Goal: Task Accomplishment & Management: Use online tool/utility

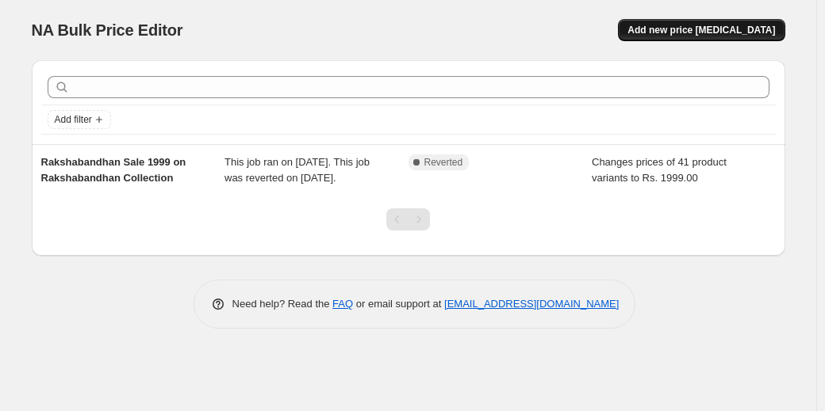
click at [723, 29] on span "Add new price [MEDICAL_DATA]" at bounding box center [700, 30] width 147 height 13
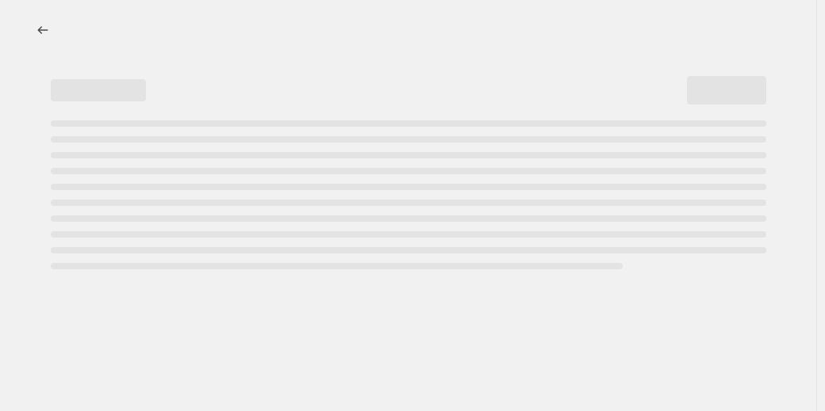
select select "percentage"
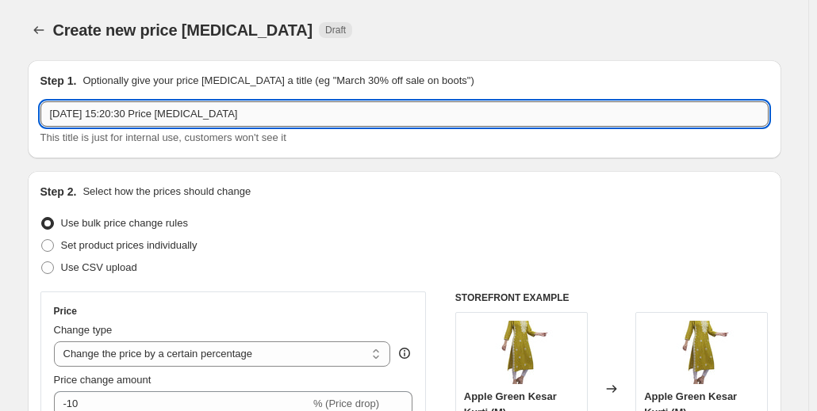
click at [238, 113] on input "[DATE] 15:20:30 Price [MEDICAL_DATA]" at bounding box center [404, 113] width 728 height 25
type input "Festive Kurti Collection"
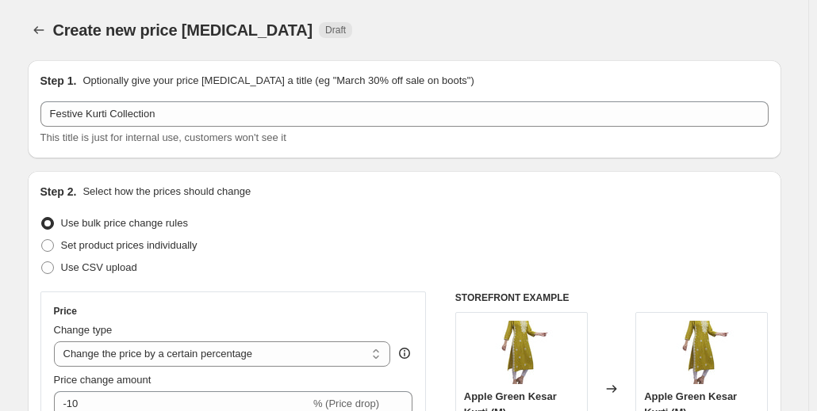
click at [266, 245] on div "Set product prices individually" at bounding box center [404, 246] width 728 height 22
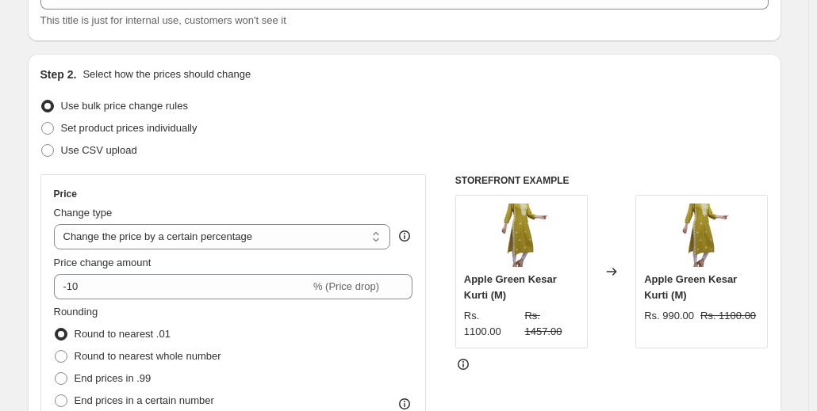
scroll to position [119, 0]
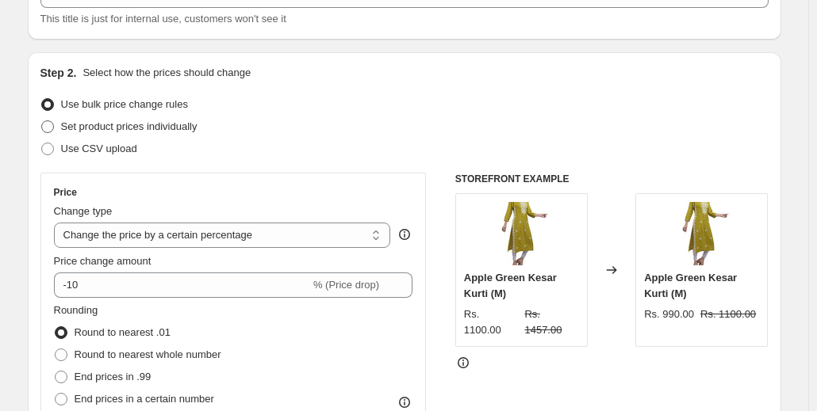
click at [51, 126] on span at bounding box center [47, 127] width 13 height 13
click at [42, 121] on input "Set product prices individually" at bounding box center [41, 121] width 1 height 1
radio input "true"
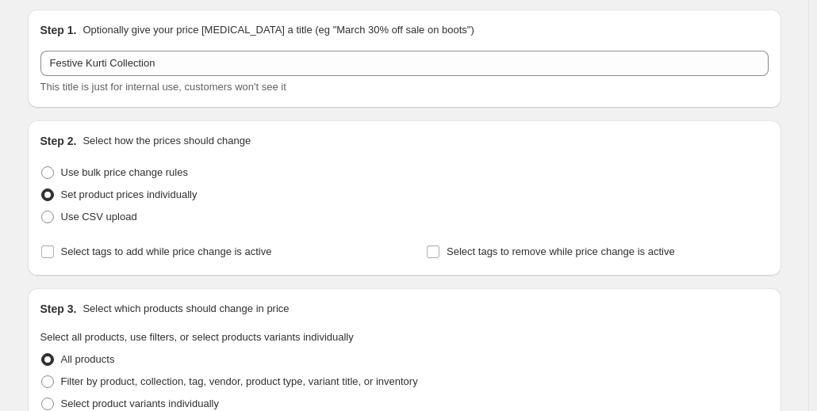
scroll to position [151, 0]
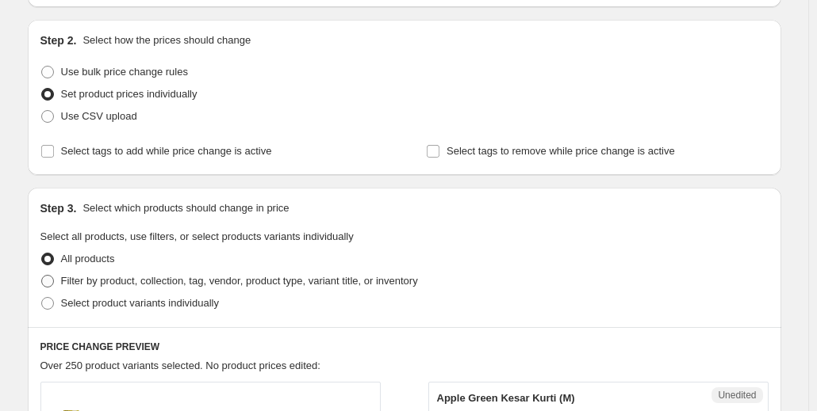
click at [54, 283] on span at bounding box center [47, 281] width 13 height 13
click at [42, 276] on input "Filter by product, collection, tag, vendor, product type, variant title, or inv…" at bounding box center [41, 275] width 1 height 1
radio input "true"
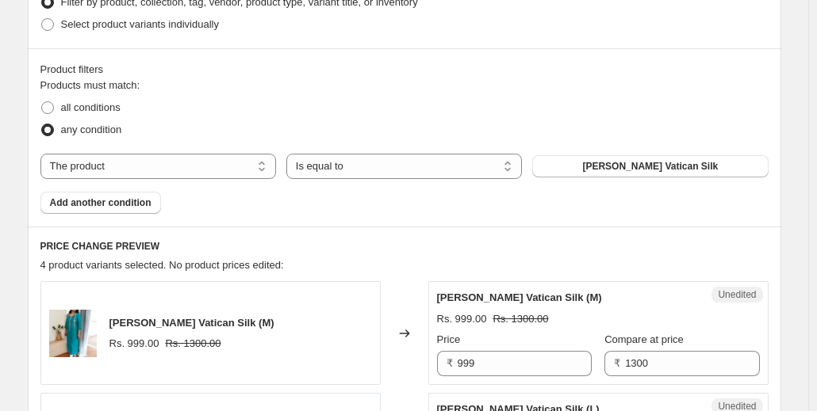
scroll to position [439, 0]
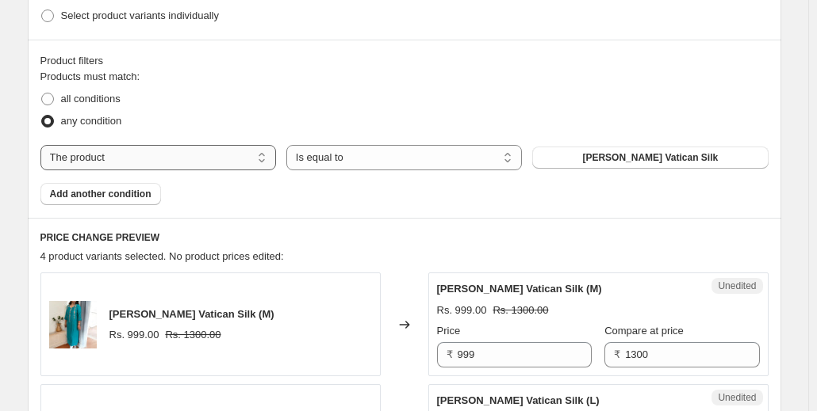
click at [197, 160] on select "The product The product's collection The product's tag The product's vendor The…" at bounding box center [157, 157] width 235 height 25
select select "collection"
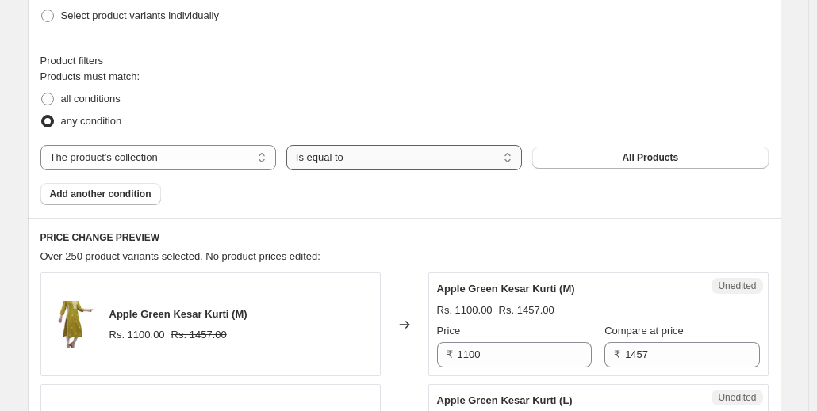
click at [365, 156] on select "Is equal to Is not equal to" at bounding box center [403, 157] width 235 height 25
click at [289, 145] on select "Is equal to Is not equal to" at bounding box center [403, 157] width 235 height 25
click at [588, 155] on button "All Products" at bounding box center [649, 158] width 235 height 22
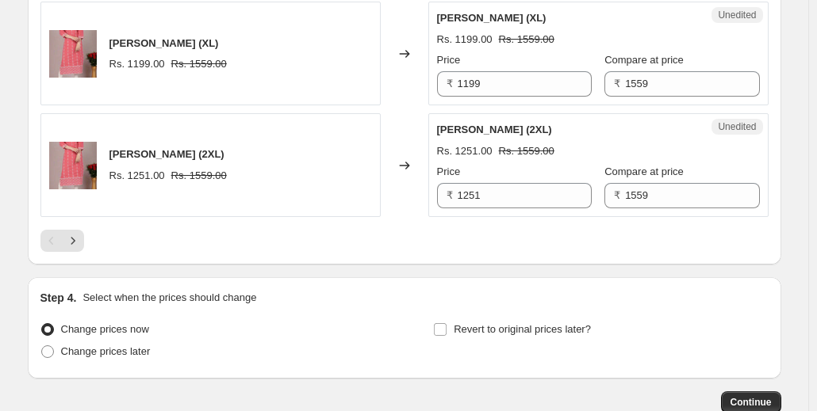
scroll to position [2724, 0]
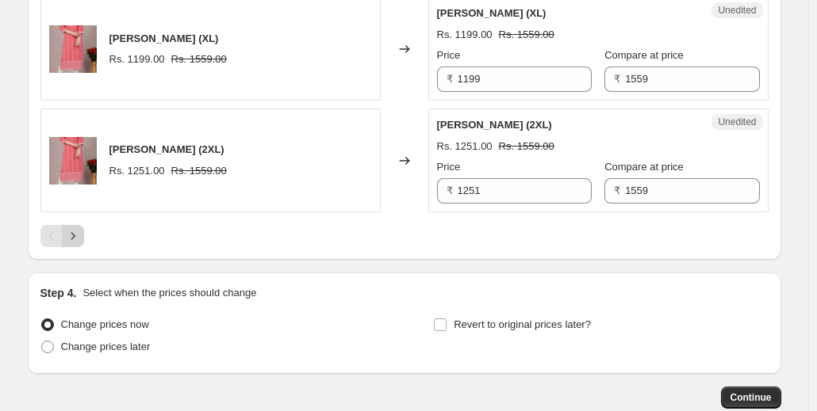
click at [78, 225] on button "Next" at bounding box center [73, 236] width 22 height 22
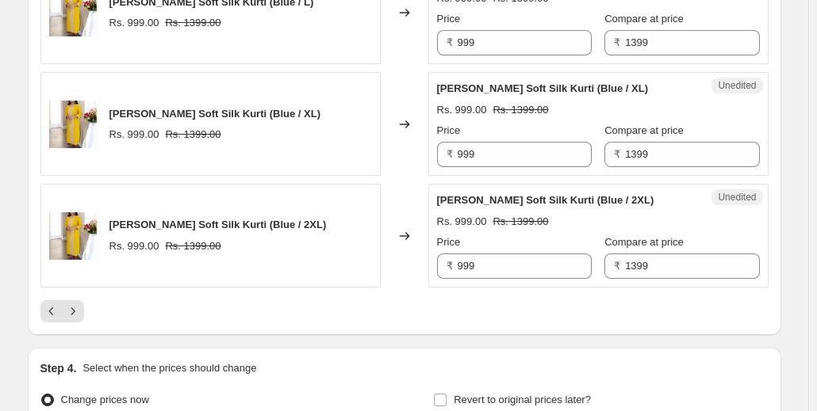
scroll to position [2645, 0]
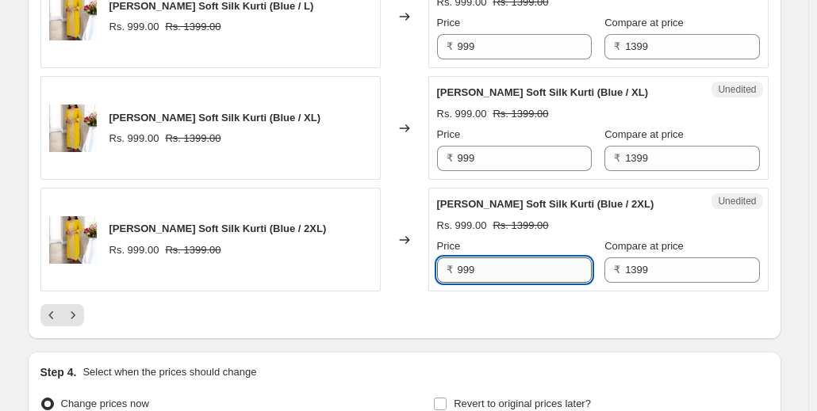
click at [498, 270] on input "999" at bounding box center [524, 270] width 134 height 25
type input "9"
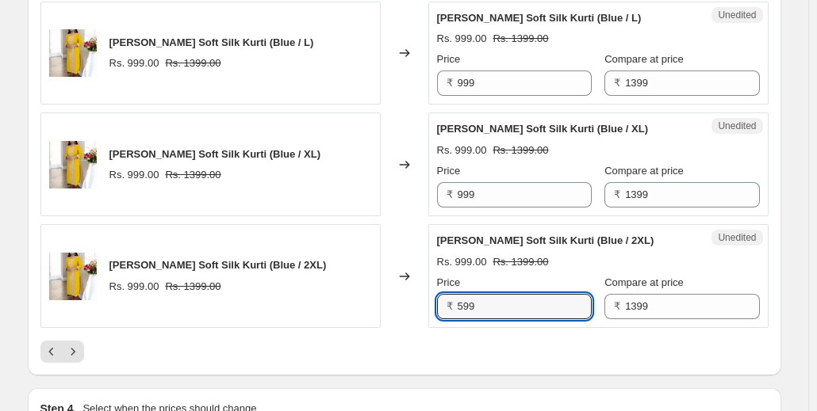
scroll to position [2598, 0]
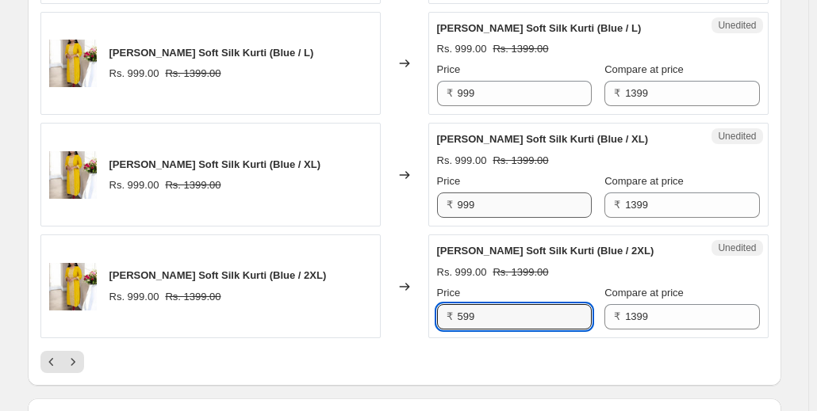
type input "599"
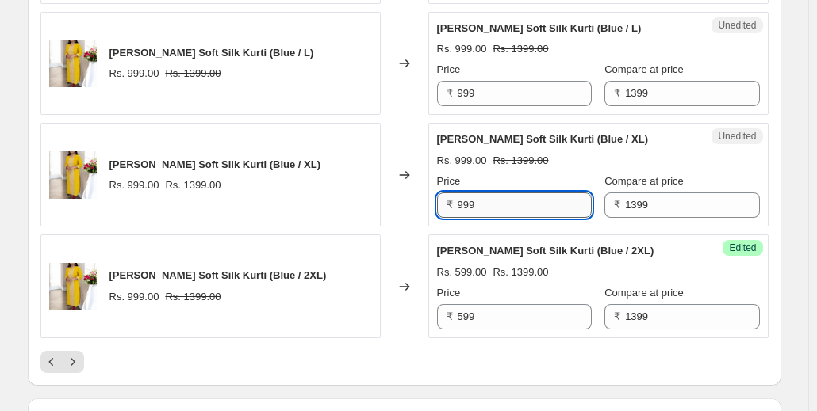
click at [498, 194] on input "999" at bounding box center [524, 205] width 134 height 25
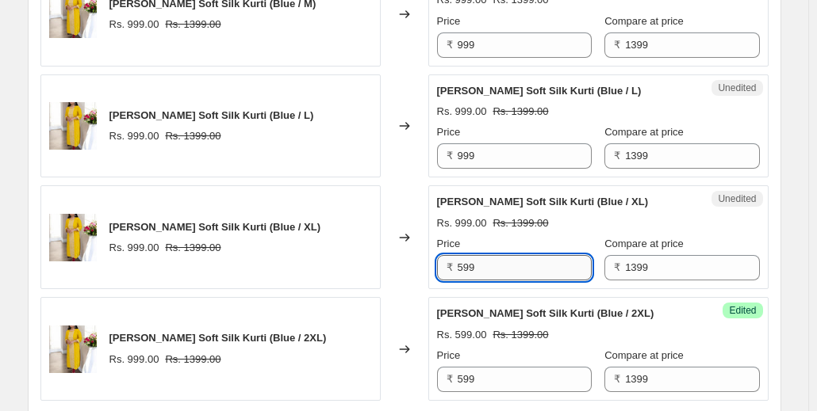
scroll to position [2534, 0]
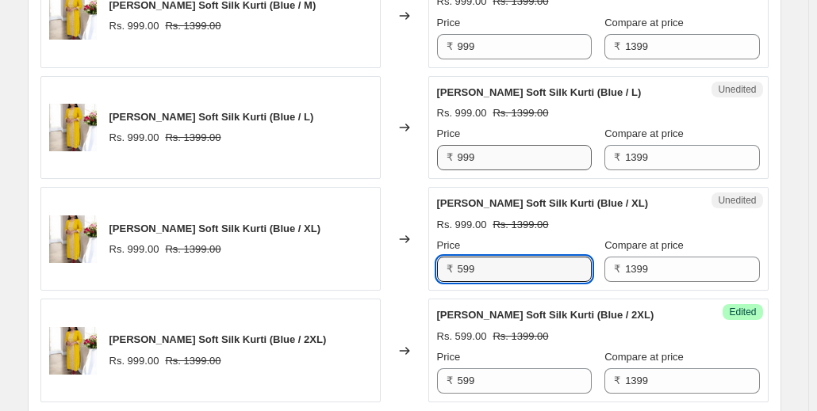
type input "599"
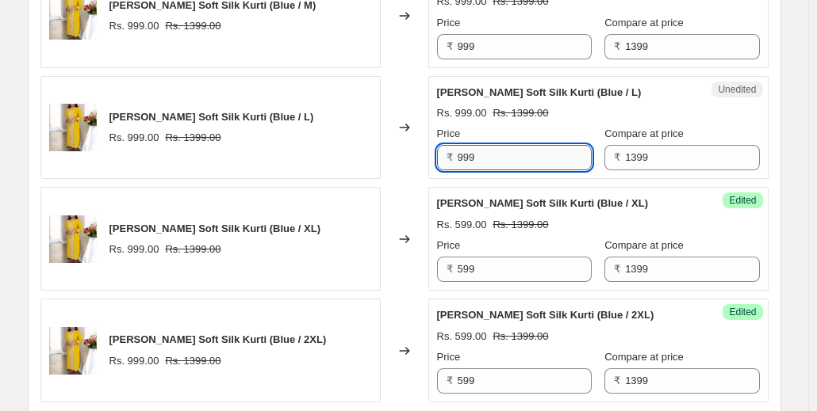
click at [476, 145] on input "999" at bounding box center [524, 157] width 134 height 25
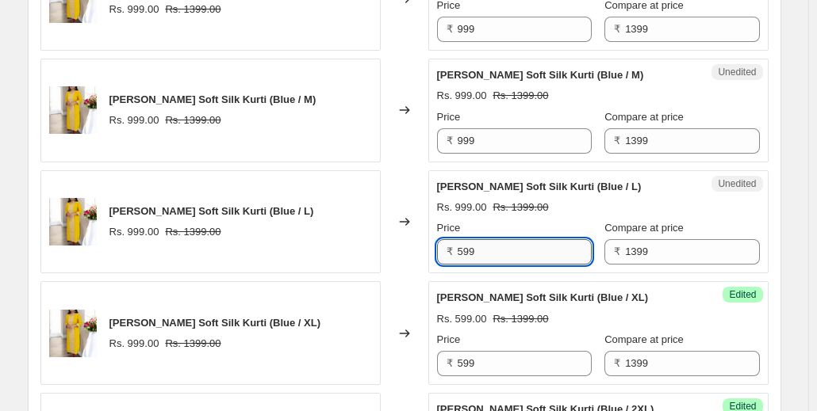
scroll to position [2438, 0]
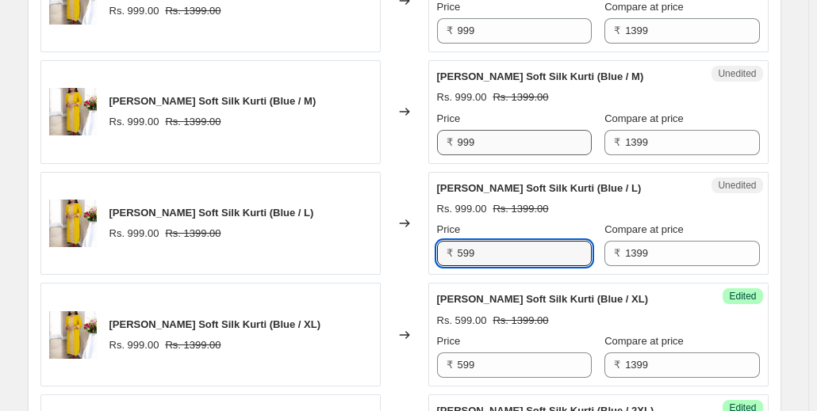
type input "599"
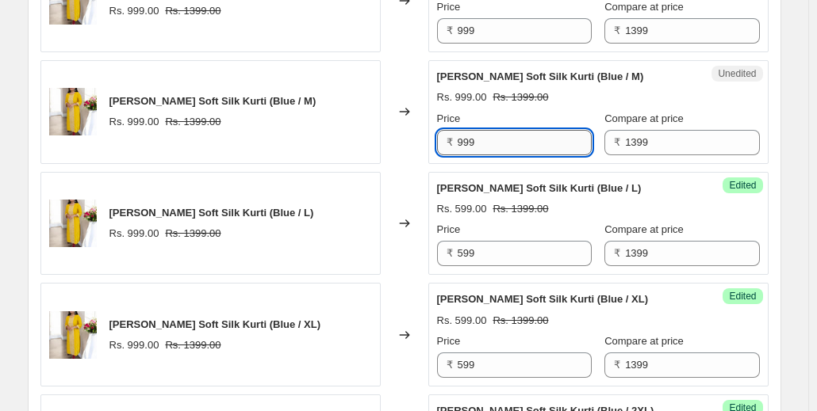
click at [480, 139] on input "999" at bounding box center [524, 142] width 134 height 25
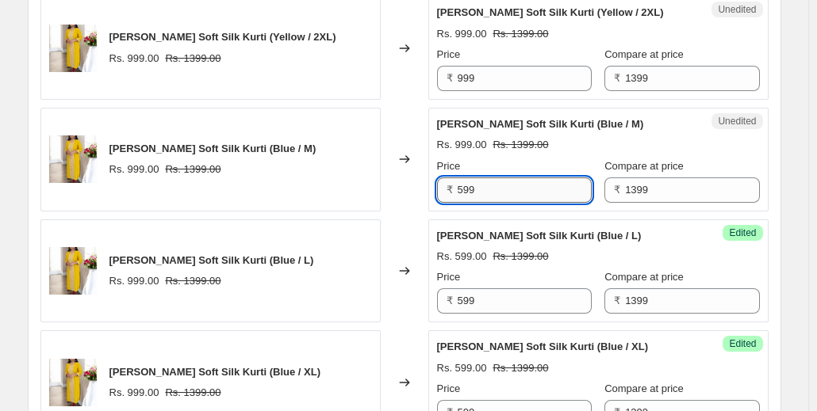
scroll to position [2387, 0]
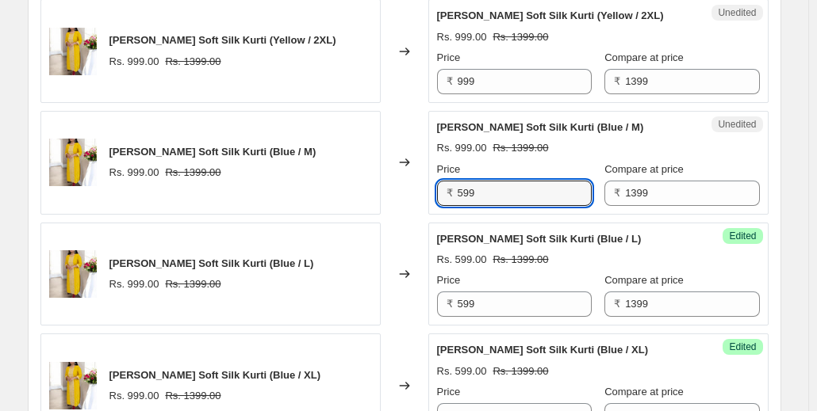
type input "599"
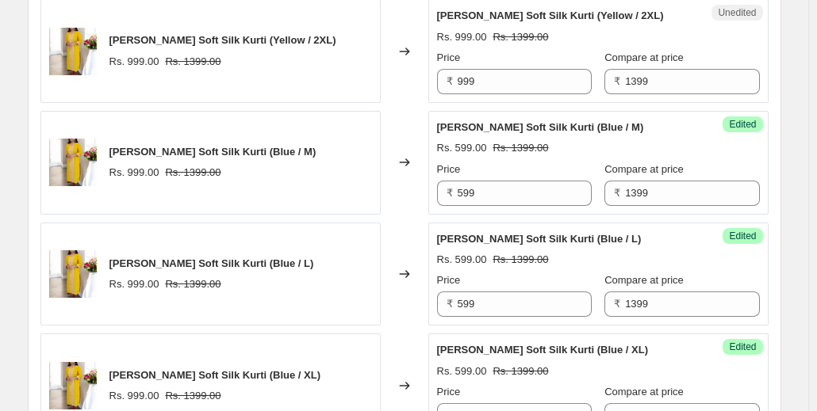
click at [518, 162] on div "Price" at bounding box center [514, 170] width 155 height 16
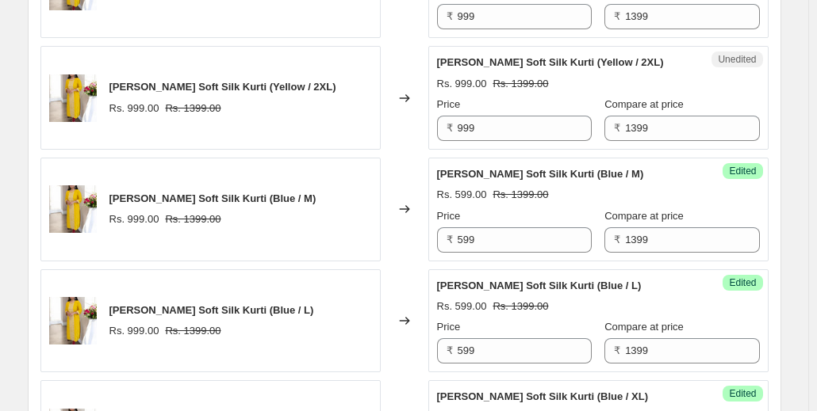
scroll to position [2313, 0]
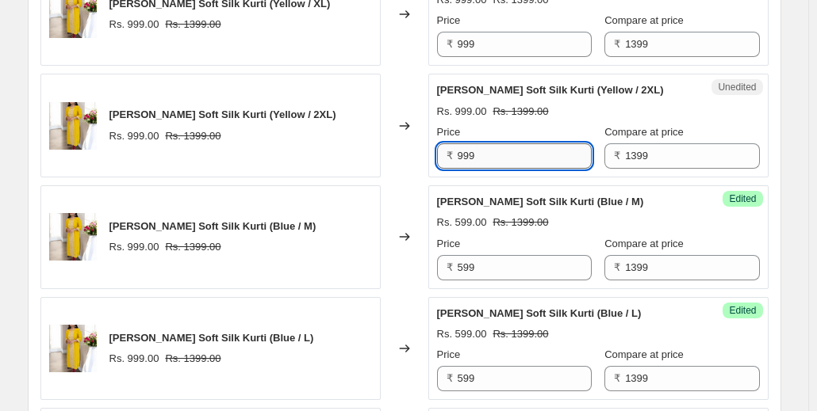
click at [503, 149] on input "999" at bounding box center [524, 156] width 134 height 25
type input "599"
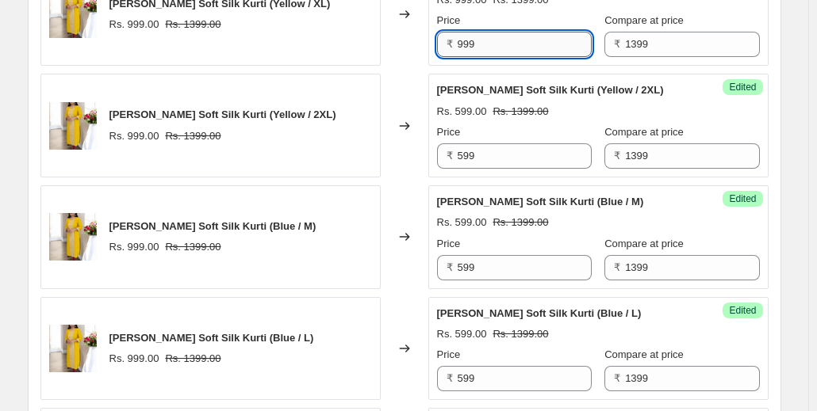
click at [486, 45] on input "999" at bounding box center [524, 44] width 134 height 25
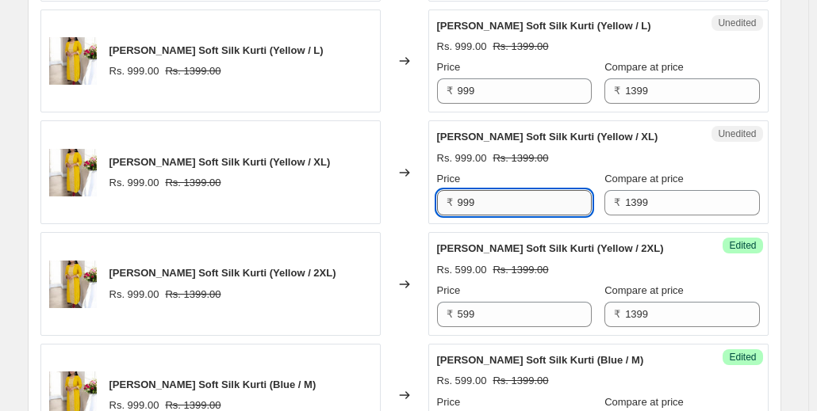
scroll to position [2138, 0]
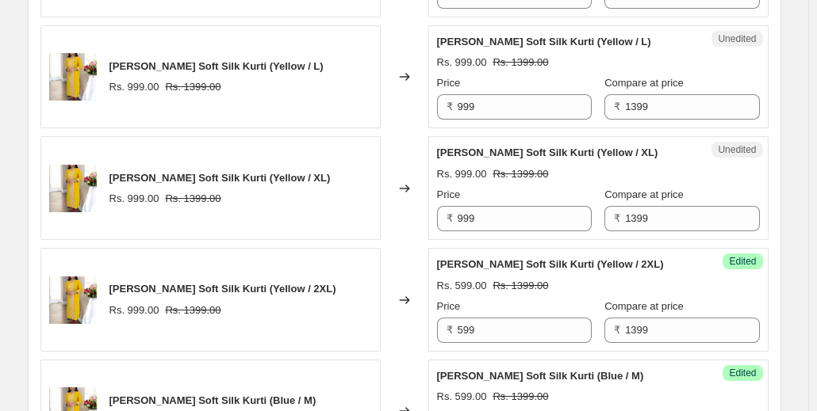
click at [495, 223] on div "Unedited [PERSON_NAME] Soft Silk Kurti (Yellow / XL) Rs. 999.00 Rs. 1399.00 Pri…" at bounding box center [598, 188] width 340 height 104
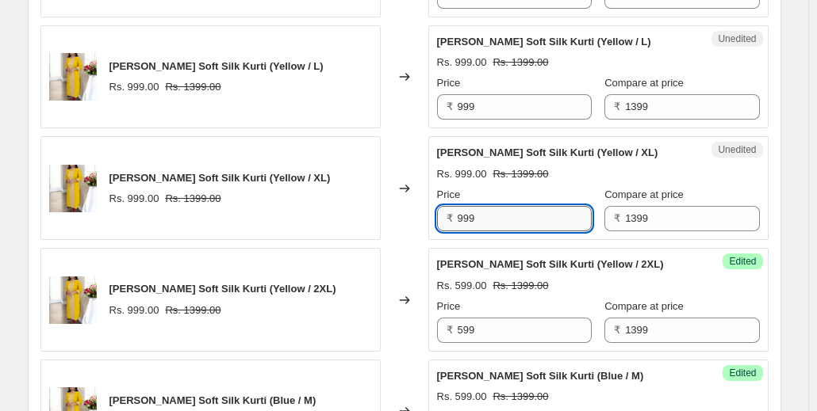
click at [490, 215] on input "999" at bounding box center [524, 218] width 134 height 25
type input "599"
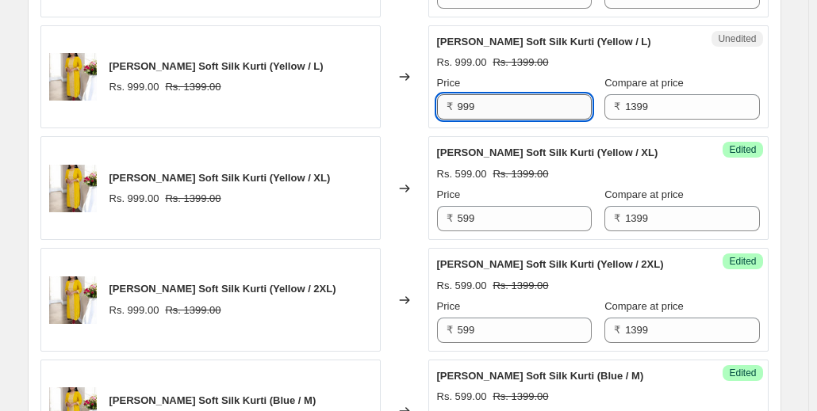
click at [499, 98] on input "999" at bounding box center [524, 106] width 134 height 25
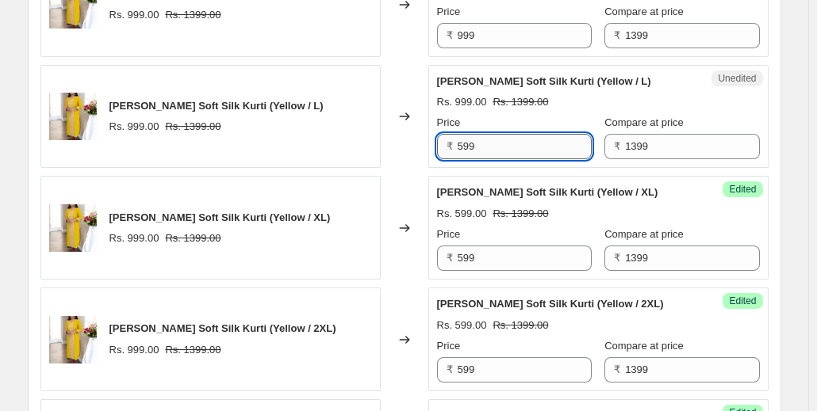
scroll to position [2088, 0]
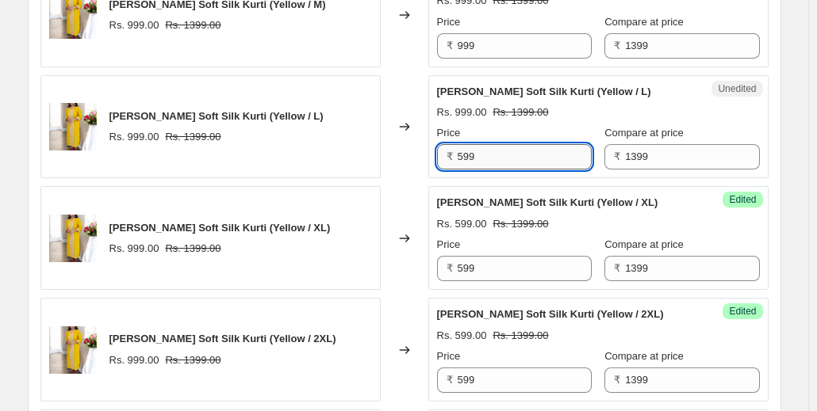
click at [507, 151] on input "599" at bounding box center [524, 156] width 134 height 25
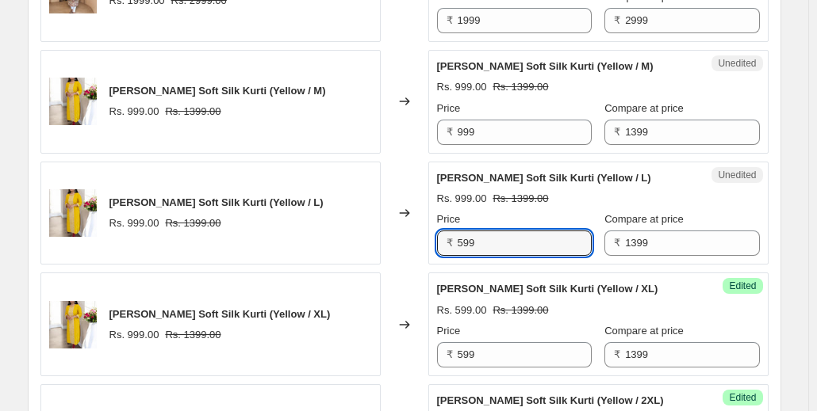
scroll to position [2001, 0]
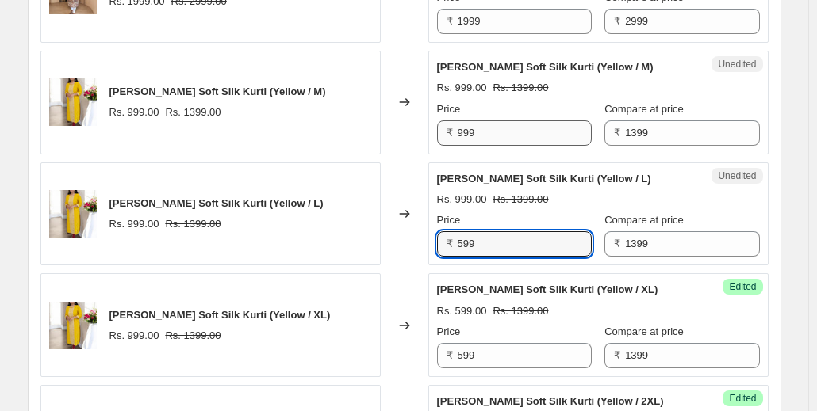
type input "599"
click at [493, 121] on input "999" at bounding box center [524, 133] width 134 height 25
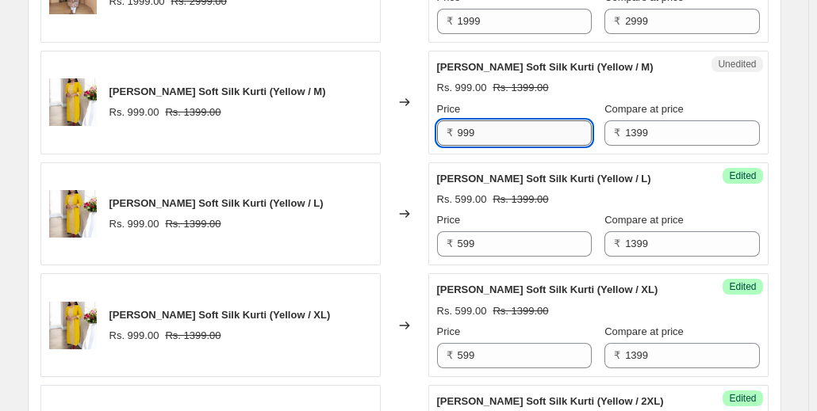
click at [493, 121] on input "999" at bounding box center [524, 133] width 134 height 25
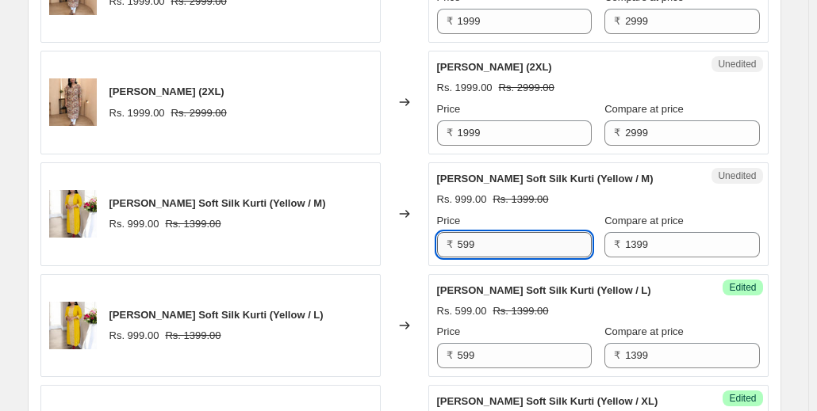
scroll to position [1885, 0]
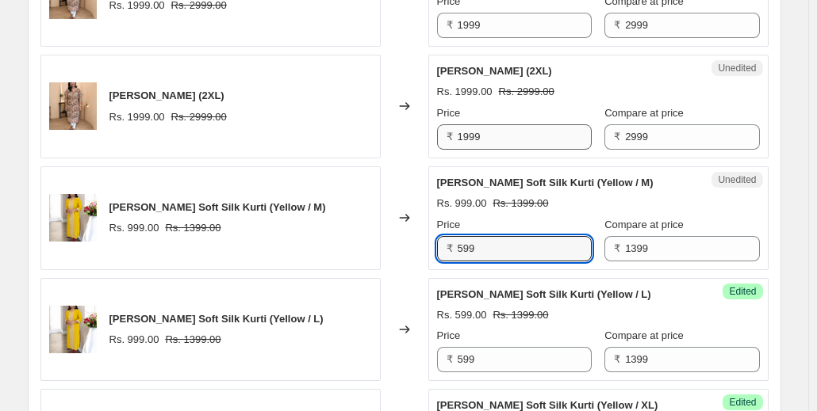
type input "599"
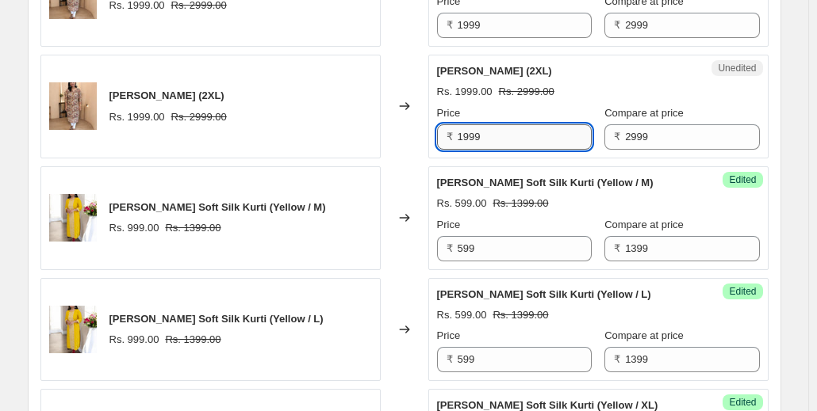
click at [485, 132] on input "1999" at bounding box center [524, 136] width 134 height 25
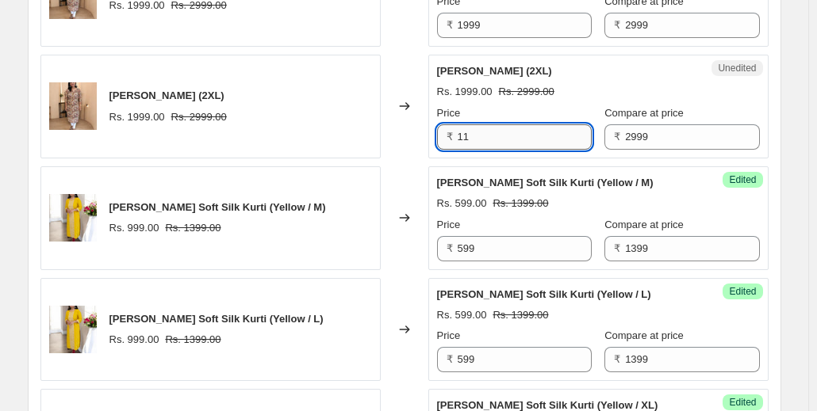
type input "1"
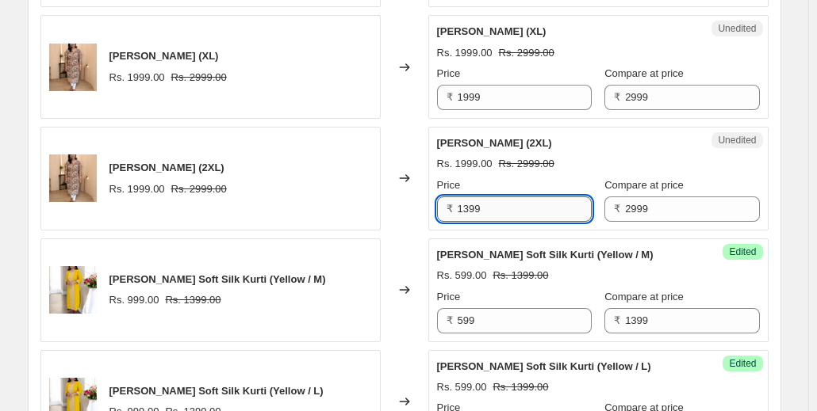
scroll to position [1807, 0]
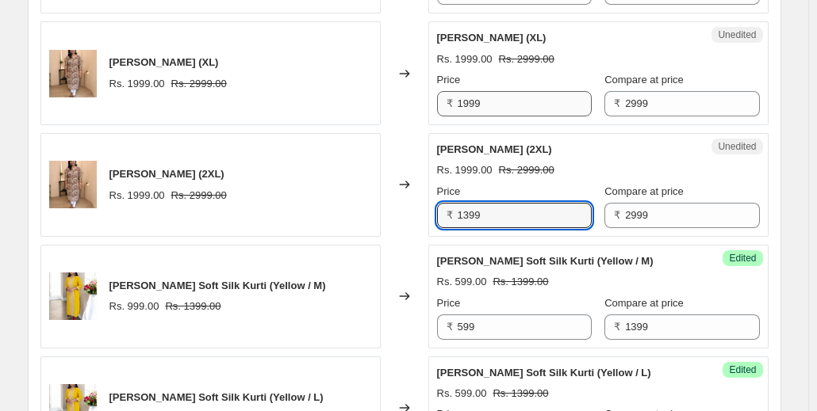
type input "1399"
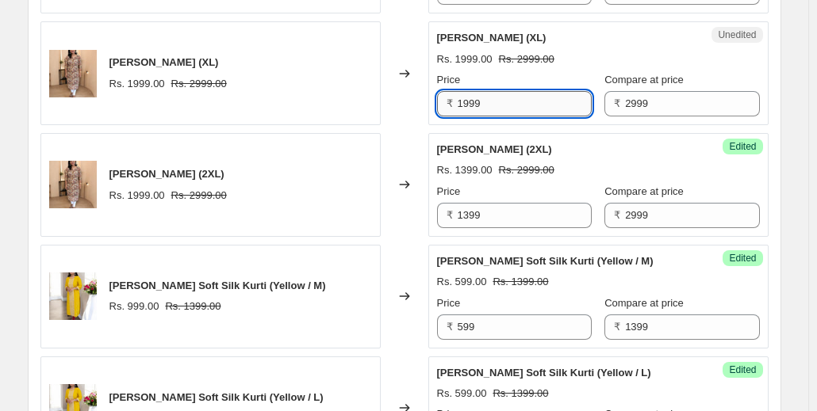
click at [496, 93] on input "1999" at bounding box center [524, 103] width 134 height 25
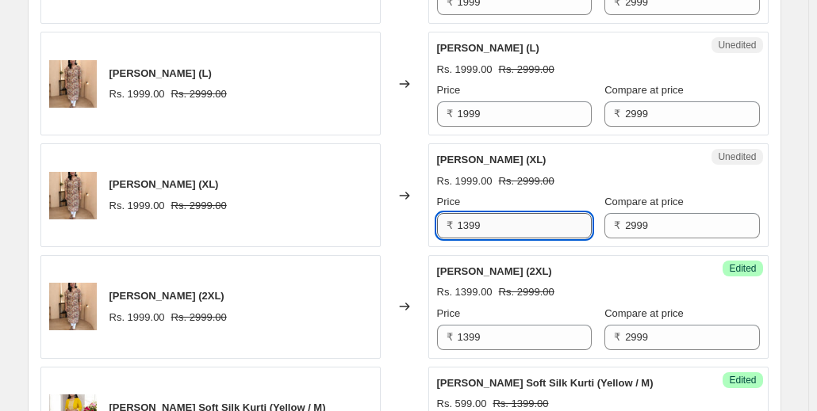
scroll to position [1667, 0]
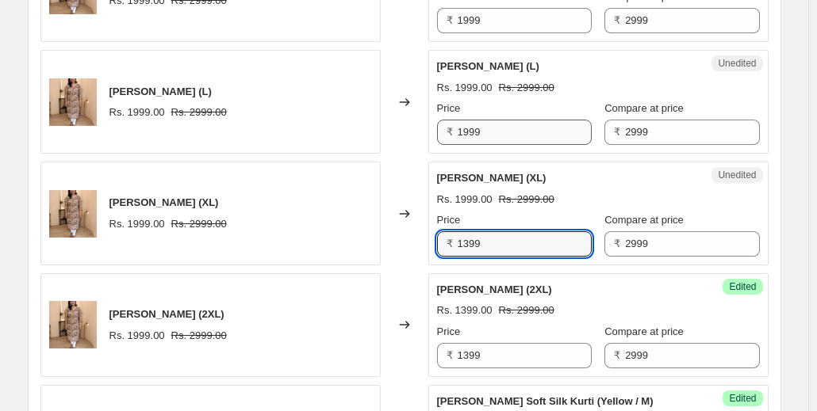
type input "1399"
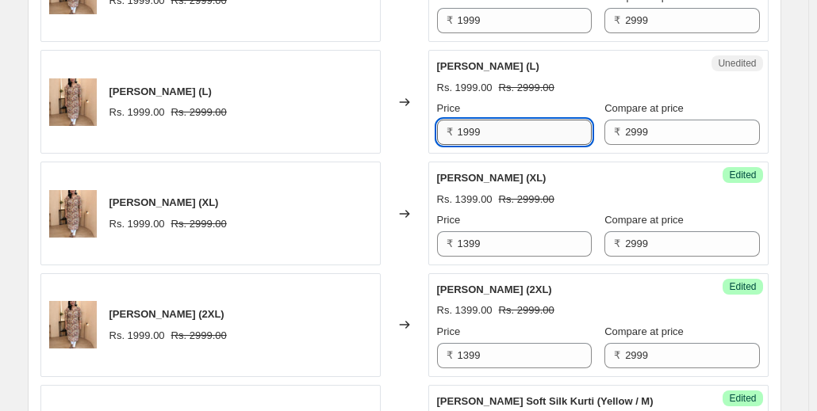
click at [477, 121] on input "1999" at bounding box center [524, 132] width 134 height 25
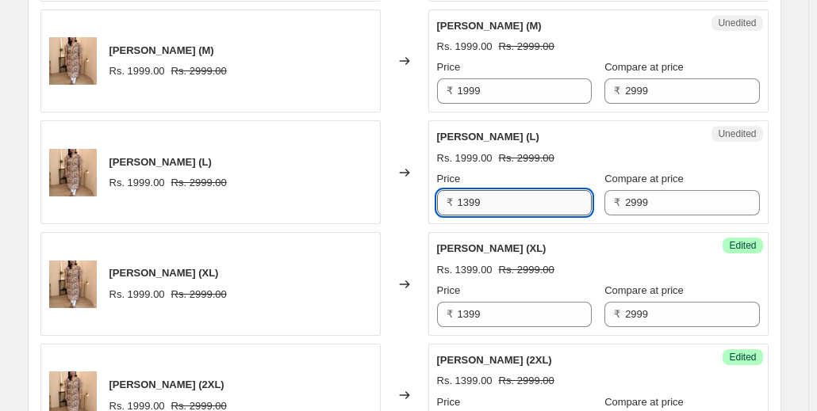
scroll to position [1587, 0]
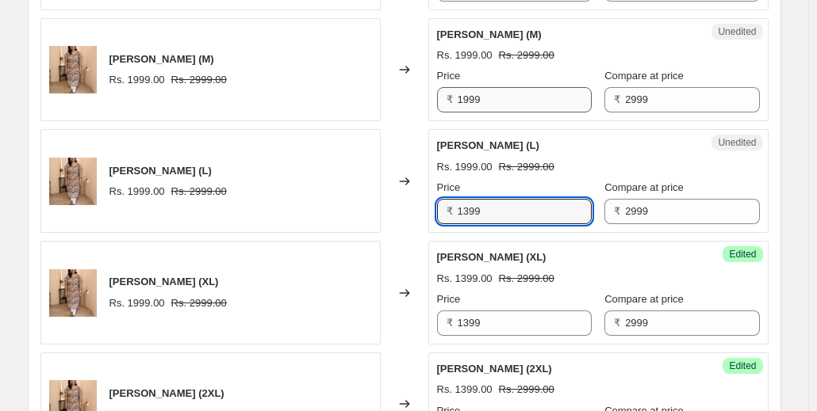
type input "1399"
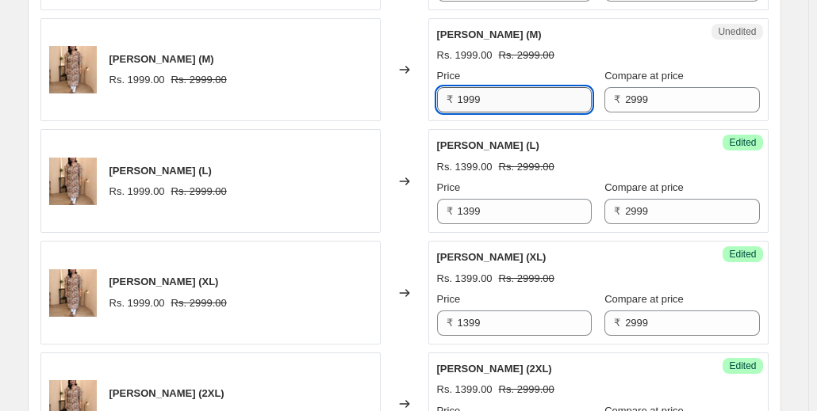
click at [492, 98] on input "1999" at bounding box center [524, 99] width 134 height 25
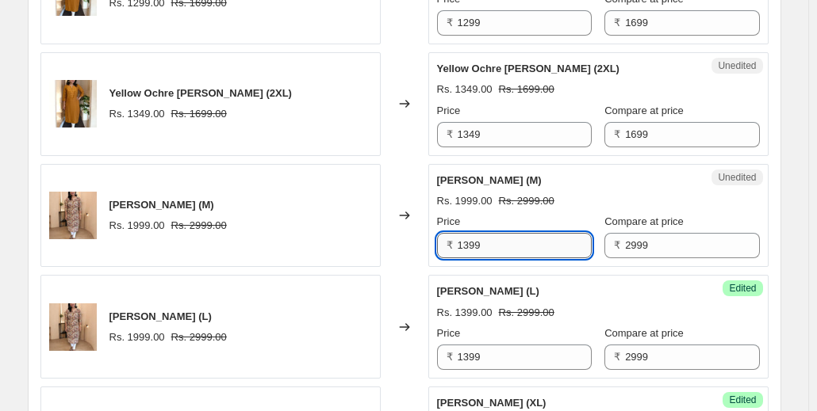
scroll to position [1423, 0]
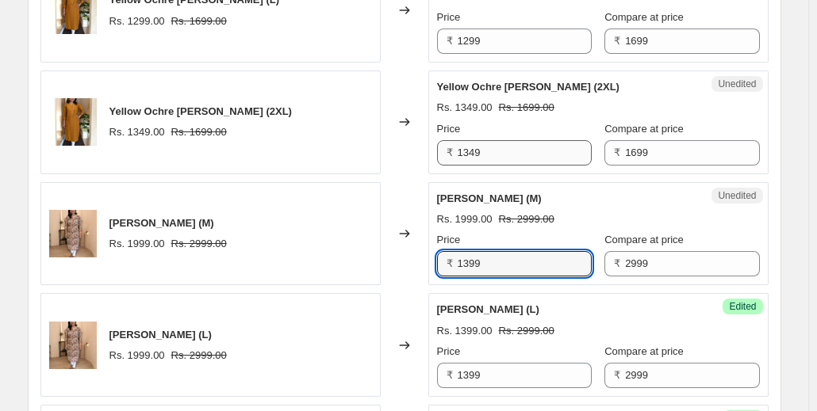
type input "1399"
click at [499, 146] on input "1349" at bounding box center [524, 152] width 134 height 25
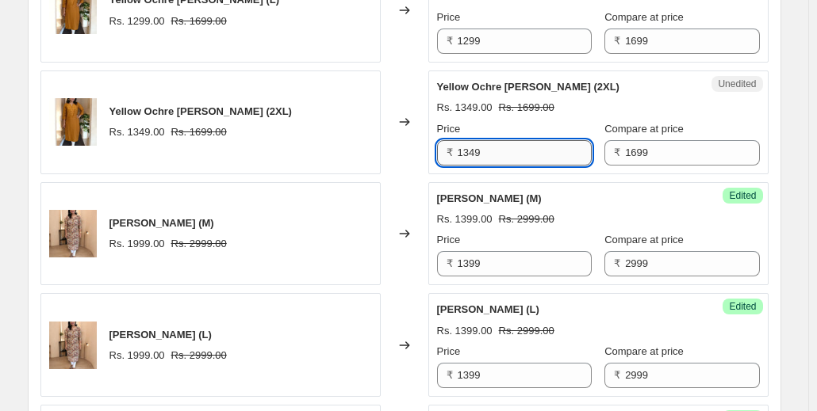
click at [499, 146] on input "1349" at bounding box center [524, 152] width 134 height 25
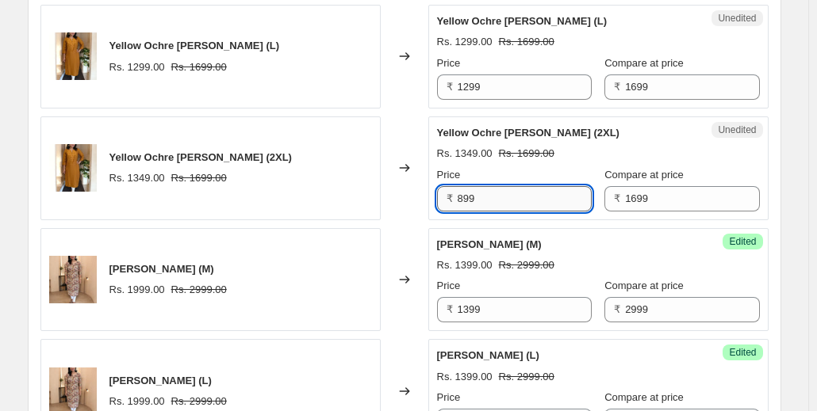
scroll to position [1364, 0]
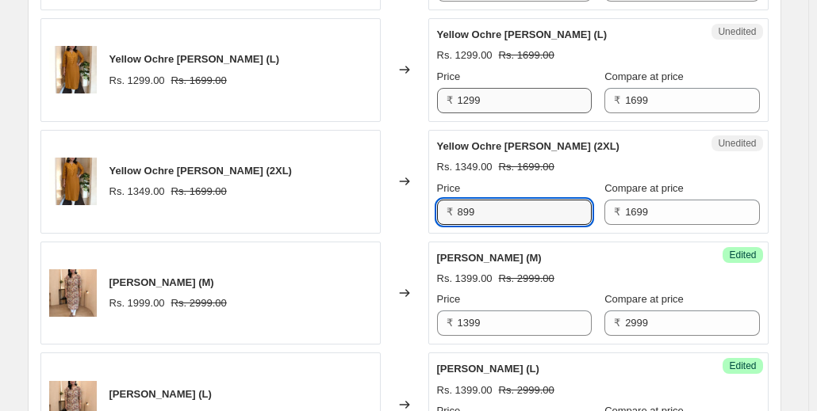
type input "899"
click at [113, 53] on span "Yellow Ochre [PERSON_NAME] (L)" at bounding box center [194, 59] width 170 height 12
click at [477, 96] on input "1299" at bounding box center [524, 100] width 134 height 25
click at [483, 93] on input "1299" at bounding box center [524, 100] width 134 height 25
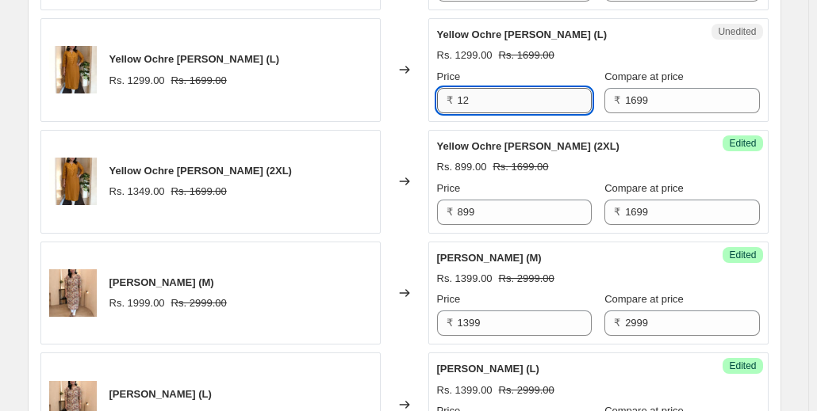
type input "1"
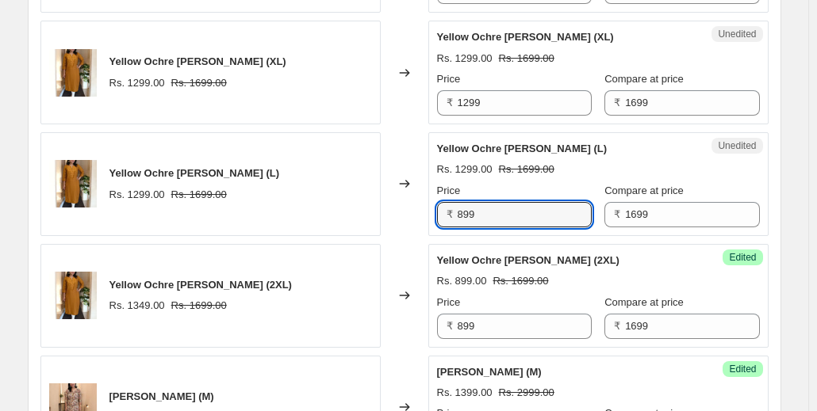
scroll to position [1249, 0]
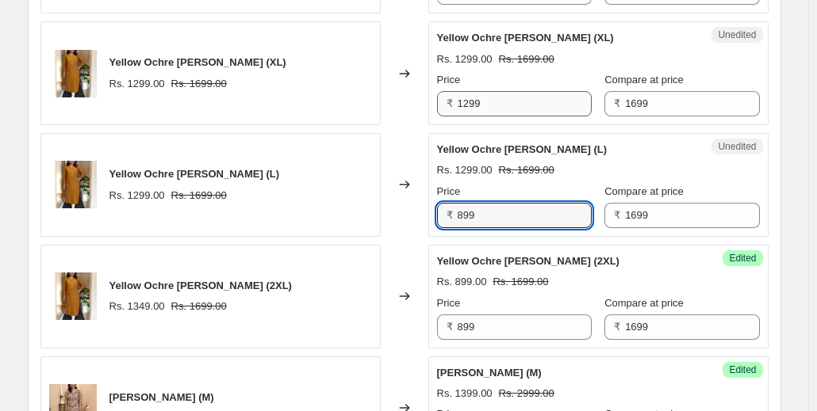
type input "899"
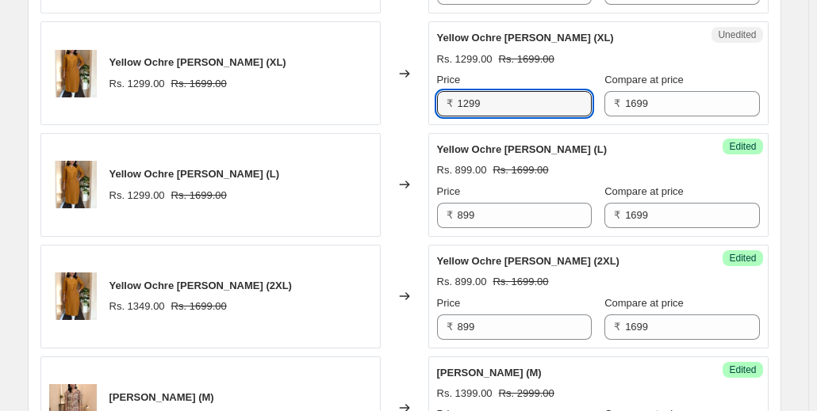
drag, startPoint x: 489, startPoint y: 99, endPoint x: 443, endPoint y: 105, distance: 46.3
click at [443, 105] on div "₹ 1299" at bounding box center [514, 103] width 155 height 25
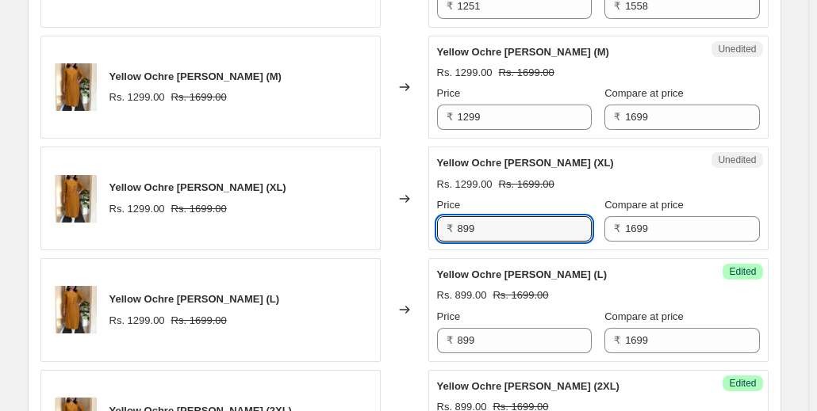
scroll to position [1116, 0]
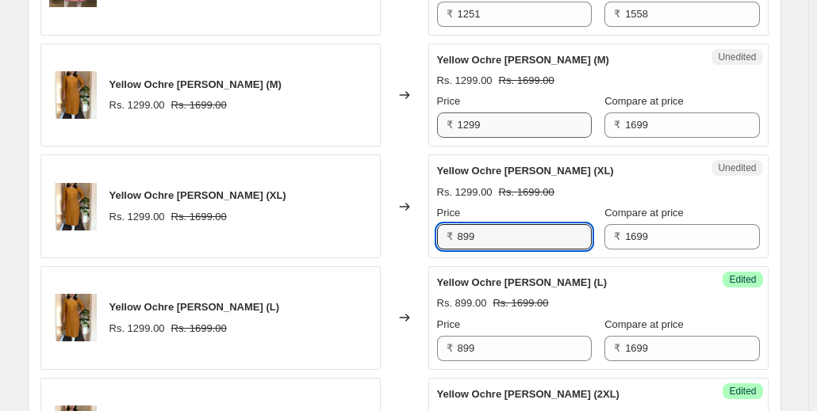
type input "899"
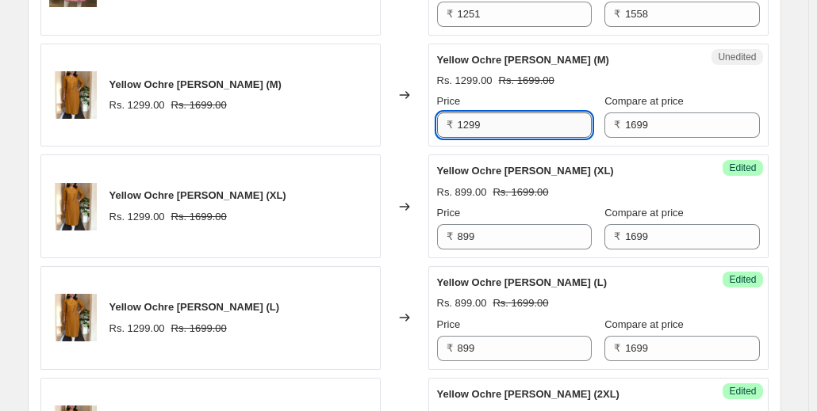
click at [491, 126] on input "1299" at bounding box center [524, 125] width 134 height 25
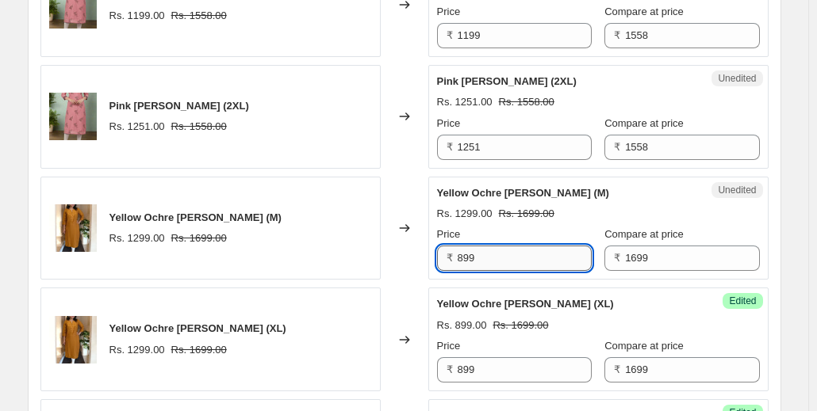
scroll to position [970, 0]
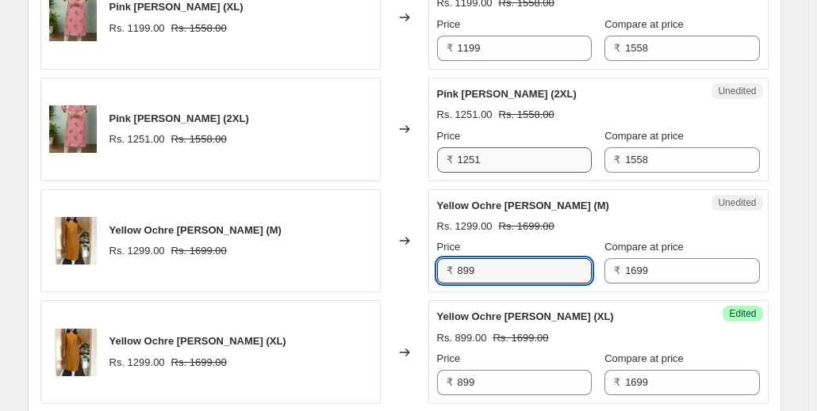
type input "899"
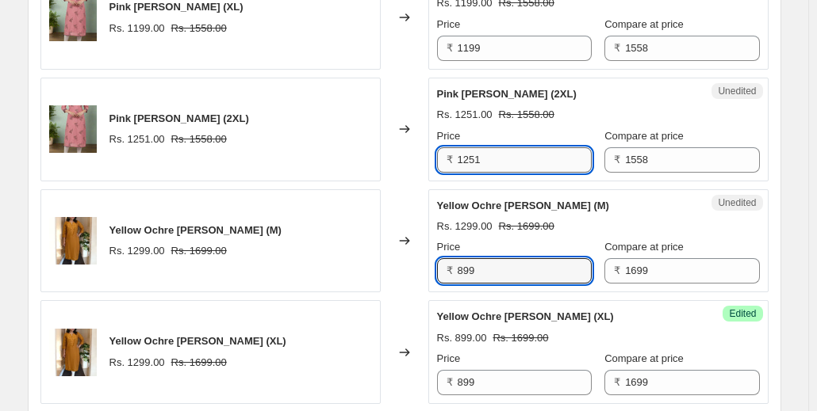
click at [490, 159] on input "1251" at bounding box center [524, 159] width 134 height 25
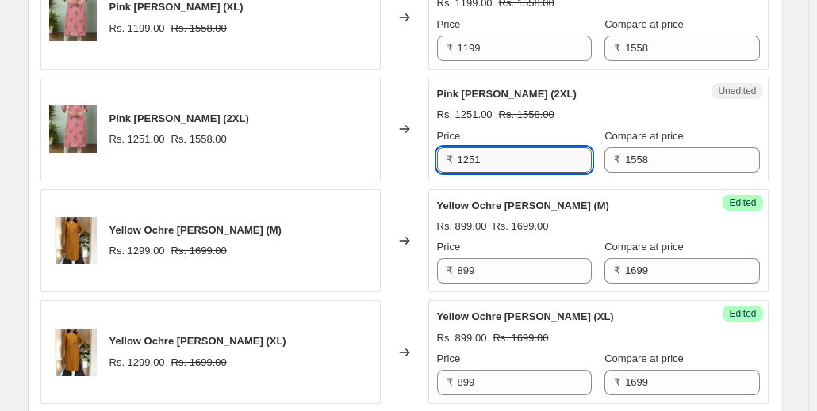
click at [503, 151] on input "1251" at bounding box center [524, 159] width 134 height 25
click at [497, 155] on input "1251" at bounding box center [524, 159] width 134 height 25
type input "1"
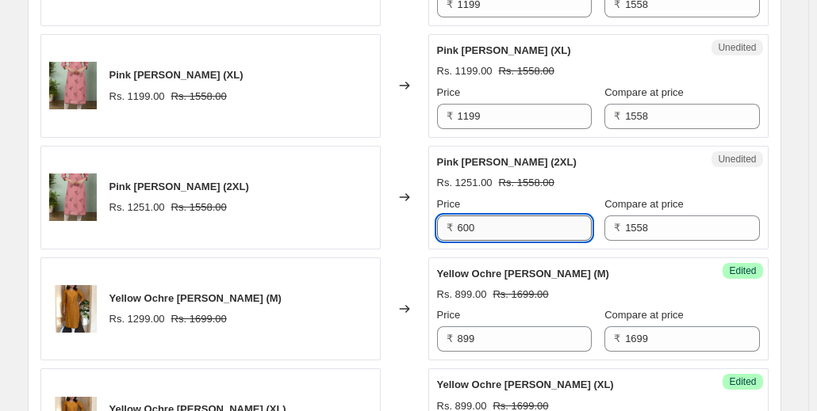
scroll to position [879, 0]
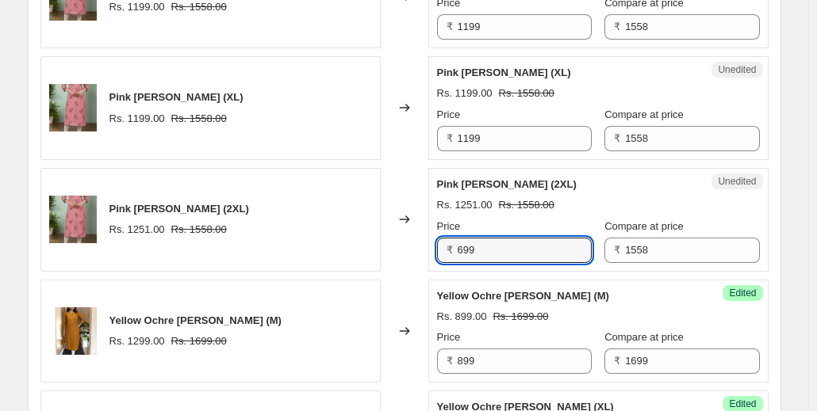
drag, startPoint x: 484, startPoint y: 248, endPoint x: 450, endPoint y: 250, distance: 34.1
click at [450, 250] on div "₹ 699" at bounding box center [514, 250] width 155 height 25
type input "699"
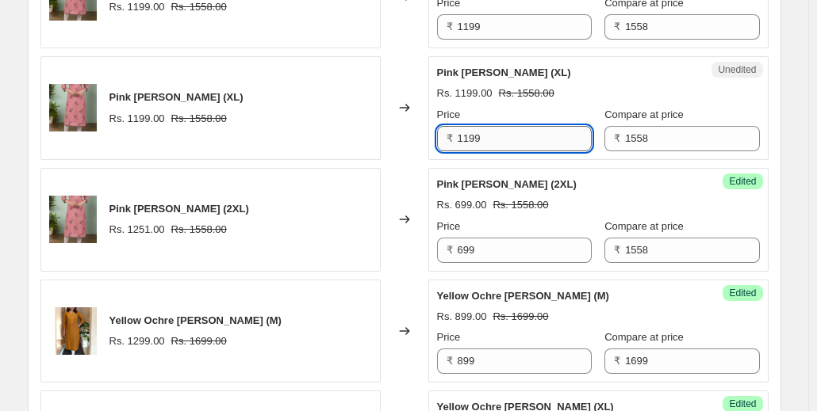
click at [493, 139] on input "1199" at bounding box center [524, 138] width 134 height 25
drag, startPoint x: 493, startPoint y: 139, endPoint x: 463, endPoint y: 140, distance: 30.2
click at [463, 140] on input "1199" at bounding box center [524, 138] width 134 height 25
paste input "6"
type input "699"
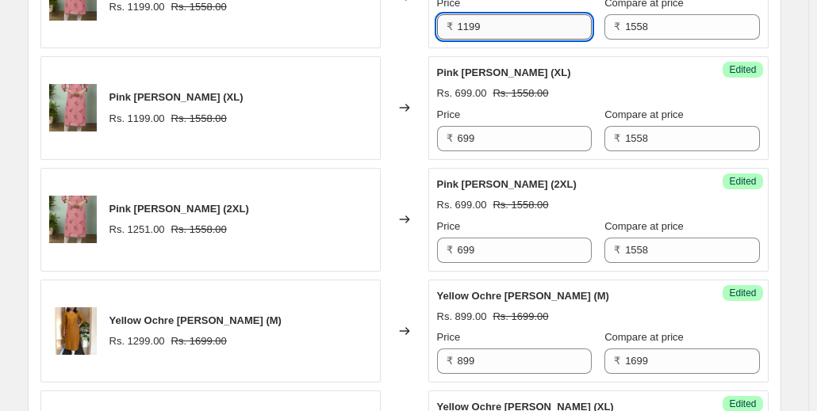
click at [494, 23] on input "1199" at bounding box center [524, 26] width 134 height 25
paste input "6"
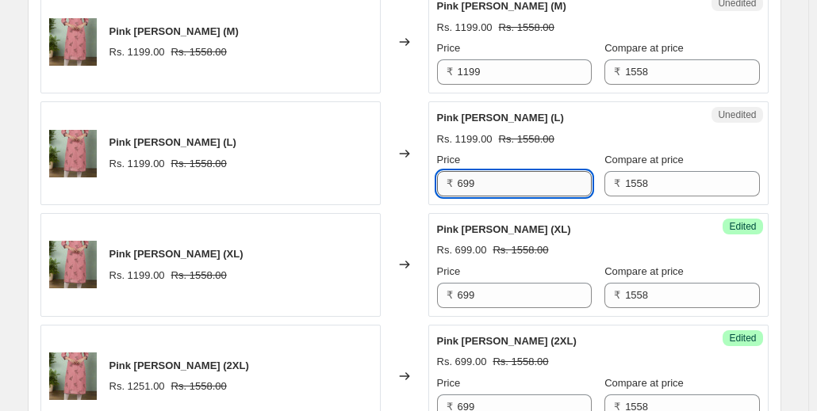
scroll to position [721, 0]
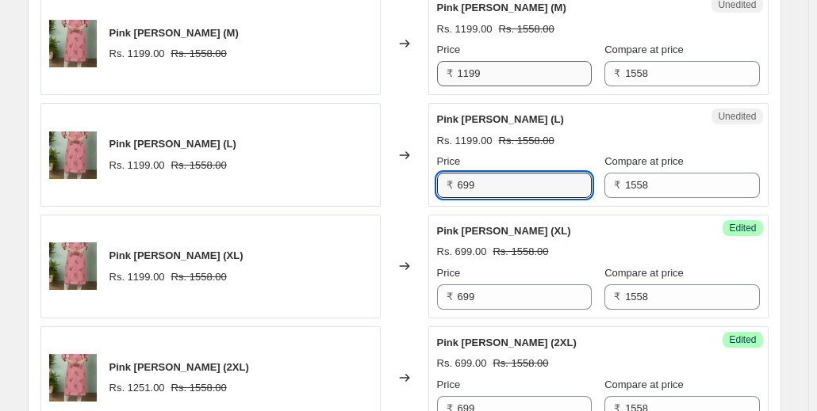
type input "699"
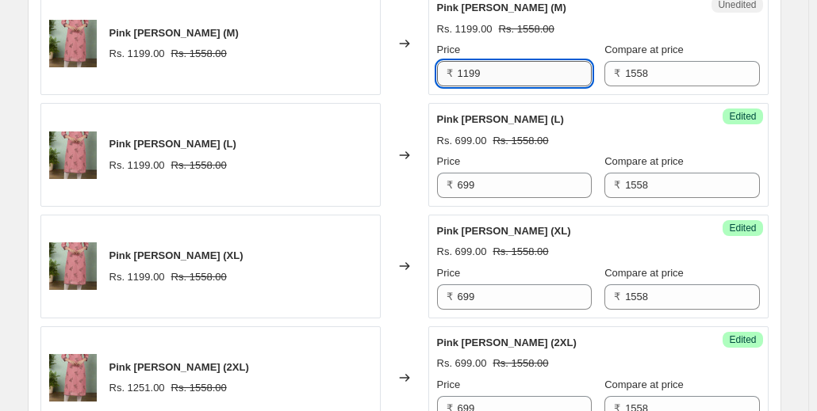
click at [494, 78] on input "1199" at bounding box center [524, 73] width 134 height 25
paste input "6"
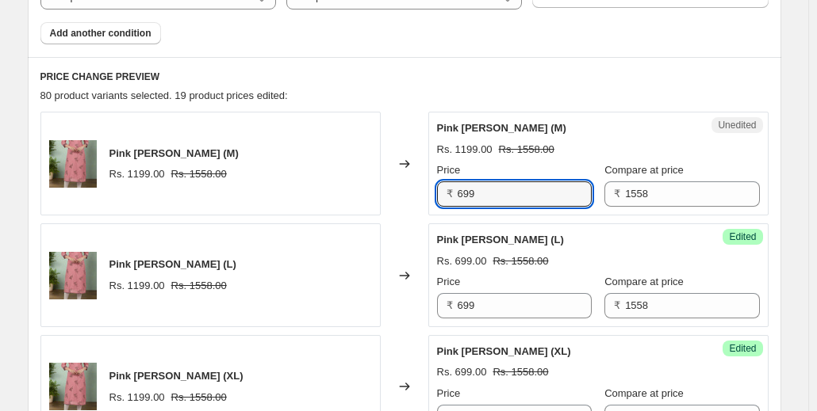
scroll to position [599, 0]
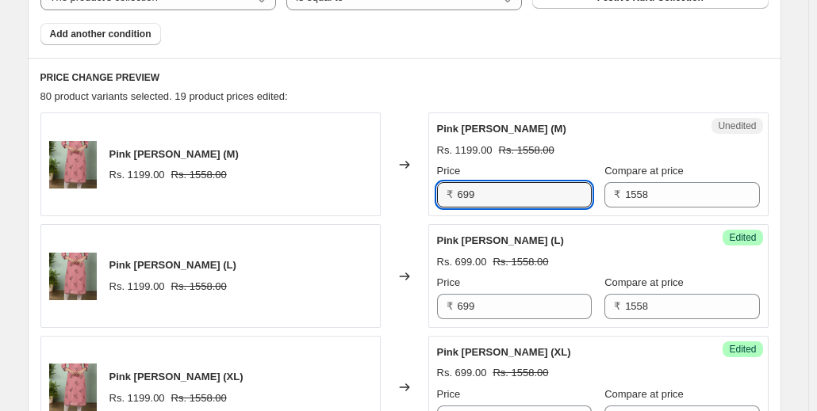
type input "699"
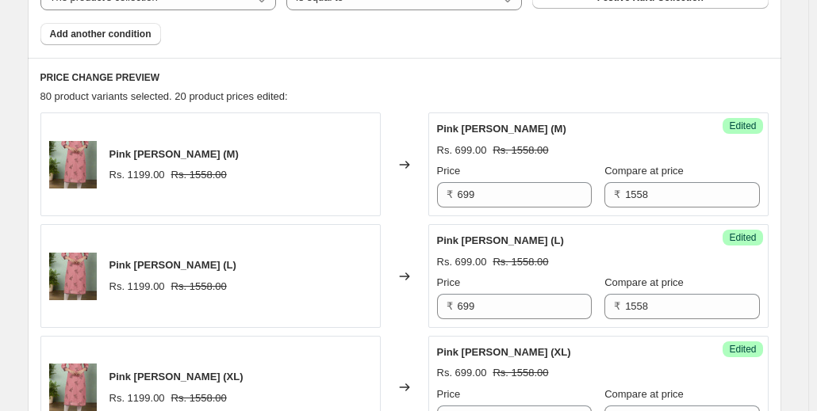
click at [506, 226] on div "Success Edited Pink [PERSON_NAME] (L) Rs. 699.00 Rs. 1558.00 Price ₹ 699 Compar…" at bounding box center [598, 276] width 340 height 104
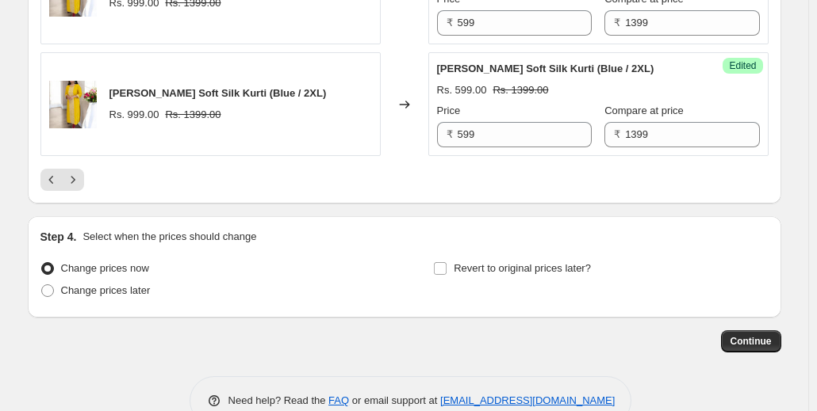
scroll to position [2807, 0]
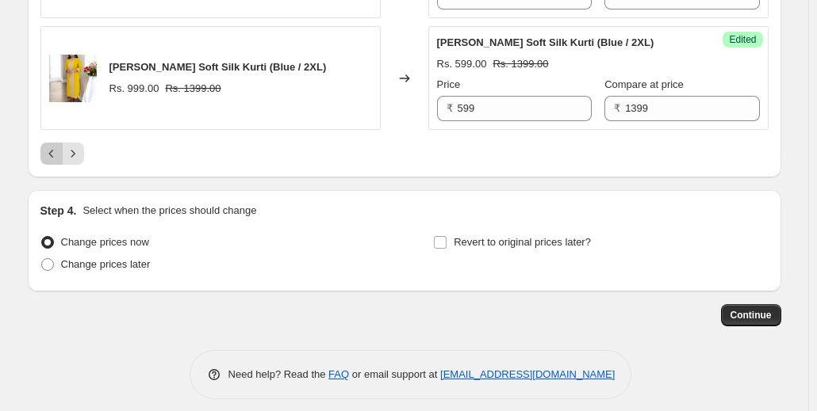
click at [52, 146] on icon "Previous" at bounding box center [52, 154] width 16 height 16
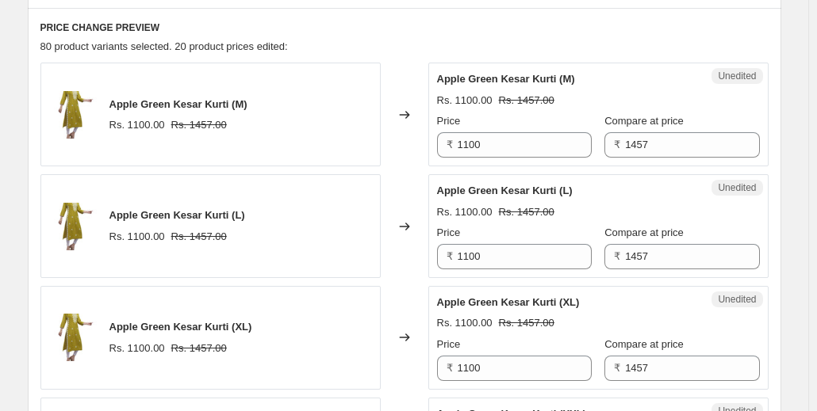
scroll to position [650, 0]
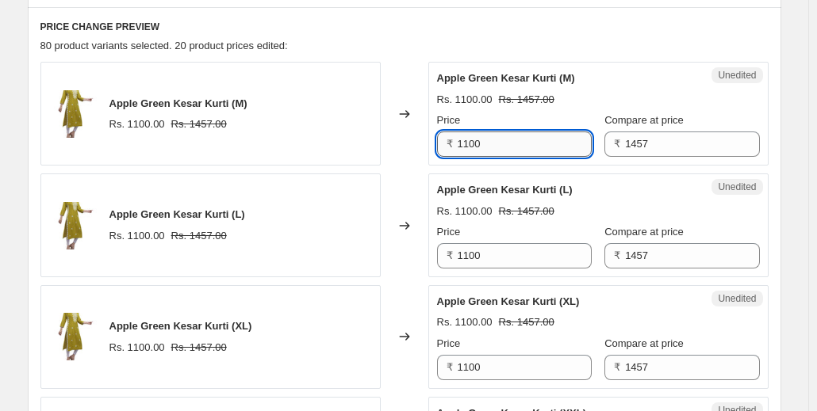
click at [488, 140] on input "1100" at bounding box center [524, 144] width 134 height 25
click at [469, 140] on input "799" at bounding box center [524, 144] width 134 height 25
click at [463, 142] on input "799" at bounding box center [524, 144] width 134 height 25
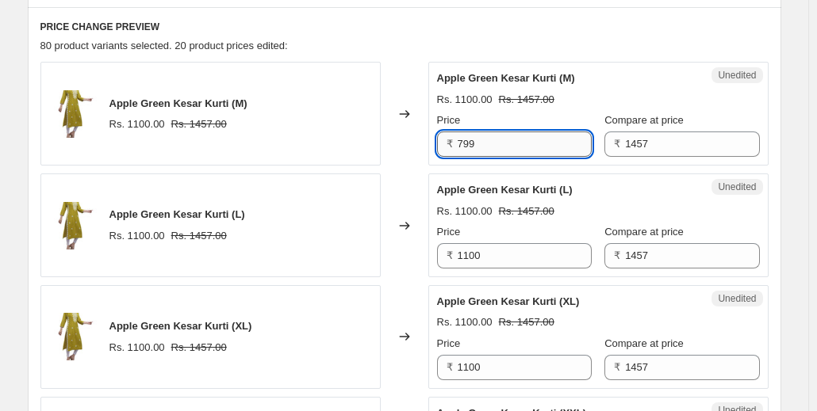
click at [466, 135] on input "799" at bounding box center [524, 144] width 134 height 25
click at [465, 138] on input "799" at bounding box center [524, 144] width 134 height 25
click at [476, 144] on input "799" at bounding box center [524, 144] width 134 height 25
click at [477, 147] on input "799" at bounding box center [524, 144] width 134 height 25
click at [479, 136] on input "799" at bounding box center [524, 144] width 134 height 25
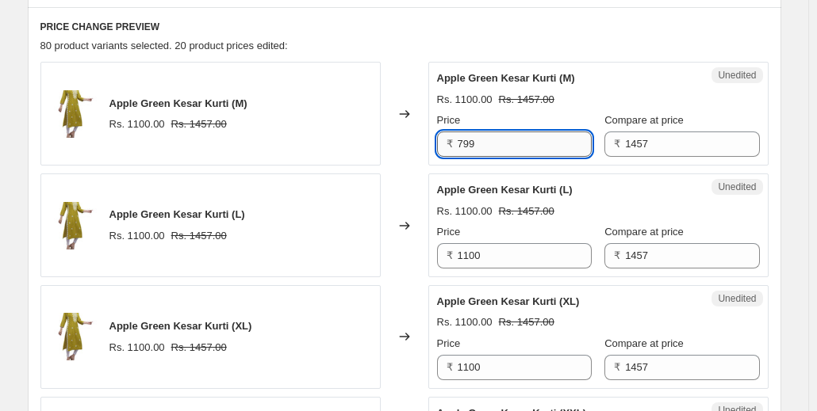
click at [473, 143] on input "799" at bounding box center [524, 144] width 134 height 25
click at [466, 141] on input "799" at bounding box center [524, 144] width 134 height 25
type input "799"
click at [465, 252] on input "1100" at bounding box center [524, 255] width 134 height 25
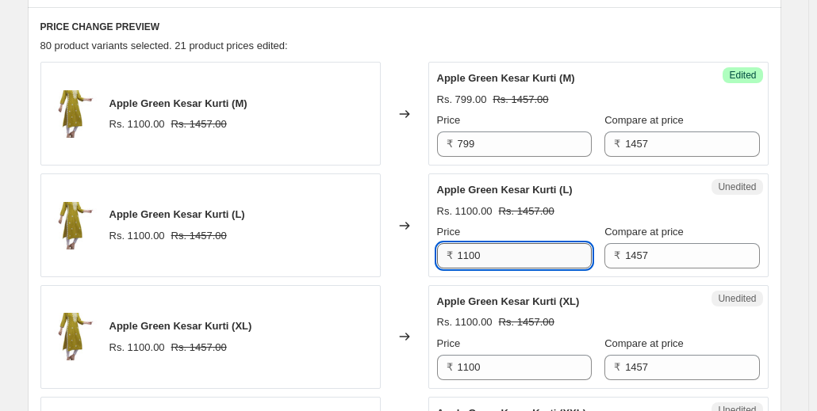
click at [465, 252] on input "1100" at bounding box center [524, 255] width 134 height 25
click at [478, 255] on input "1100" at bounding box center [524, 255] width 134 height 25
click at [481, 250] on input "1100" at bounding box center [524, 255] width 134 height 25
drag, startPoint x: 486, startPoint y: 256, endPoint x: 460, endPoint y: 253, distance: 26.4
click at [460, 253] on input "1100" at bounding box center [524, 255] width 134 height 25
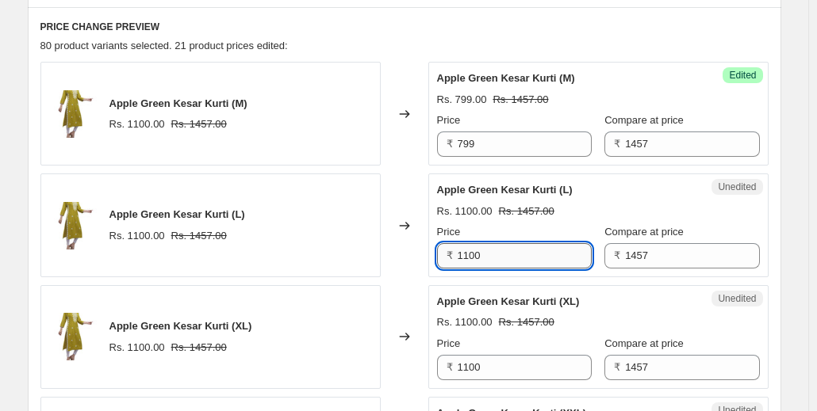
paste input "799"
type input "799"
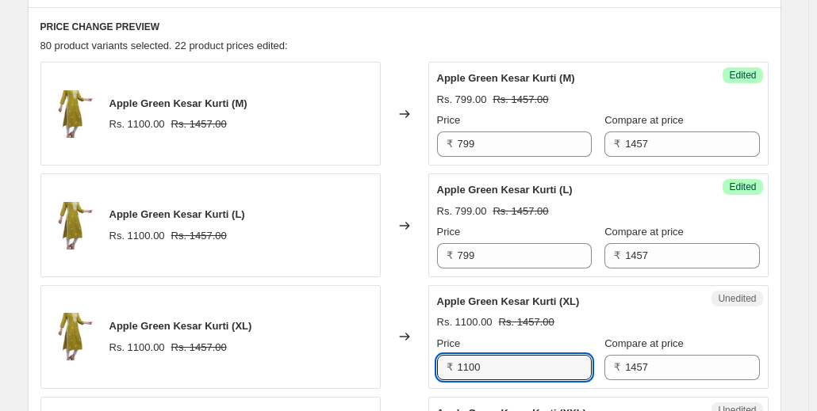
drag, startPoint x: 480, startPoint y: 368, endPoint x: 456, endPoint y: 366, distance: 24.7
click at [456, 366] on div "₹ 1100" at bounding box center [514, 367] width 155 height 25
paste input "799"
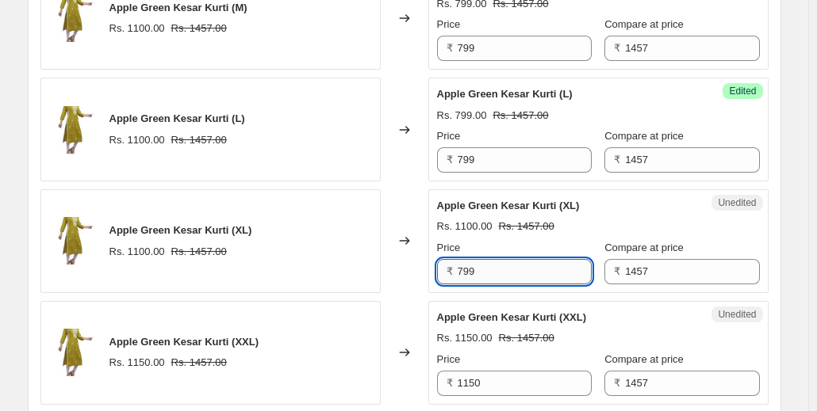
scroll to position [747, 0]
type input "799"
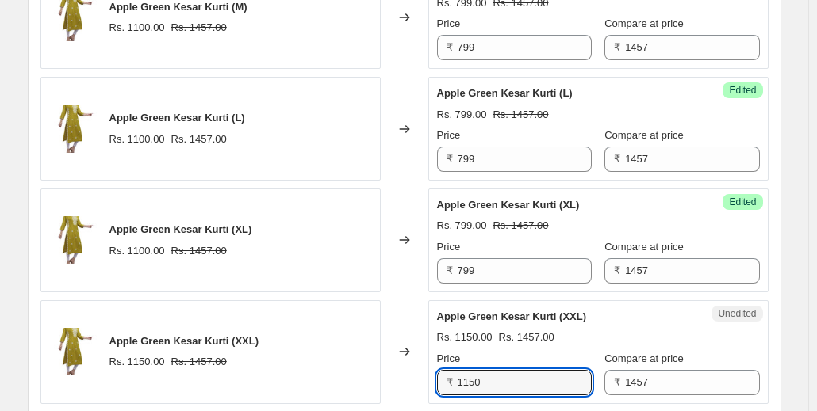
drag, startPoint x: 484, startPoint y: 377, endPoint x: 452, endPoint y: 383, distance: 32.2
click at [452, 383] on div "₹ 1150" at bounding box center [514, 382] width 155 height 25
paste input "799"
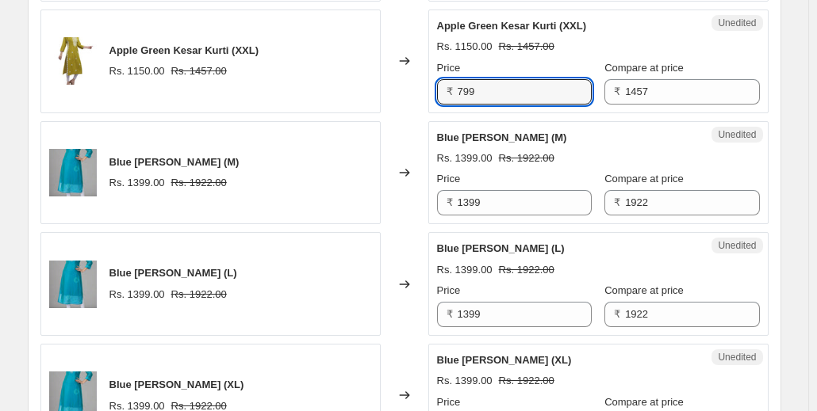
scroll to position [1037, 0]
type input "799"
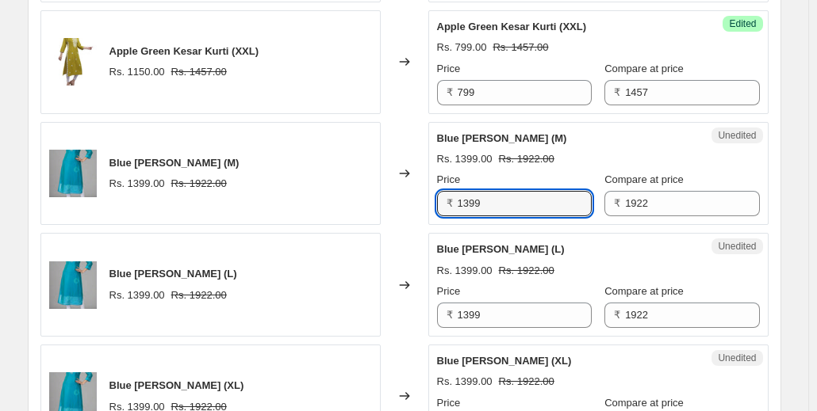
drag, startPoint x: 484, startPoint y: 207, endPoint x: 459, endPoint y: 206, distance: 24.6
click at [459, 206] on div "₹ 1399" at bounding box center [514, 203] width 155 height 25
type input "859"
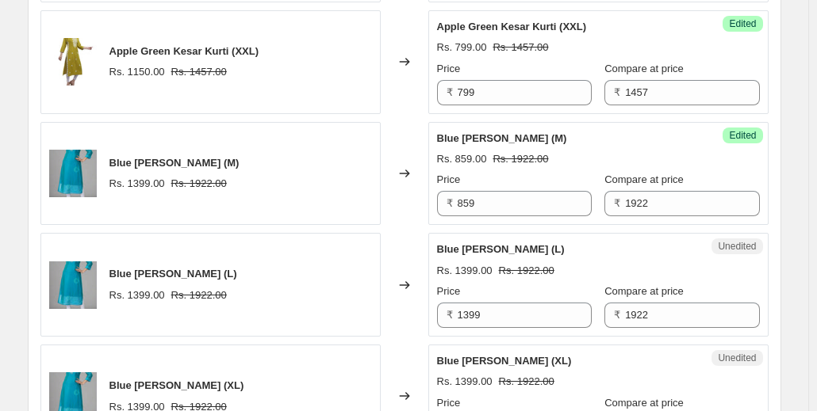
click at [484, 233] on div "Unedited Blue [PERSON_NAME] (L) Rs. 1399.00 Rs. 1922.00 Price ₹ 1399 Compare at…" at bounding box center [598, 285] width 340 height 104
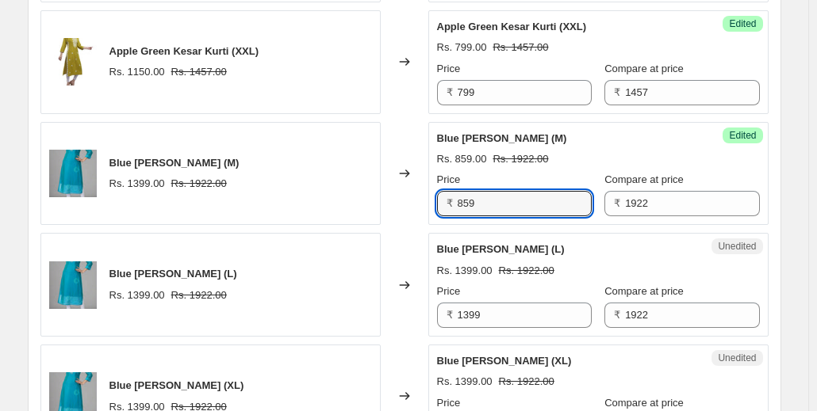
drag, startPoint x: 474, startPoint y: 205, endPoint x: 456, endPoint y: 205, distance: 18.3
click at [456, 205] on div "₹ 859" at bounding box center [514, 203] width 155 height 25
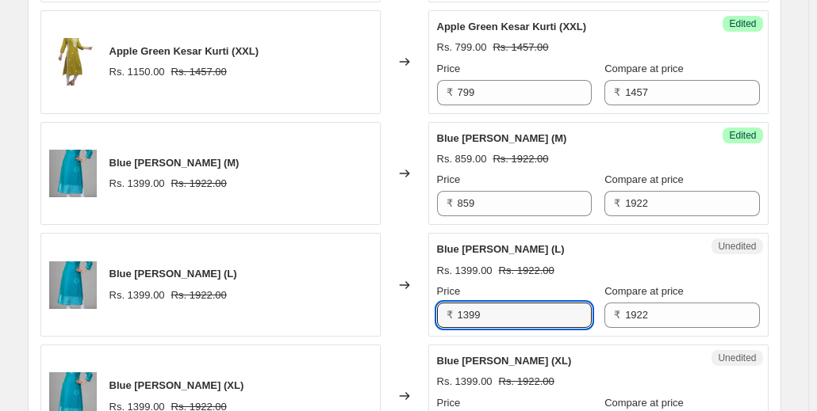
drag, startPoint x: 481, startPoint y: 319, endPoint x: 454, endPoint y: 316, distance: 27.1
click at [454, 316] on div "₹ 1399" at bounding box center [514, 315] width 155 height 25
paste input "85"
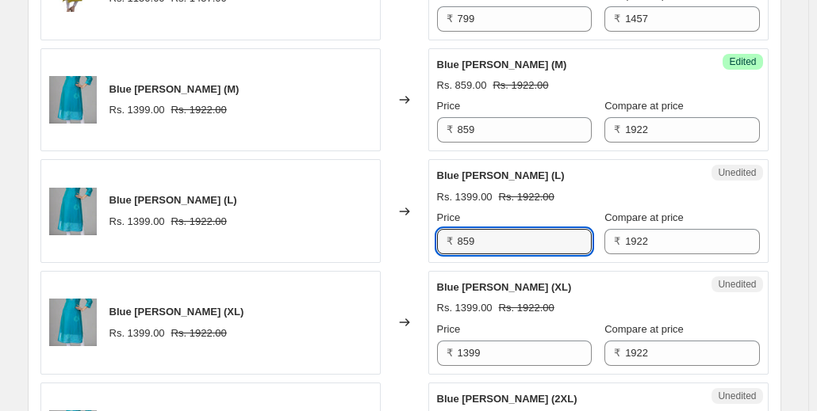
scroll to position [1123, 0]
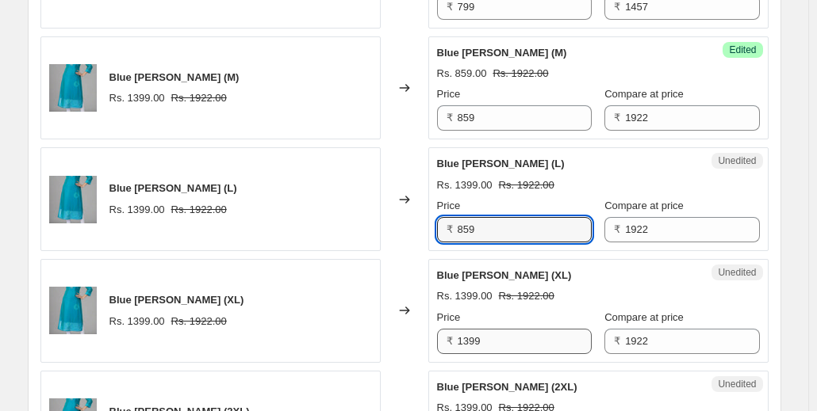
type input "859"
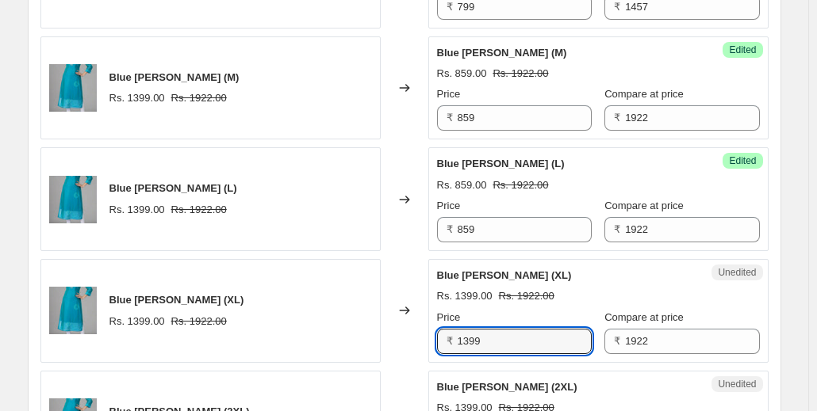
drag, startPoint x: 492, startPoint y: 342, endPoint x: 448, endPoint y: 344, distance: 43.7
click at [448, 344] on div "₹ 1399" at bounding box center [514, 341] width 155 height 25
paste input "85"
type input "859"
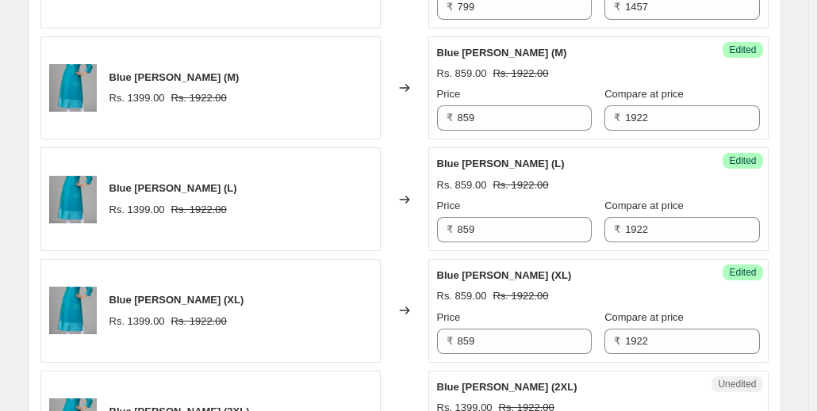
click at [448, 344] on div "₹ 859" at bounding box center [514, 341] width 155 height 25
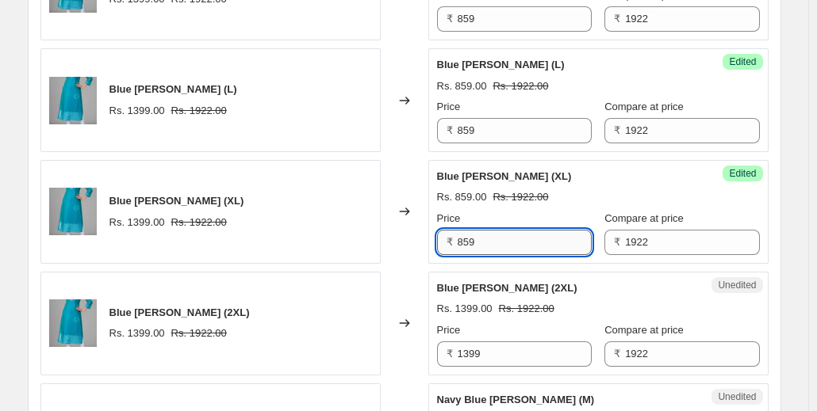
scroll to position [1299, 0]
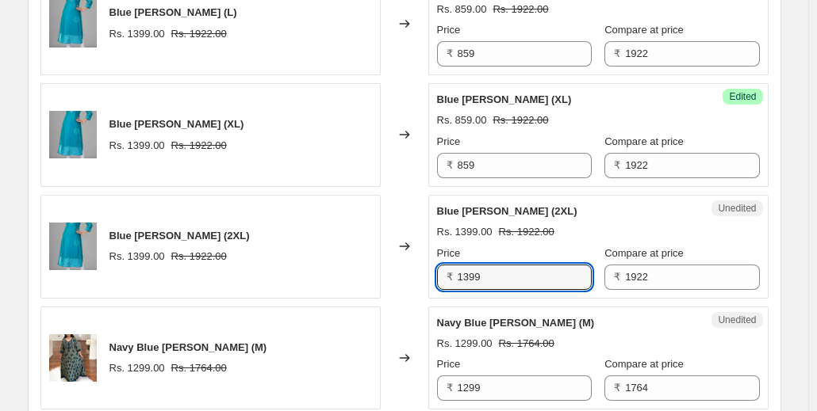
drag, startPoint x: 484, startPoint y: 269, endPoint x: 442, endPoint y: 270, distance: 42.0
click at [442, 270] on div "₹ 1399" at bounding box center [514, 277] width 155 height 25
paste input "85"
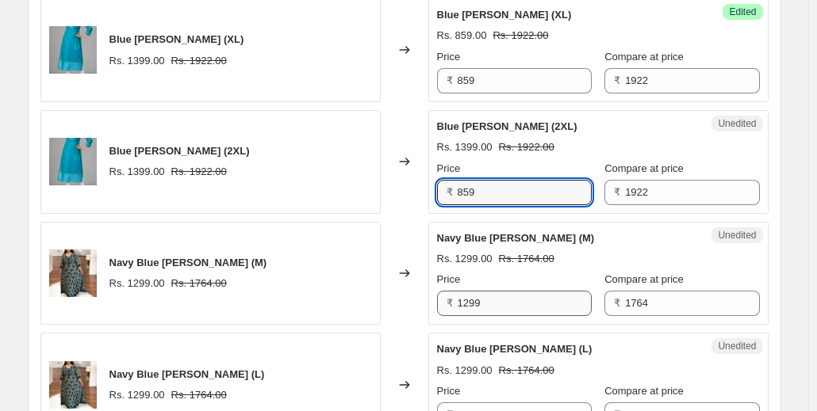
type input "859"
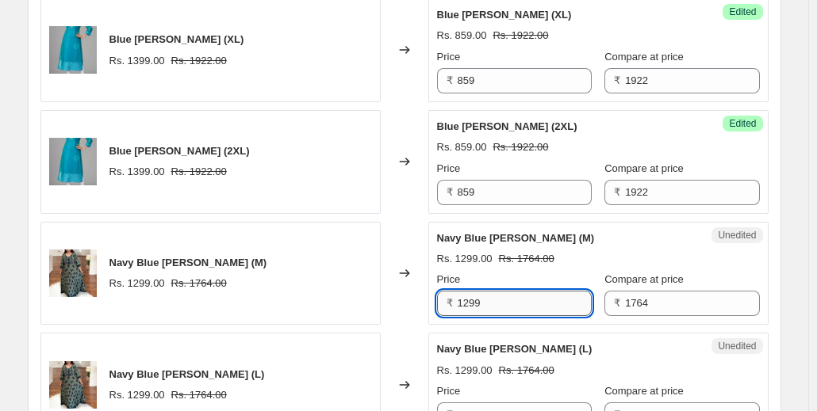
click at [499, 291] on input "1299" at bounding box center [524, 303] width 134 height 25
click at [486, 297] on input "1299" at bounding box center [524, 303] width 134 height 25
type input "1"
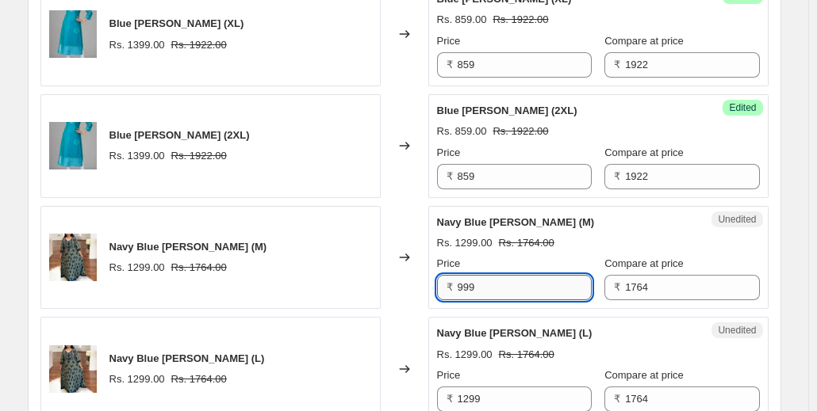
drag, startPoint x: 478, startPoint y: 283, endPoint x: 461, endPoint y: 284, distance: 17.5
click at [461, 284] on input "999" at bounding box center [524, 287] width 134 height 25
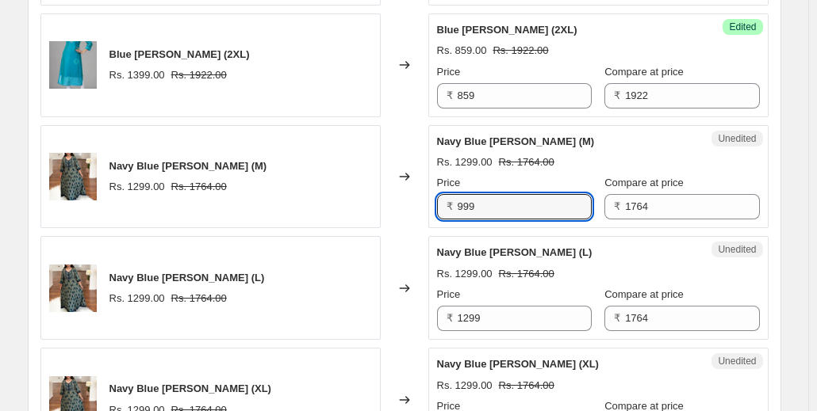
scroll to position [1483, 0]
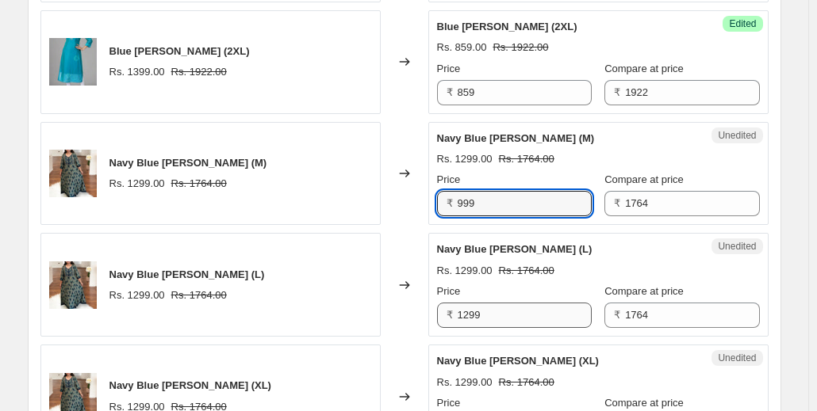
type input "999"
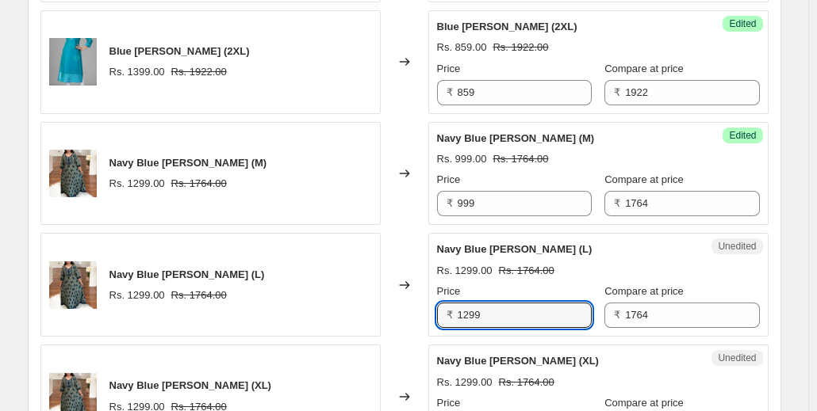
drag, startPoint x: 484, startPoint y: 311, endPoint x: 449, endPoint y: 312, distance: 34.9
click at [449, 312] on div "₹ 1299" at bounding box center [514, 315] width 155 height 25
paste input "9"
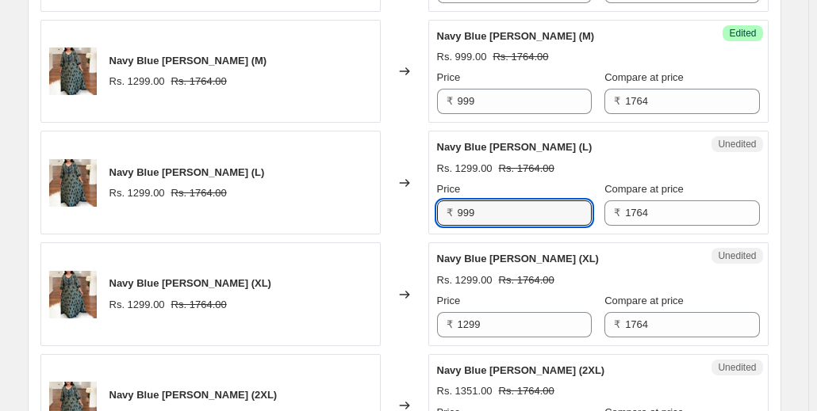
scroll to position [1590, 0]
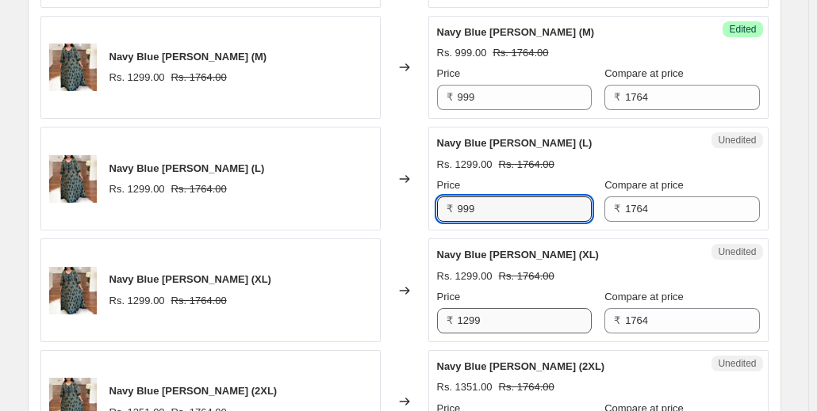
type input "999"
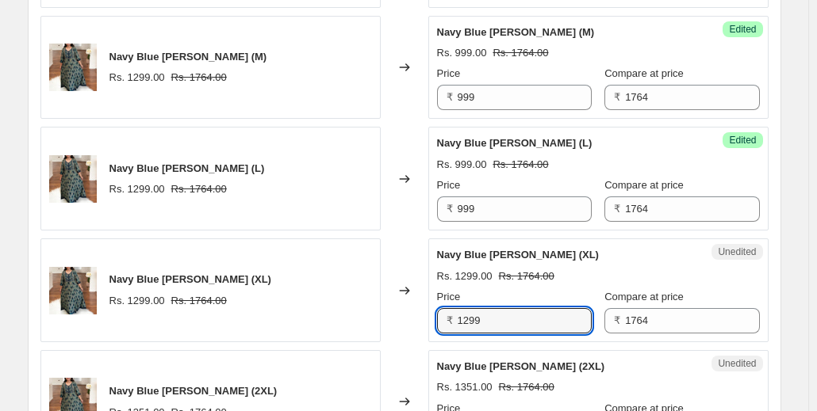
drag, startPoint x: 493, startPoint y: 320, endPoint x: 444, endPoint y: 316, distance: 49.3
click at [444, 316] on div "₹ 1299" at bounding box center [514, 320] width 155 height 25
paste input "9"
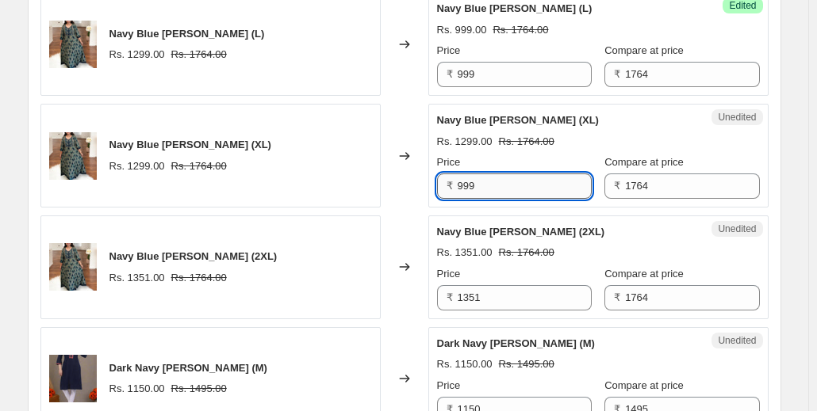
scroll to position [1726, 0]
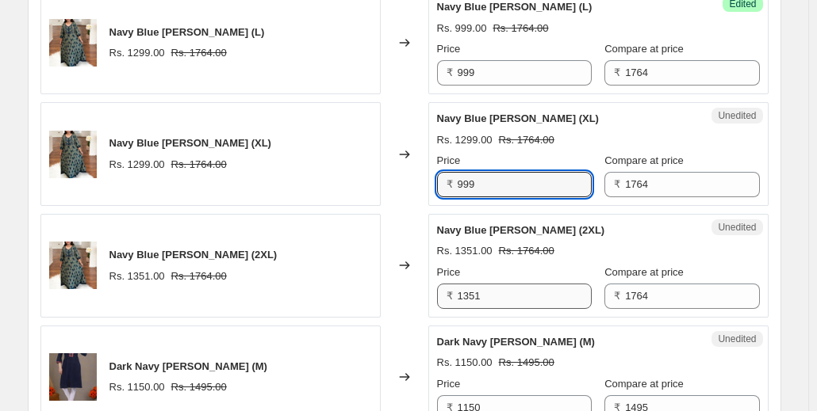
type input "999"
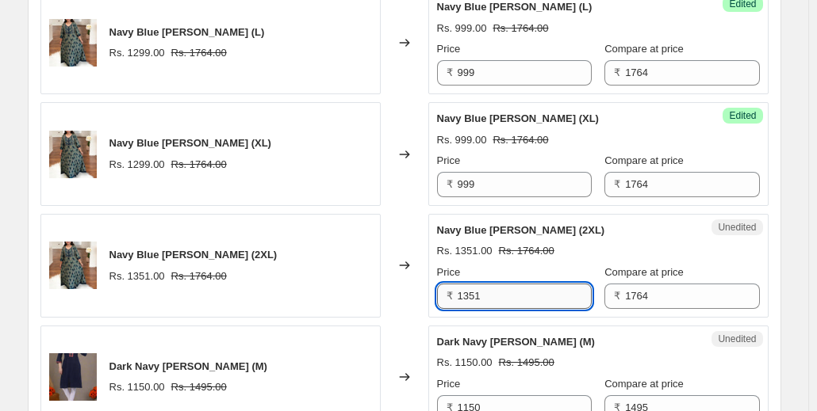
click at [483, 284] on input "1351" at bounding box center [524, 296] width 134 height 25
paste input "999"
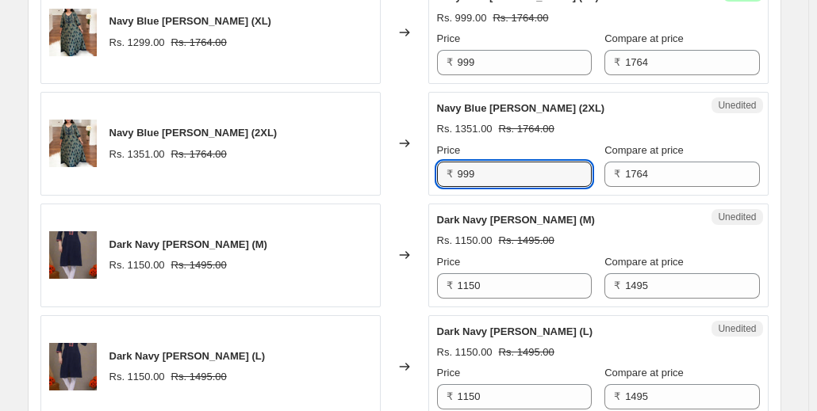
scroll to position [1849, 0]
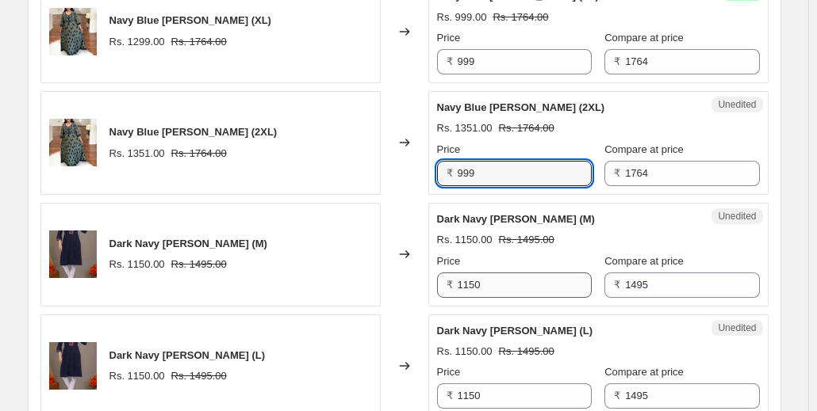
type input "999"
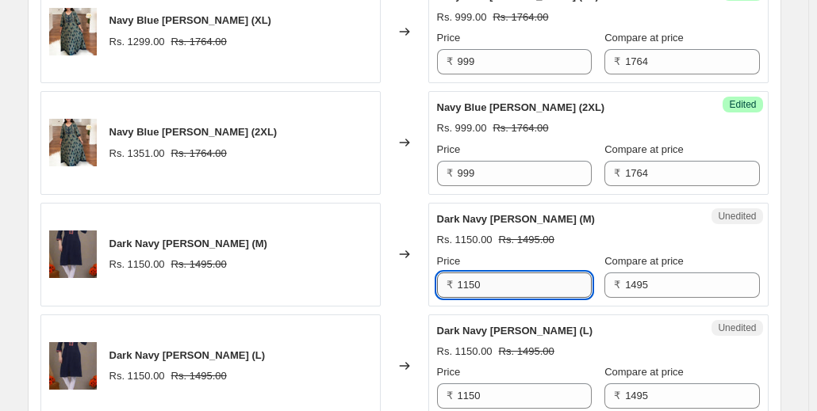
click at [493, 277] on input "1150" at bounding box center [524, 285] width 134 height 25
paste input "999"
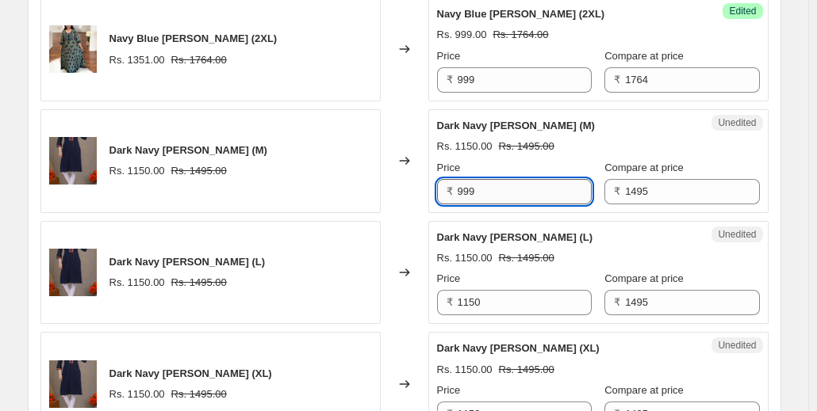
scroll to position [1953, 0]
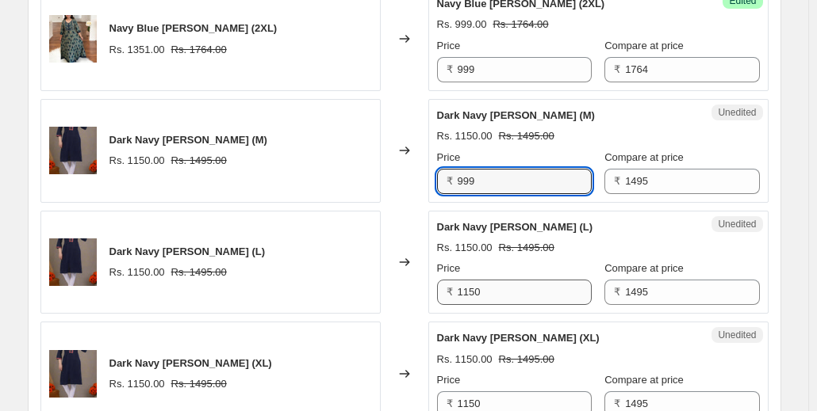
type input "999"
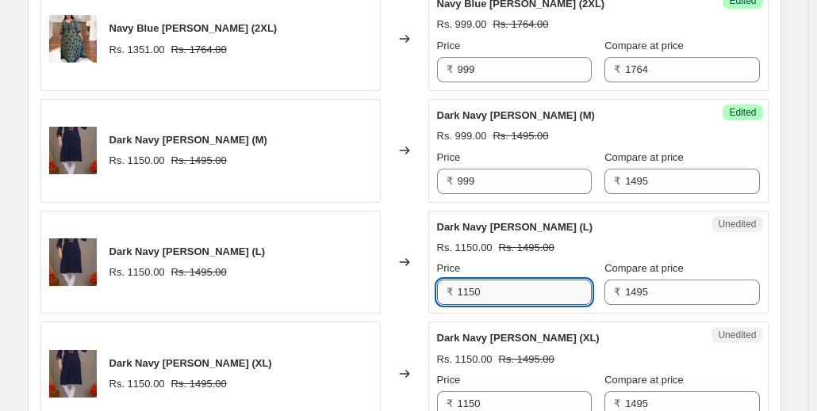
click at [477, 281] on input "1150" at bounding box center [524, 292] width 134 height 25
paste input "999"
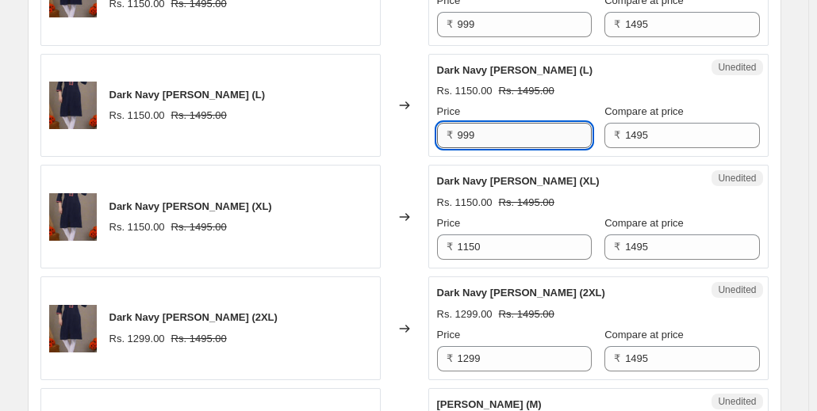
scroll to position [2111, 0]
type input "999"
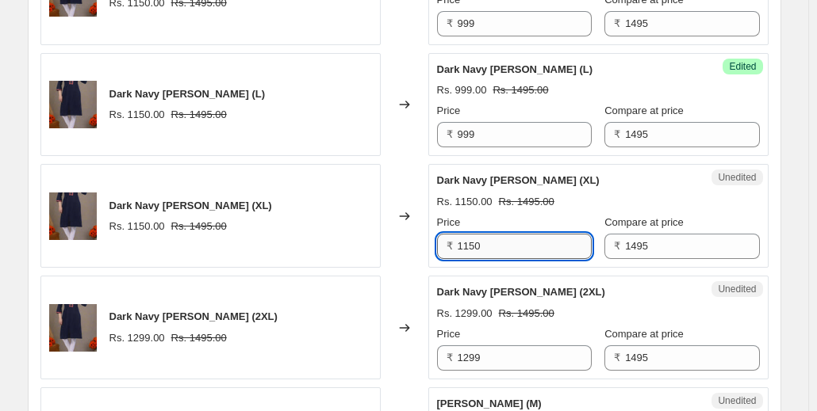
click at [465, 234] on input "1150" at bounding box center [524, 246] width 134 height 25
paste input "999"
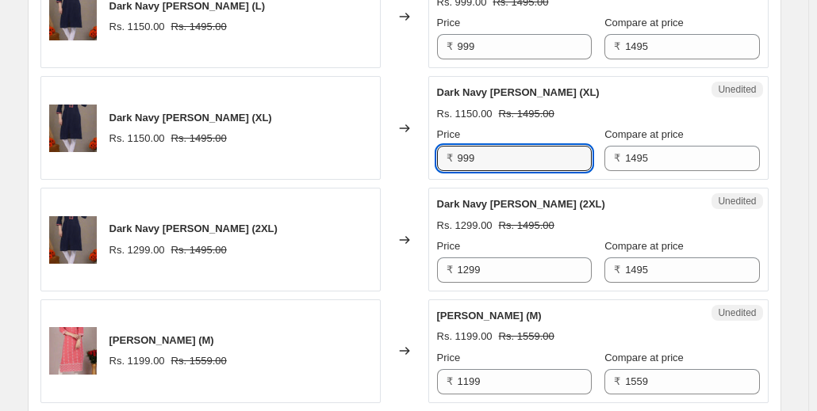
scroll to position [2199, 0]
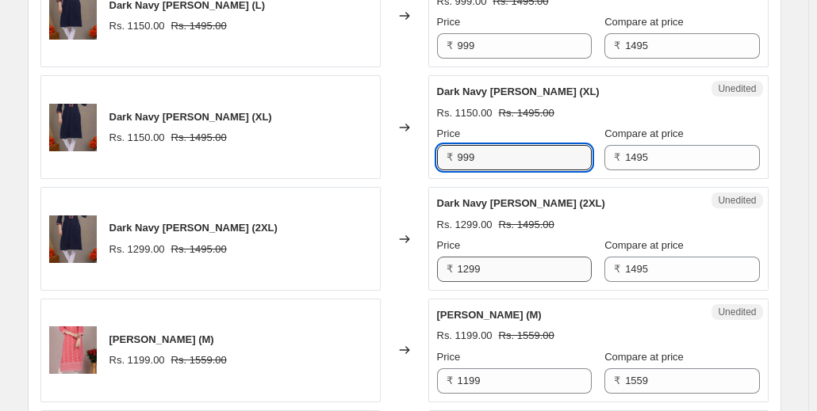
type input "999"
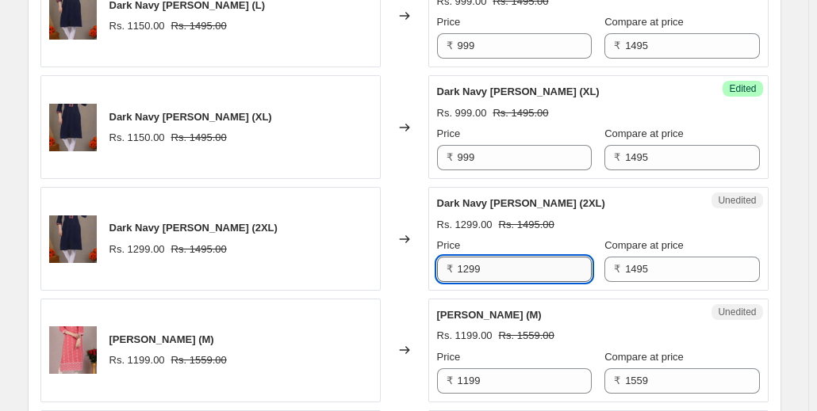
click at [466, 258] on input "1299" at bounding box center [524, 269] width 134 height 25
paste input "9"
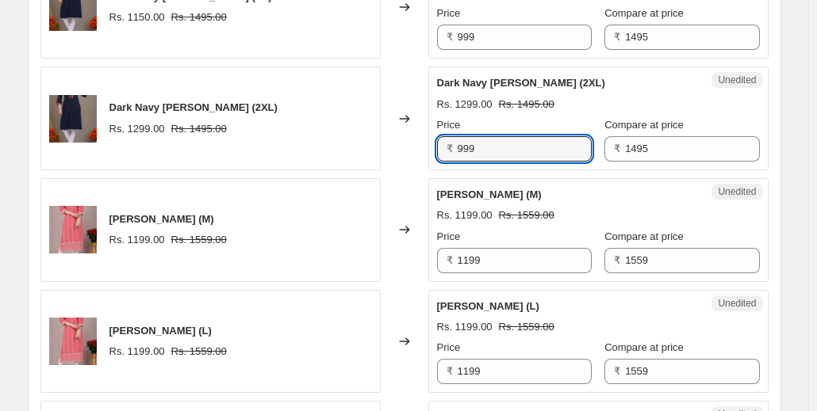
scroll to position [2321, 0]
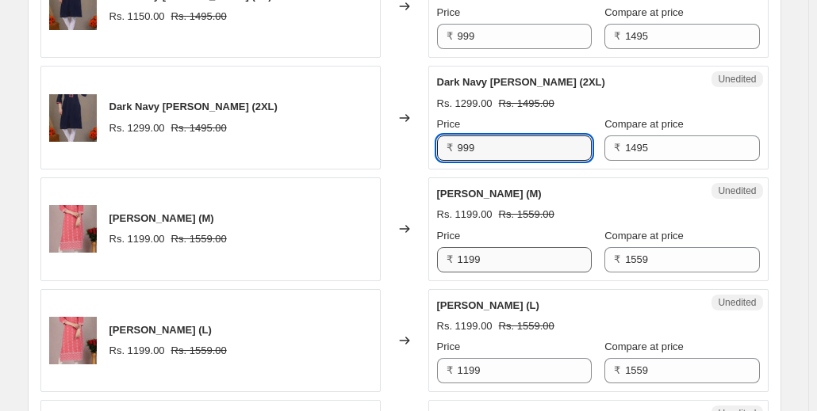
type input "999"
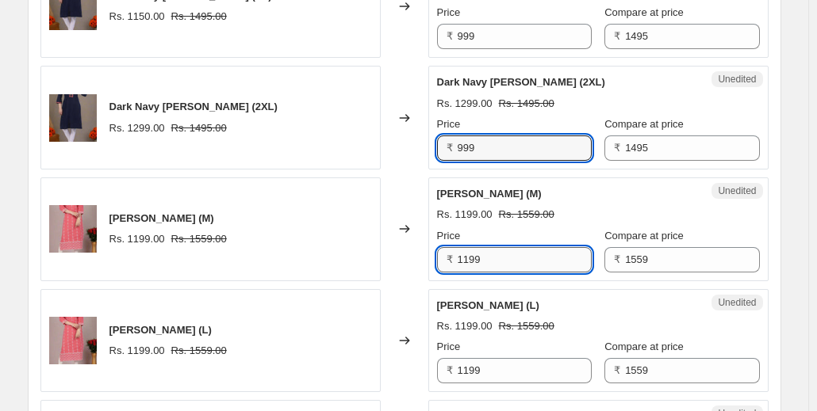
click at [476, 247] on input "1199" at bounding box center [524, 259] width 134 height 25
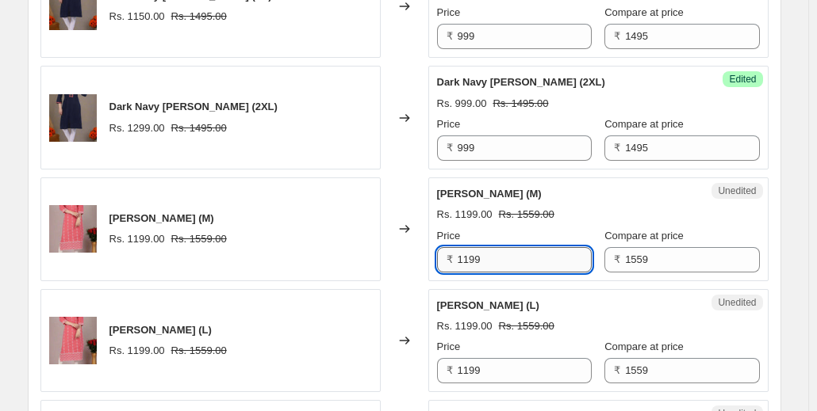
click at [476, 247] on input "1199" at bounding box center [524, 259] width 134 height 25
paste input "9"
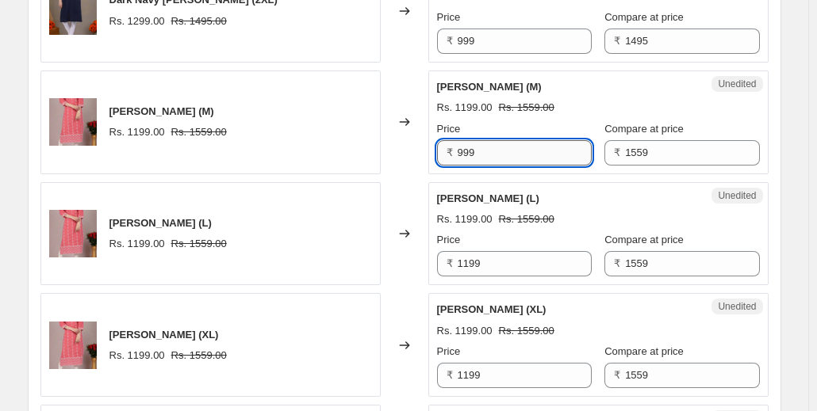
scroll to position [2434, 0]
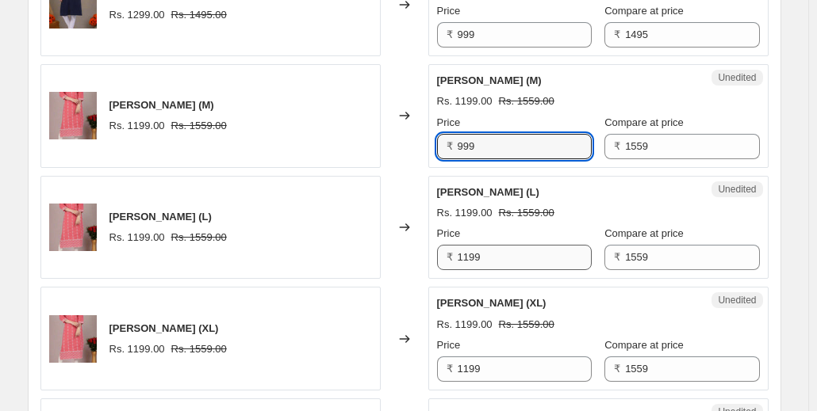
type input "999"
click at [465, 245] on input "1199" at bounding box center [524, 257] width 134 height 25
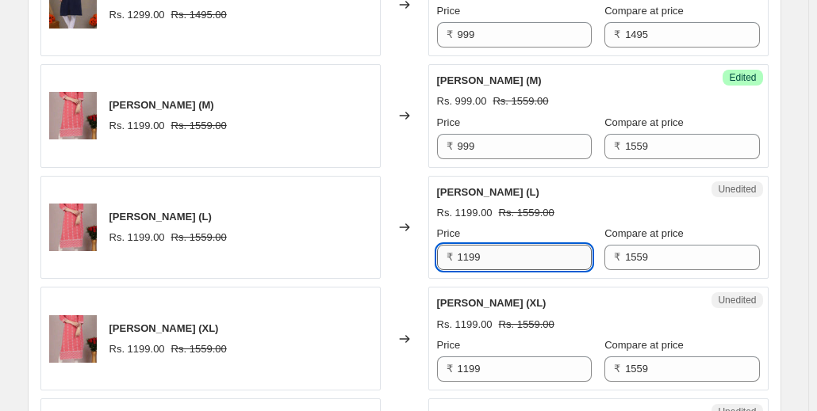
click at [465, 245] on input "1199" at bounding box center [524, 257] width 134 height 25
paste input "9"
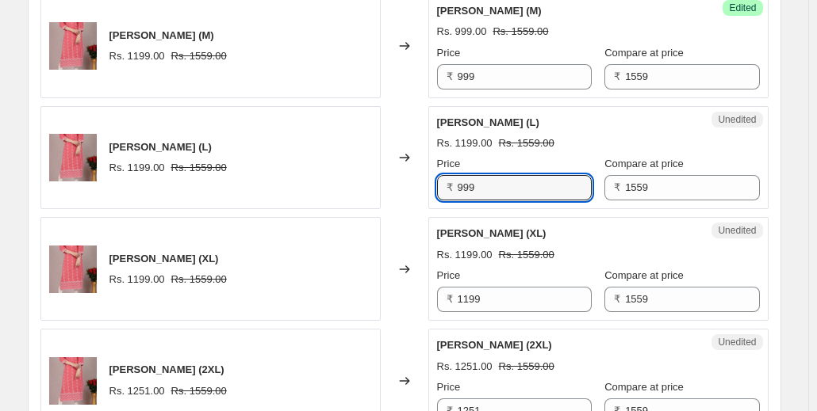
scroll to position [2582, 0]
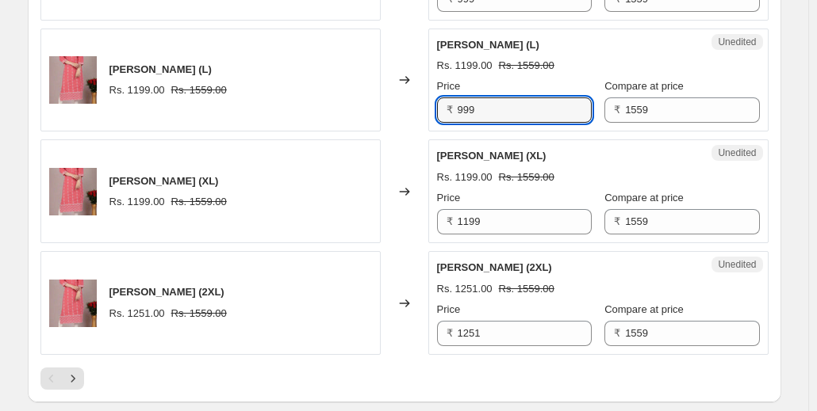
type input "999"
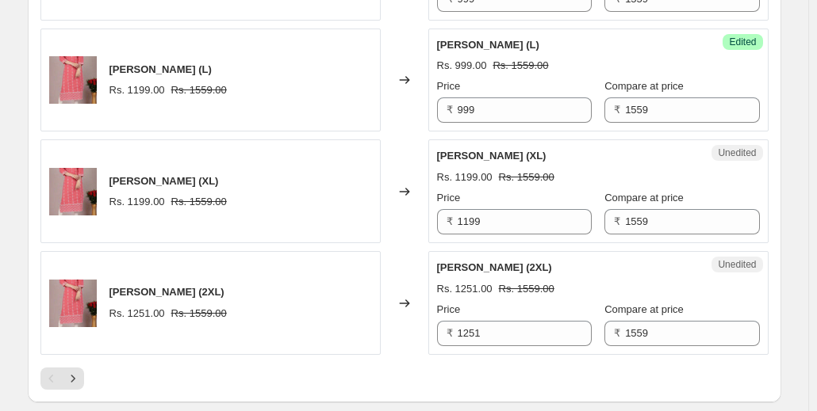
click at [459, 212] on div "₹ 1199" at bounding box center [514, 221] width 155 height 25
click at [471, 209] on input "1199" at bounding box center [524, 221] width 134 height 25
paste input "9"
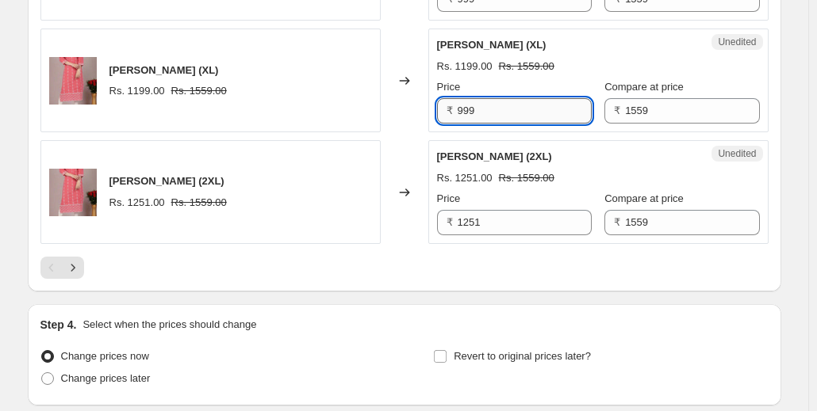
scroll to position [2696, 0]
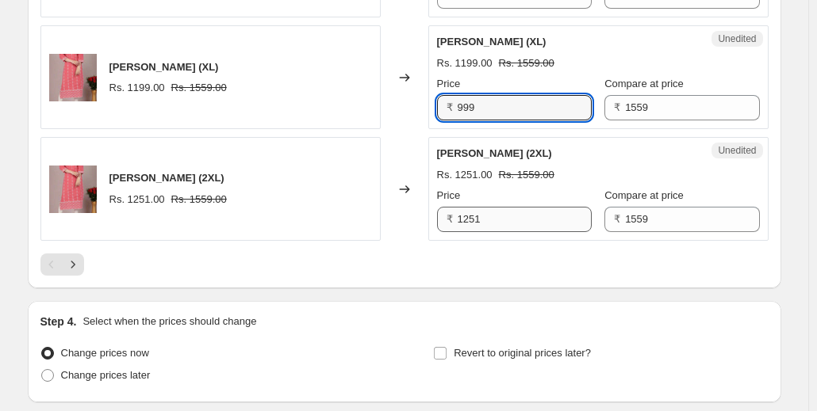
type input "999"
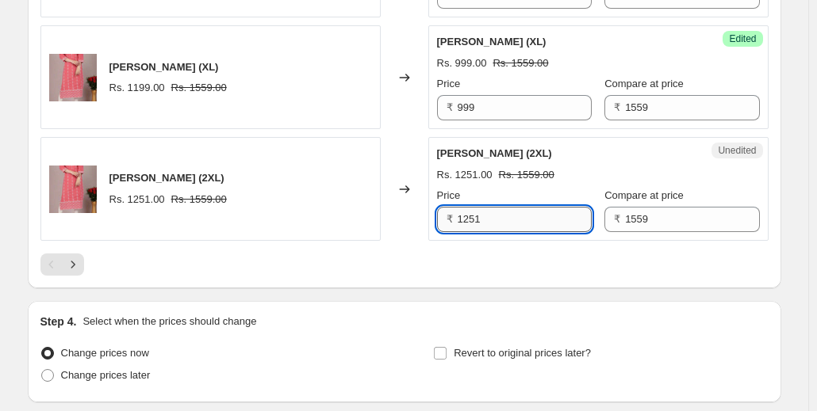
click at [465, 210] on input "1251" at bounding box center [524, 219] width 134 height 25
paste input "999"
type input "999"
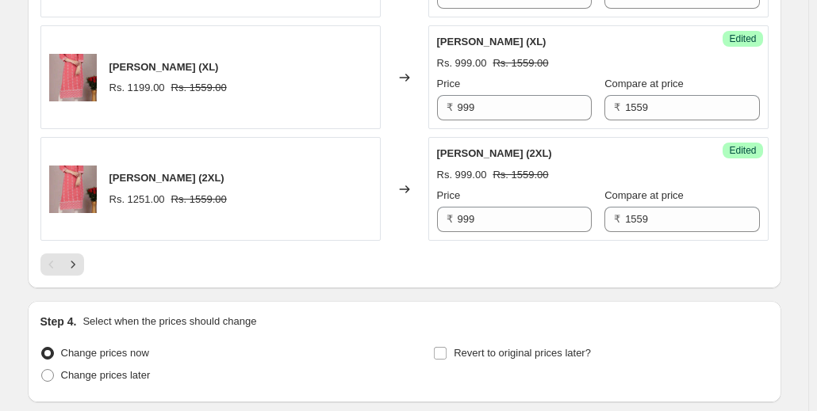
click at [565, 229] on div "Success Edited [PERSON_NAME] (2XL) Rs. 999.00 Rs. 1559.00 Price ₹ 999 Compare a…" at bounding box center [598, 189] width 340 height 104
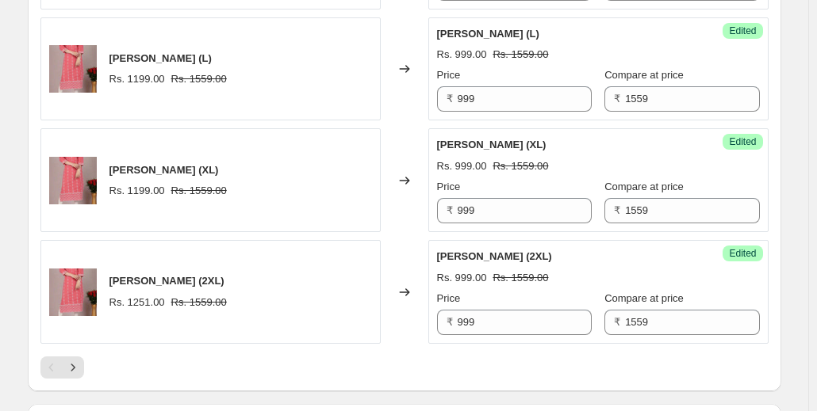
scroll to position [2610, 0]
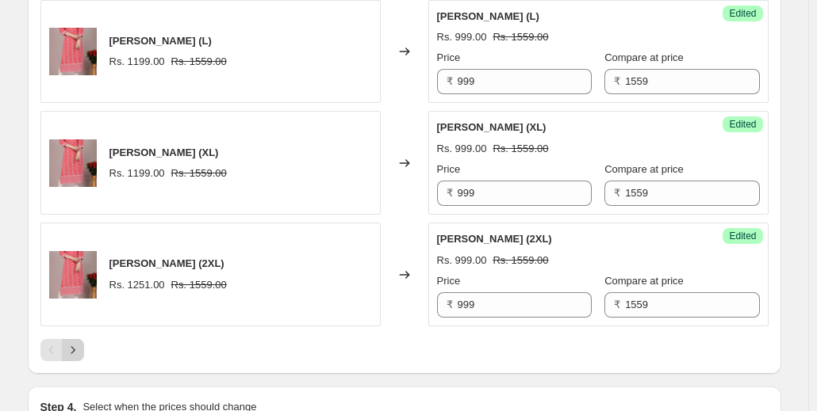
click at [80, 343] on icon "Next" at bounding box center [73, 351] width 16 height 16
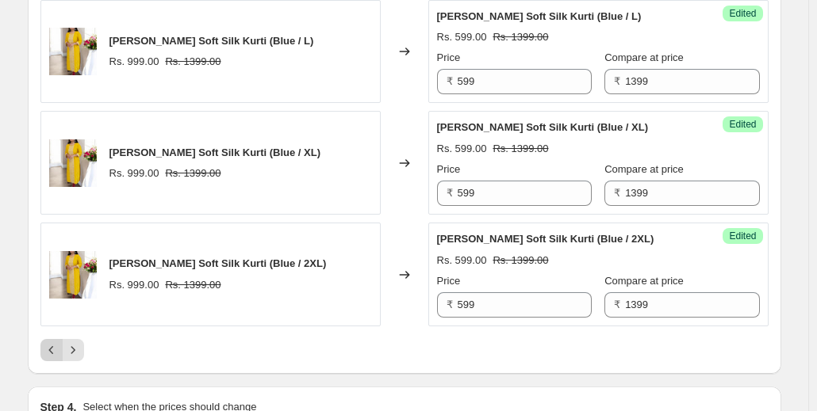
click at [57, 343] on icon "Previous" at bounding box center [52, 351] width 16 height 16
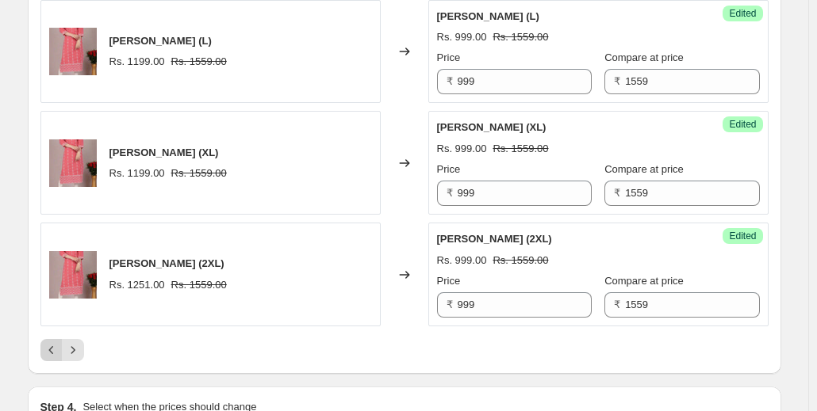
click at [57, 342] on div "Pagination" at bounding box center [51, 350] width 22 height 22
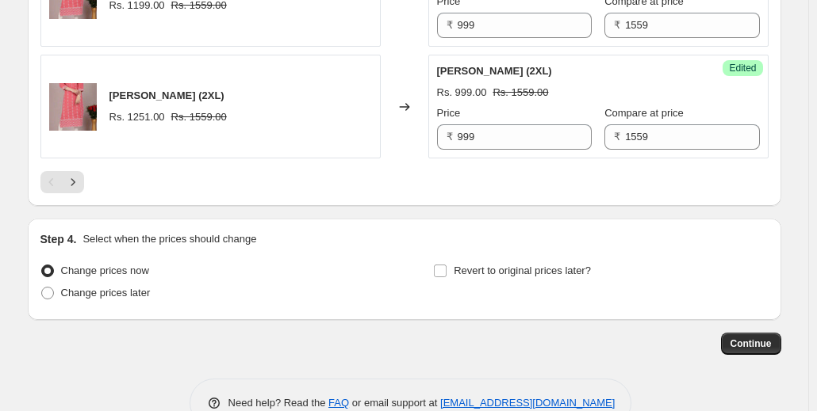
scroll to position [2782, 0]
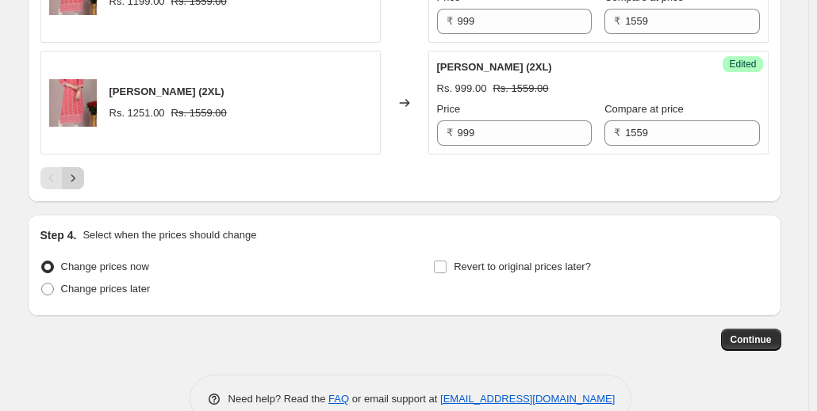
click at [74, 170] on icon "Next" at bounding box center [73, 178] width 16 height 16
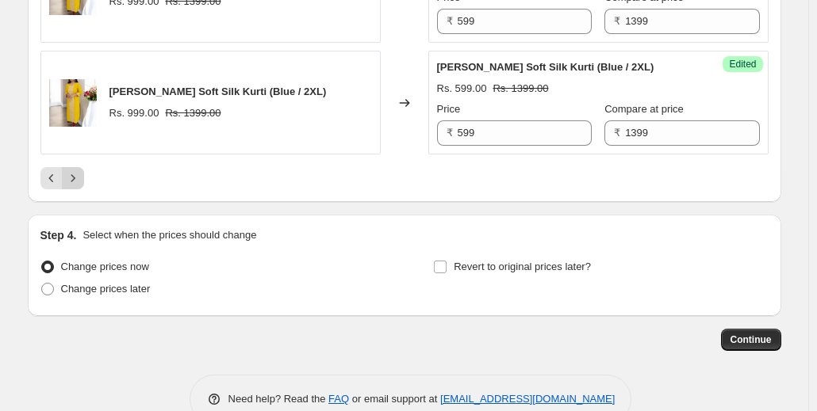
click at [75, 170] on icon "Next" at bounding box center [73, 178] width 16 height 16
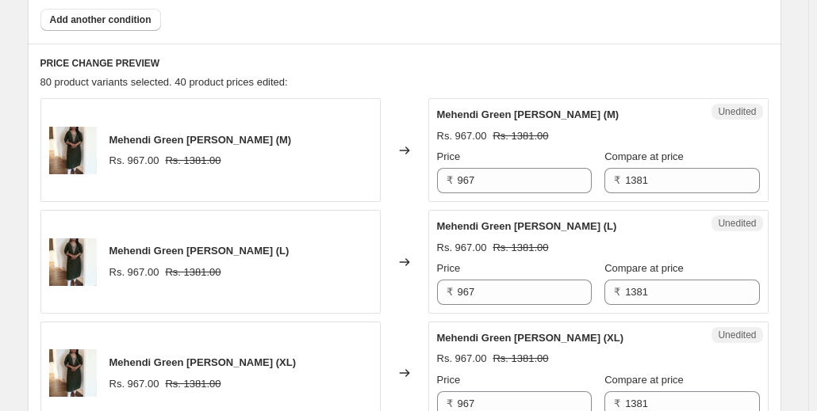
scroll to position [612, 0]
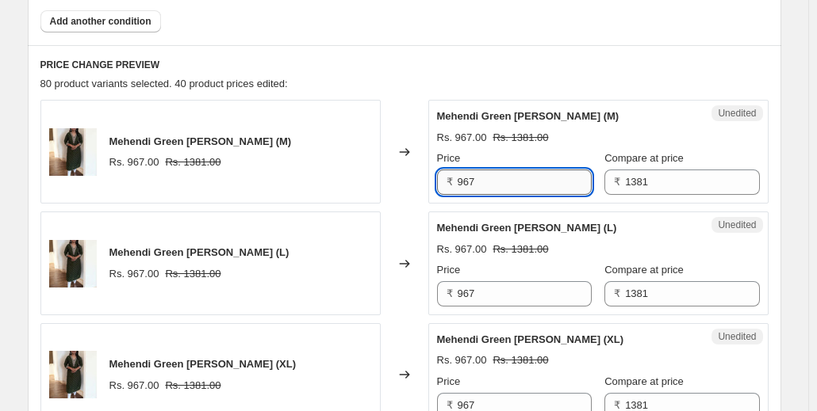
click at [473, 186] on input "967" at bounding box center [524, 182] width 134 height 25
click at [467, 182] on input "599" at bounding box center [524, 182] width 134 height 25
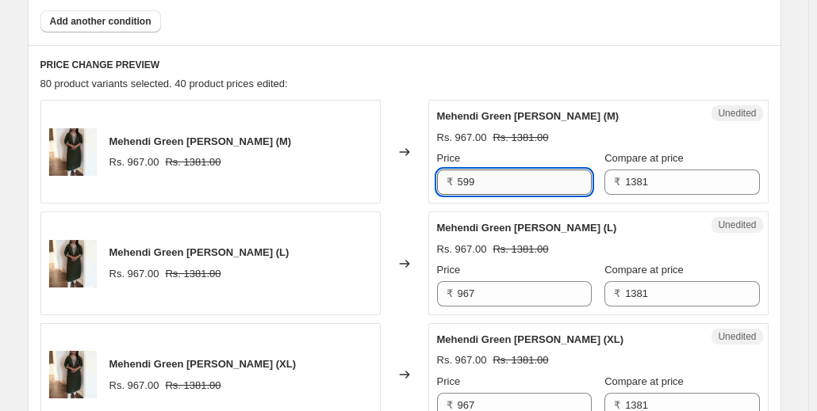
click at [464, 186] on input "599" at bounding box center [524, 182] width 134 height 25
click at [465, 181] on input "599" at bounding box center [524, 182] width 134 height 25
click at [469, 181] on input "599" at bounding box center [524, 182] width 134 height 25
click at [469, 177] on input "599" at bounding box center [524, 182] width 134 height 25
click at [469, 182] on input "599" at bounding box center [524, 182] width 134 height 25
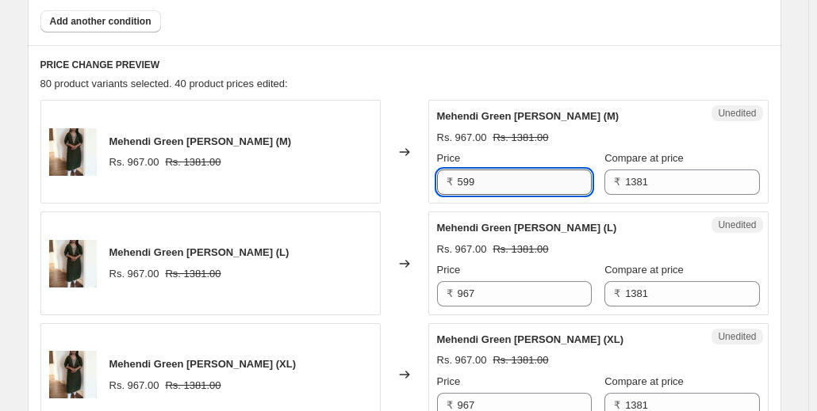
click at [466, 184] on input "599" at bounding box center [524, 182] width 134 height 25
type input "599"
click at [452, 265] on span "Price" at bounding box center [449, 270] width 24 height 12
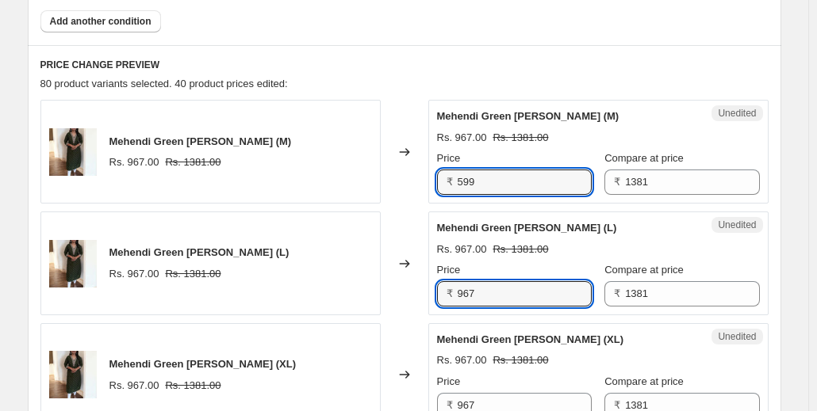
click at [457, 281] on input "967" at bounding box center [524, 293] width 134 height 25
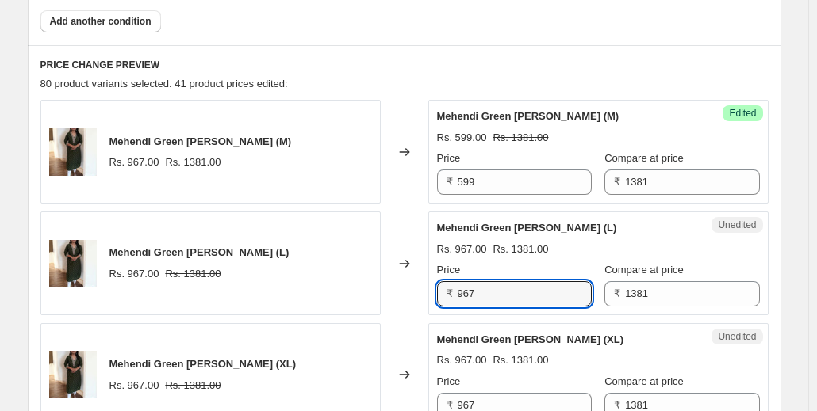
click at [452, 265] on span "Price" at bounding box center [449, 270] width 24 height 12
click at [457, 281] on input "967" at bounding box center [524, 293] width 134 height 25
click at [464, 287] on input "967" at bounding box center [524, 293] width 134 height 25
paste input "599"
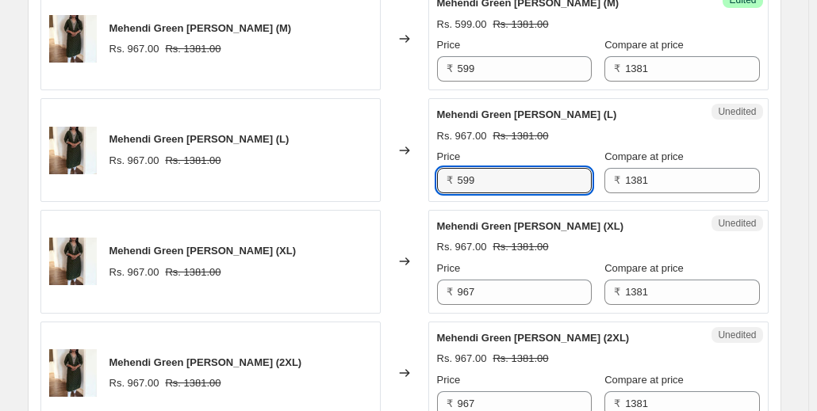
scroll to position [728, 0]
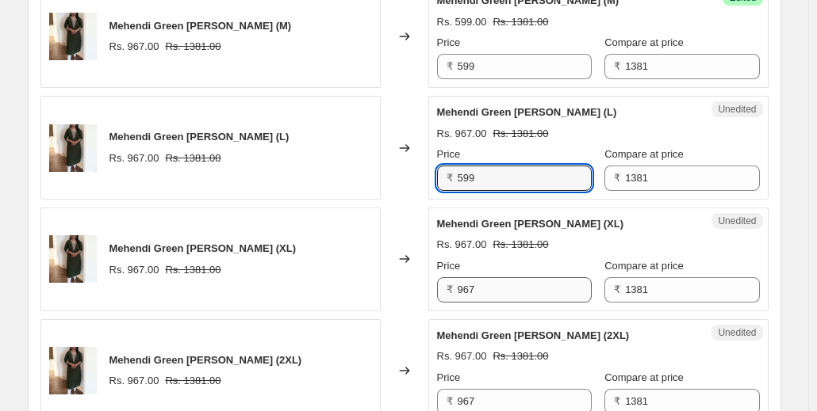
type input "599"
click at [482, 287] on input "967" at bounding box center [524, 289] width 134 height 25
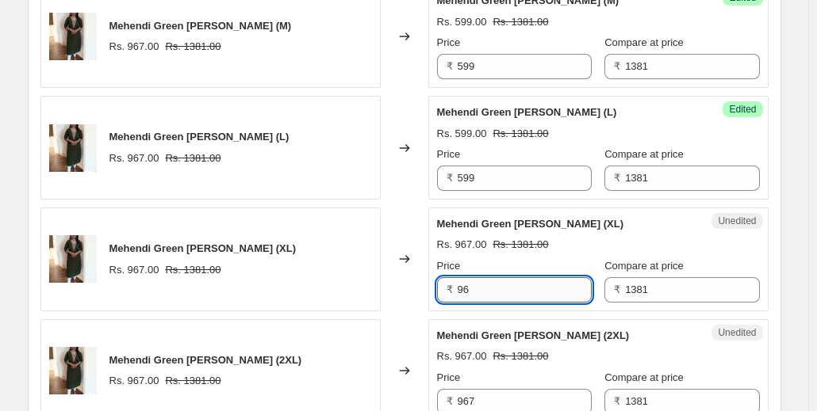
type input "9"
paste input "599"
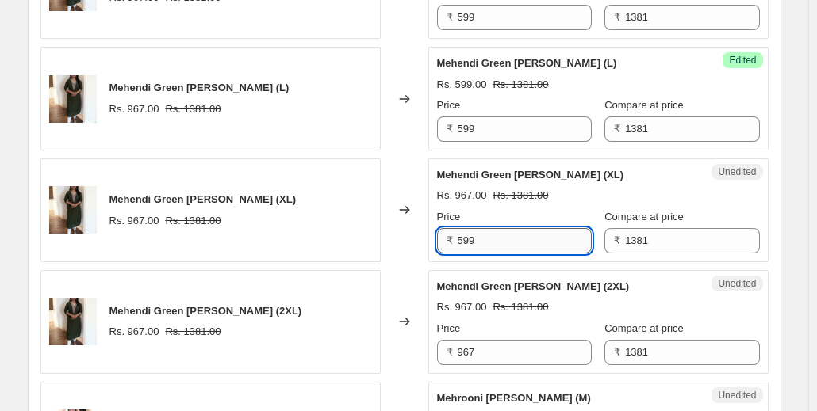
scroll to position [778, 0]
type input "599"
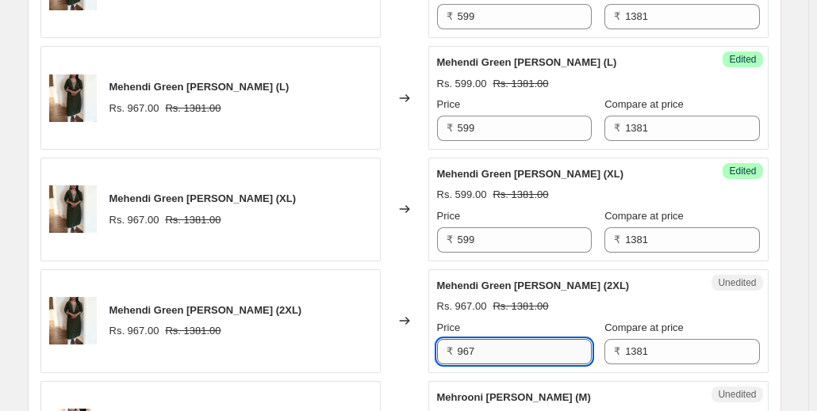
click at [484, 339] on input "967" at bounding box center [524, 351] width 134 height 25
type input "9"
paste input "599"
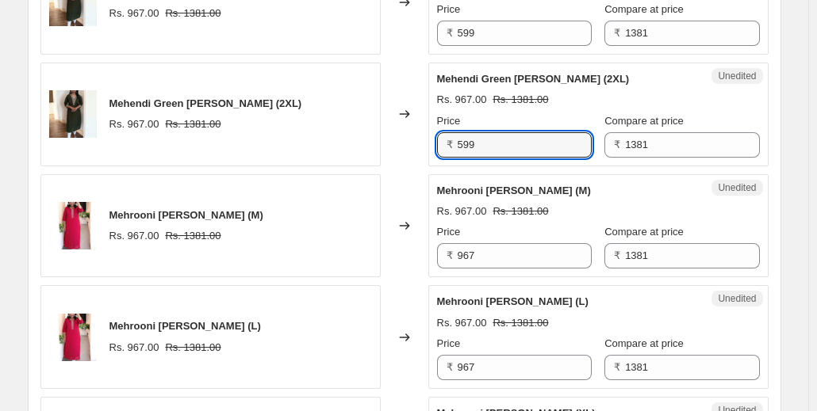
scroll to position [1028, 0]
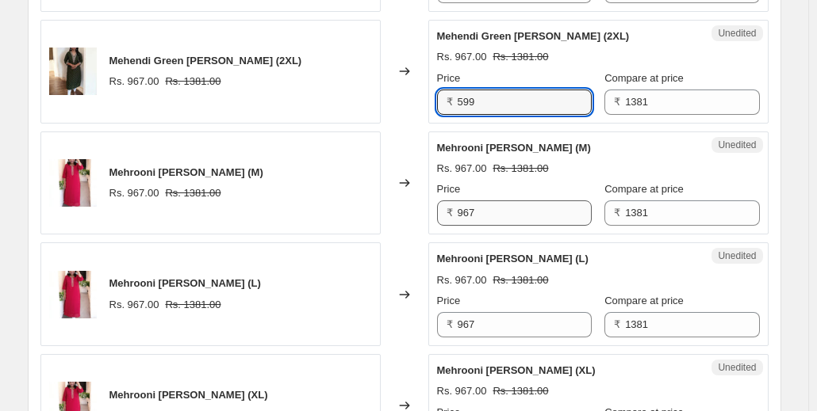
type input "599"
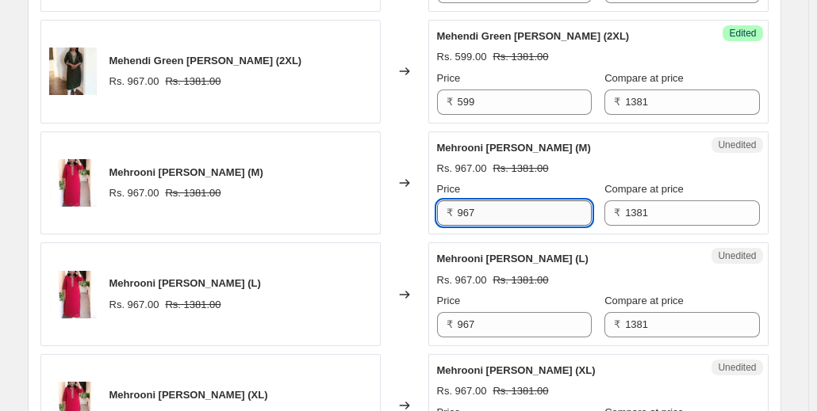
click at [490, 212] on input "967" at bounding box center [524, 213] width 134 height 25
click at [482, 287] on div "Mehrooni [PERSON_NAME] (L) Rs. 967.00 Rs. 1381.00 Price ₹ 967 Compare at price …" at bounding box center [598, 294] width 323 height 86
click at [473, 214] on input "967" at bounding box center [524, 213] width 134 height 25
click at [479, 214] on input "799" at bounding box center [524, 213] width 134 height 25
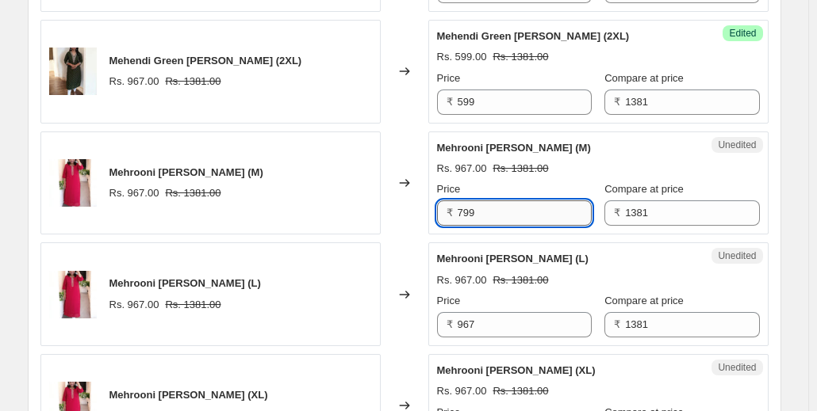
click at [473, 214] on input "799" at bounding box center [524, 213] width 134 height 25
click at [479, 207] on input "799" at bounding box center [524, 213] width 134 height 25
click at [479, 210] on input "799" at bounding box center [524, 213] width 134 height 25
type input "799"
click at [454, 189] on span "Price" at bounding box center [449, 189] width 24 height 12
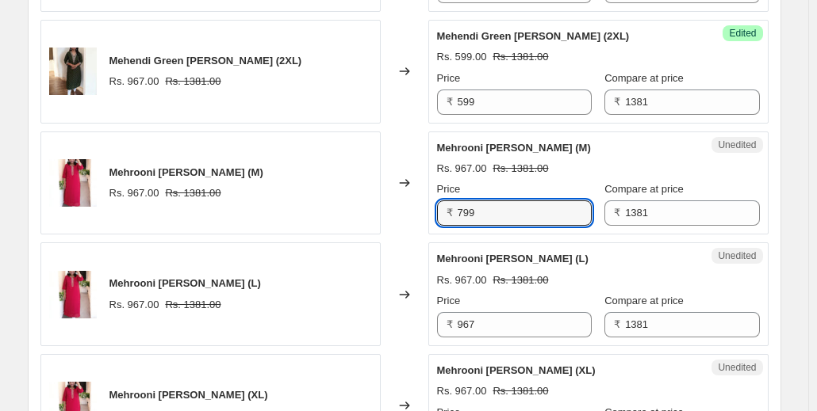
click at [457, 201] on input "799" at bounding box center [524, 213] width 134 height 25
click at [464, 210] on input "799" at bounding box center [524, 213] width 134 height 25
click at [463, 205] on input "799" at bounding box center [524, 213] width 134 height 25
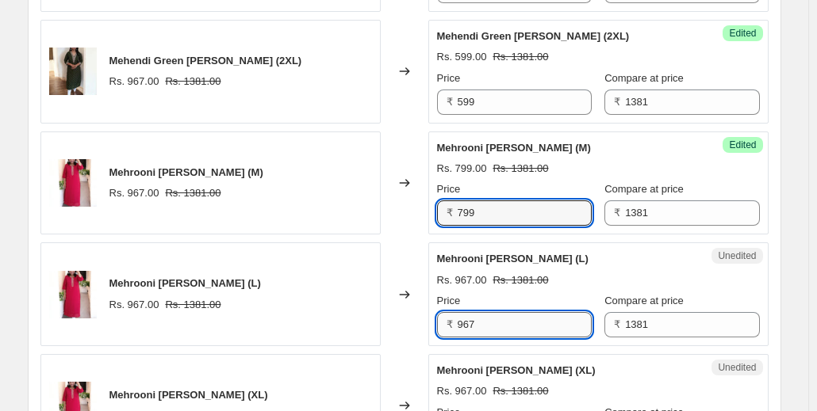
click at [478, 320] on input "967" at bounding box center [524, 324] width 134 height 25
click at [472, 324] on input "967" at bounding box center [524, 324] width 134 height 25
click at [469, 323] on input "967" at bounding box center [524, 324] width 134 height 25
paste input "799"
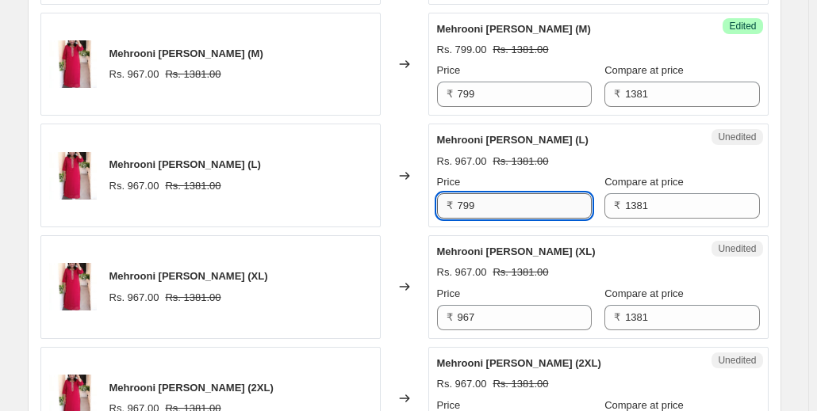
scroll to position [1153, 0]
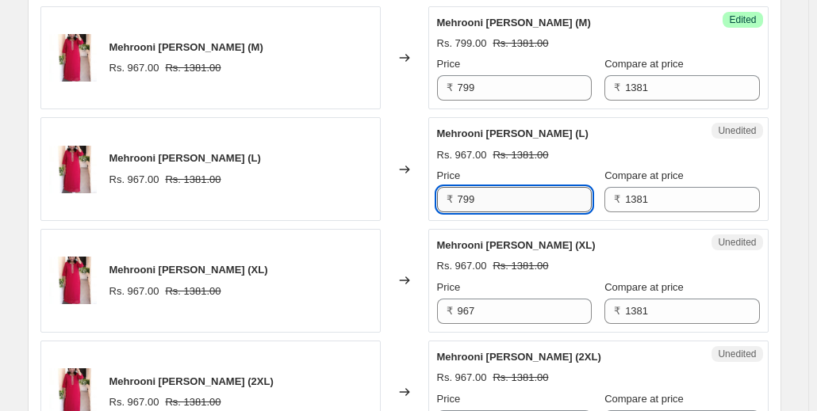
type input "799"
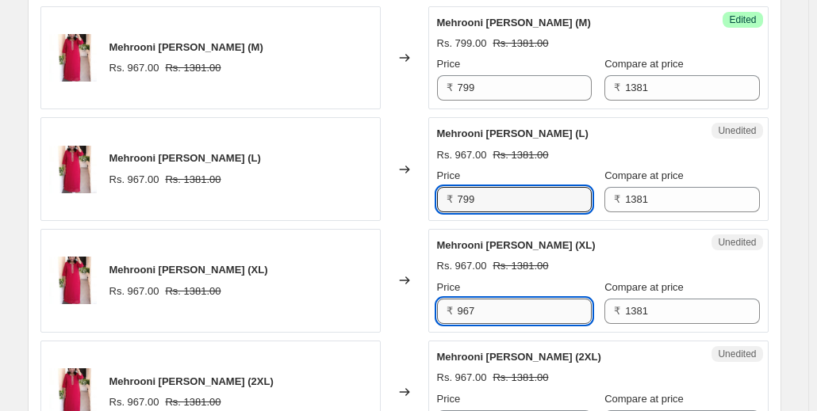
click at [493, 311] on input "967" at bounding box center [524, 311] width 134 height 25
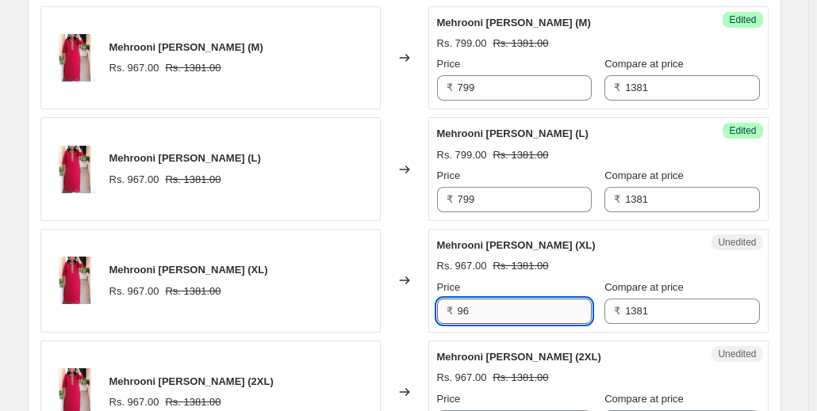
type input "9"
paste input "799"
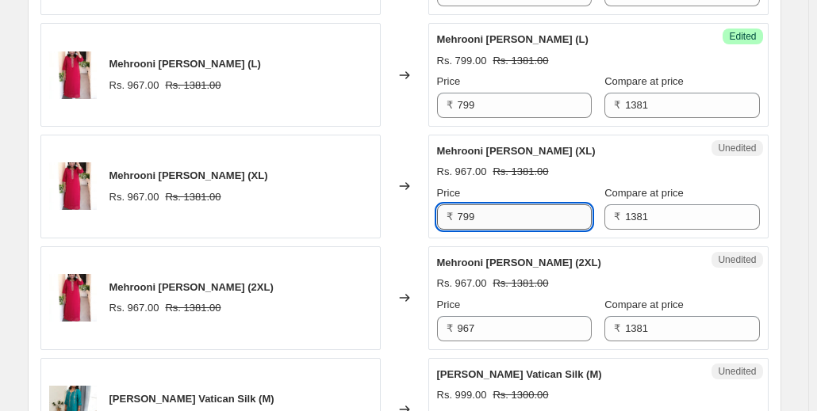
scroll to position [1268, 0]
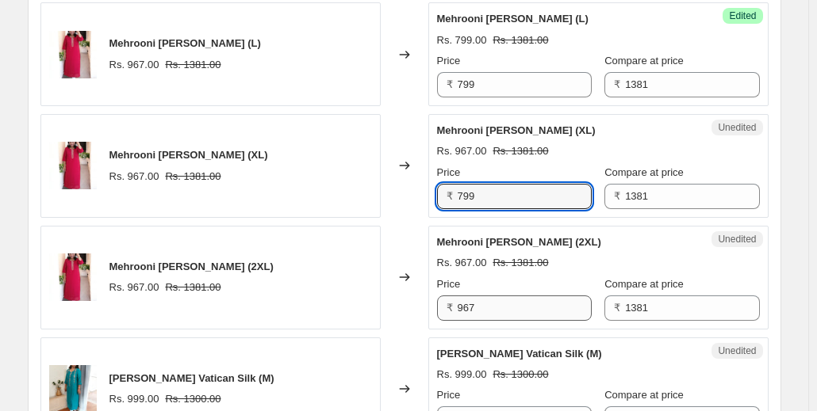
type input "799"
click at [503, 298] on input "967" at bounding box center [524, 308] width 134 height 25
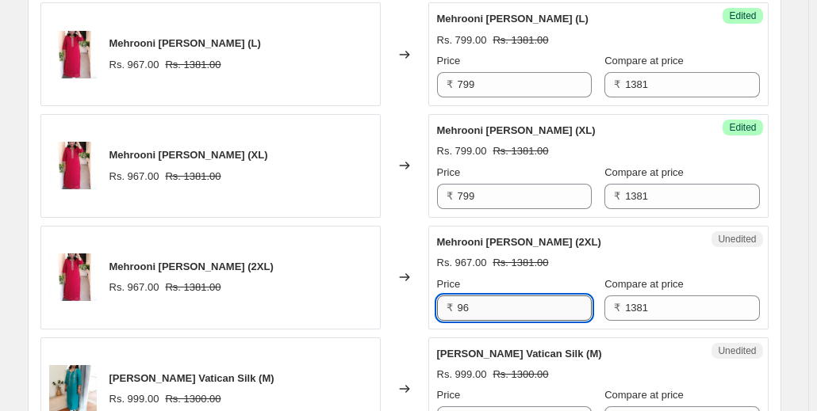
type input "9"
paste input "799"
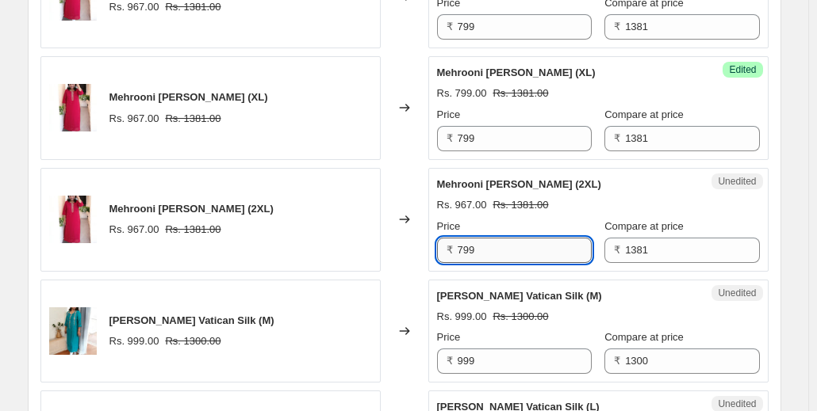
scroll to position [1337, 0]
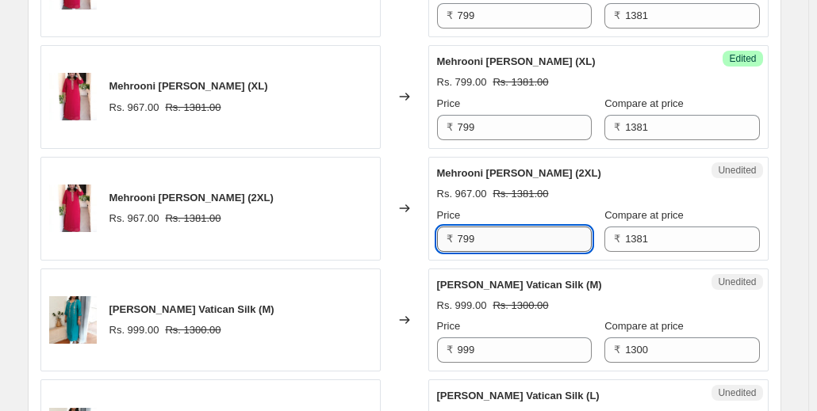
type input "799"
click at [503, 346] on input "999" at bounding box center [524, 350] width 134 height 25
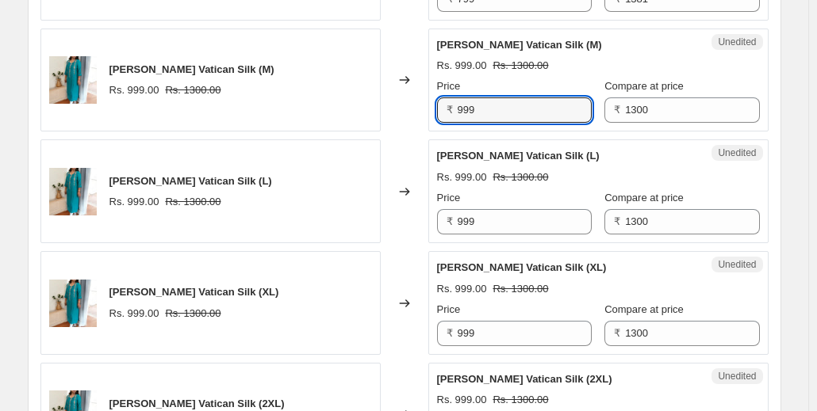
scroll to position [1579, 0]
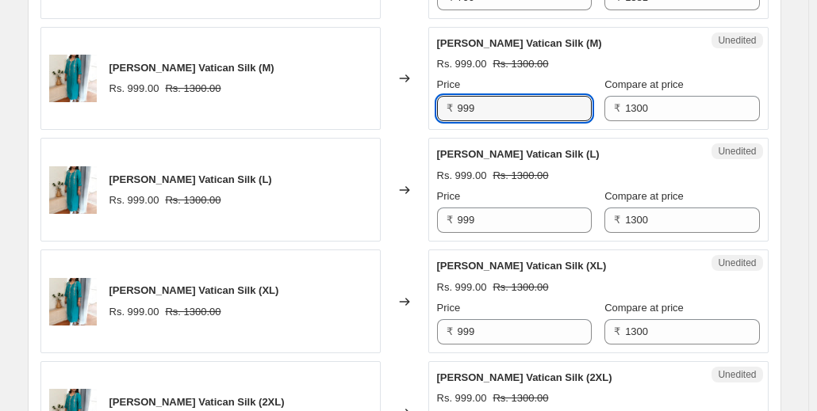
drag, startPoint x: 496, startPoint y: 98, endPoint x: 453, endPoint y: 109, distance: 45.0
click at [453, 109] on div "₹ 999" at bounding box center [514, 108] width 155 height 25
paste input "7"
type input "799"
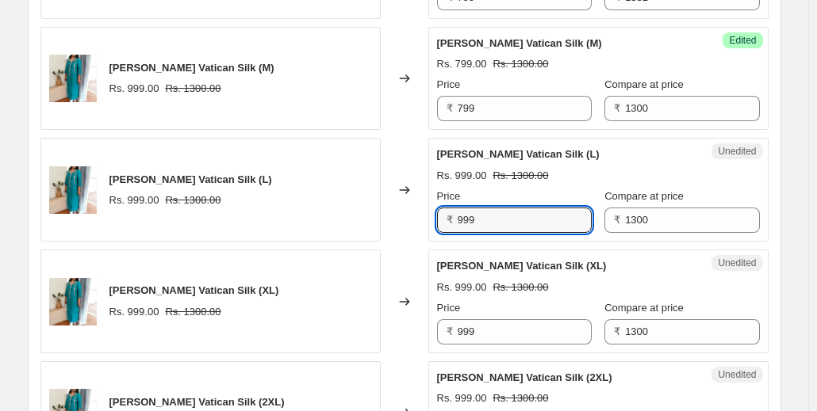
drag, startPoint x: 488, startPoint y: 215, endPoint x: 455, endPoint y: 216, distance: 32.5
click at [455, 216] on div "₹ 999" at bounding box center [514, 220] width 155 height 25
paste input "7"
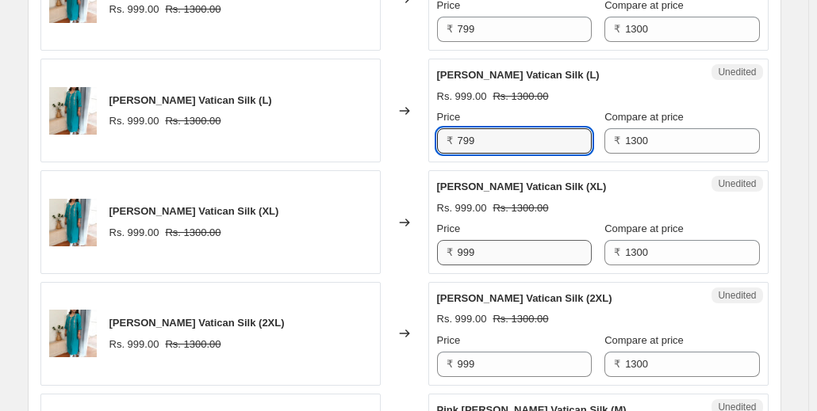
type input "799"
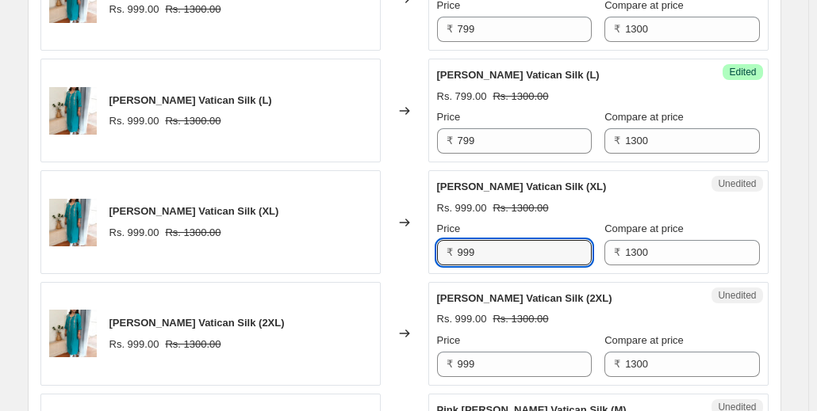
drag, startPoint x: 480, startPoint y: 247, endPoint x: 456, endPoint y: 247, distance: 24.6
click at [456, 247] on div "₹ 999" at bounding box center [514, 252] width 155 height 25
paste input "7"
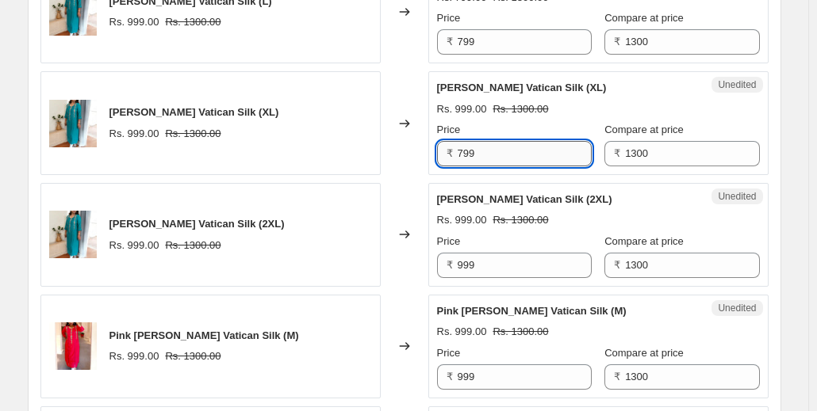
scroll to position [1758, 0]
type input "799"
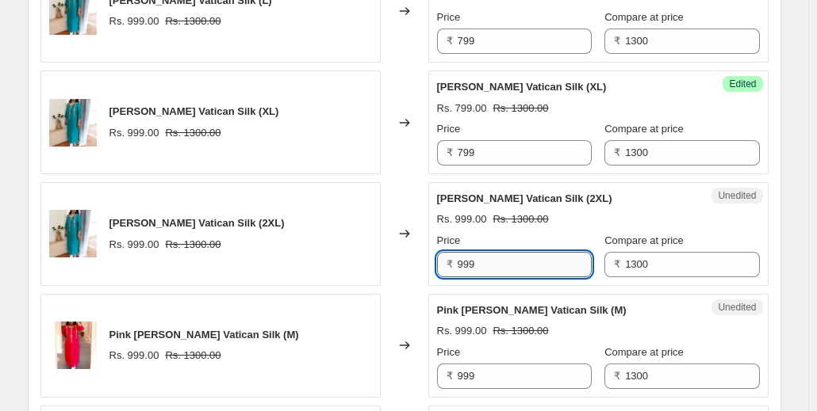
click at [477, 258] on input "999" at bounding box center [524, 264] width 134 height 25
paste input "7"
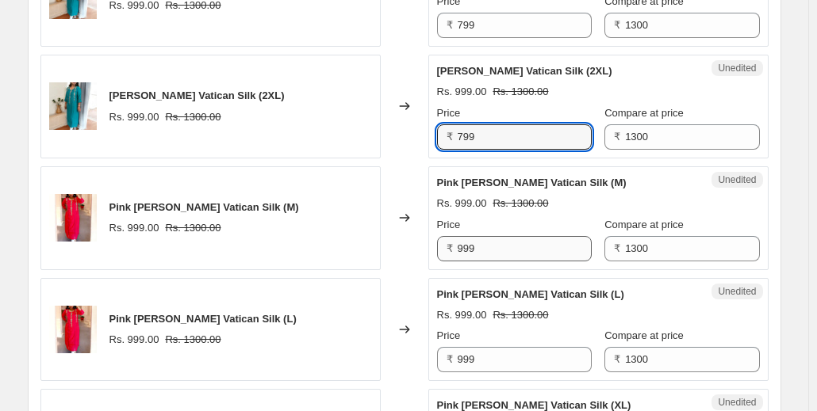
type input "799"
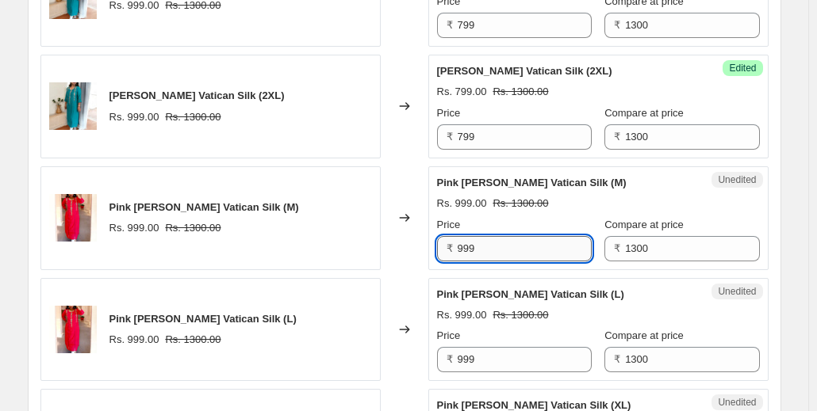
click at [476, 246] on input "999" at bounding box center [524, 248] width 134 height 25
paste input "7"
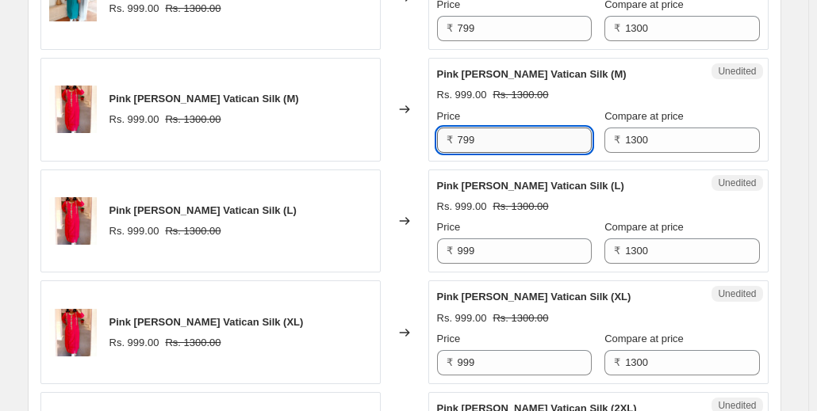
scroll to position [1999, 0]
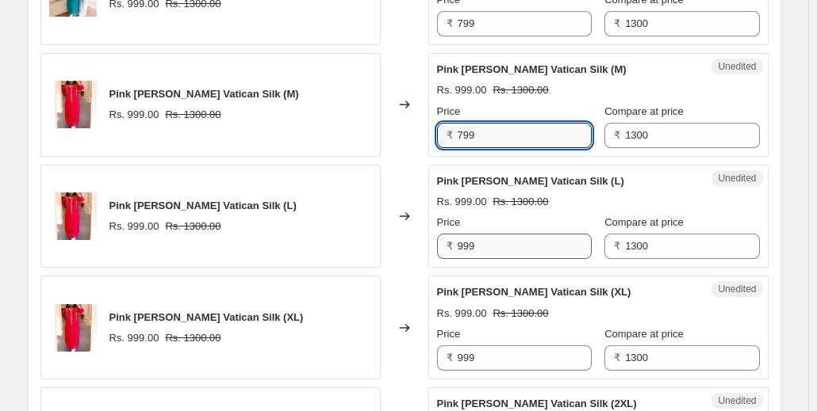
type input "799"
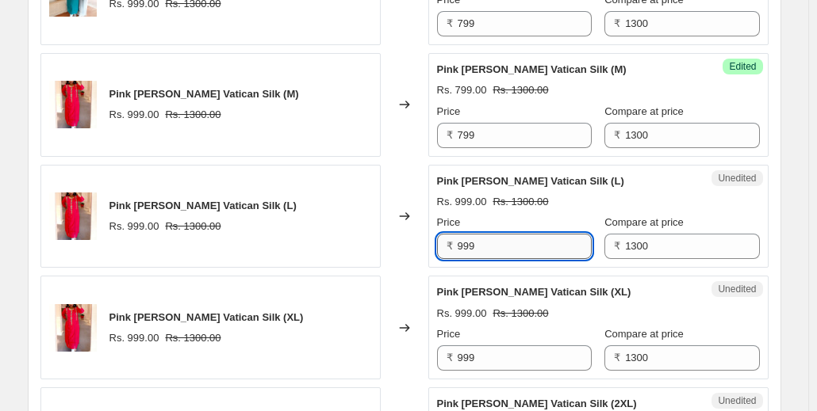
click at [477, 237] on input "999" at bounding box center [524, 246] width 134 height 25
paste input "7"
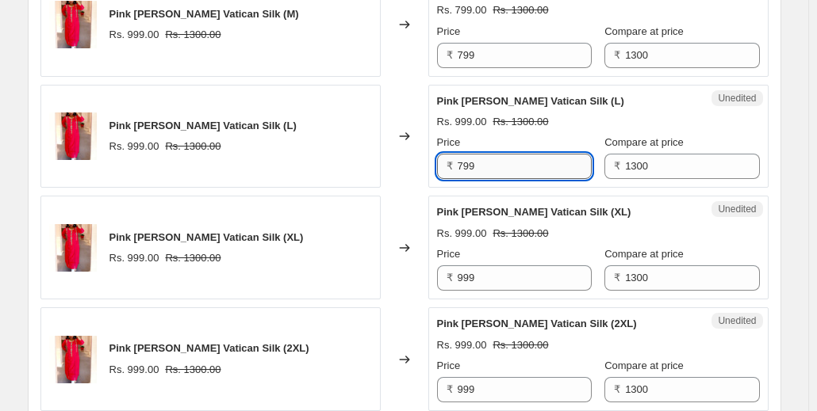
scroll to position [2082, 0]
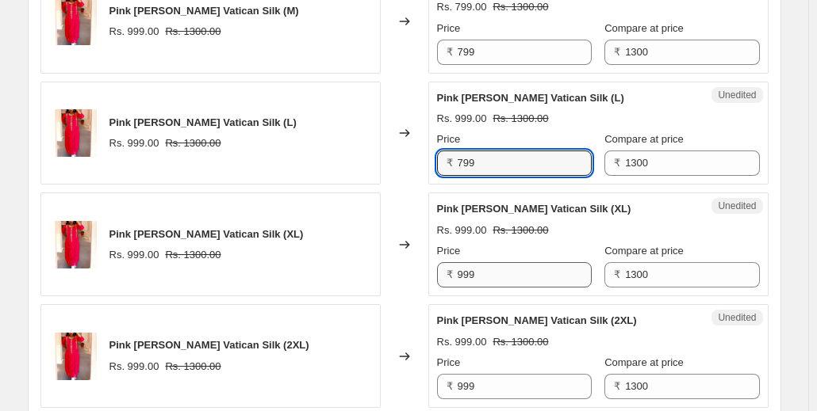
type input "799"
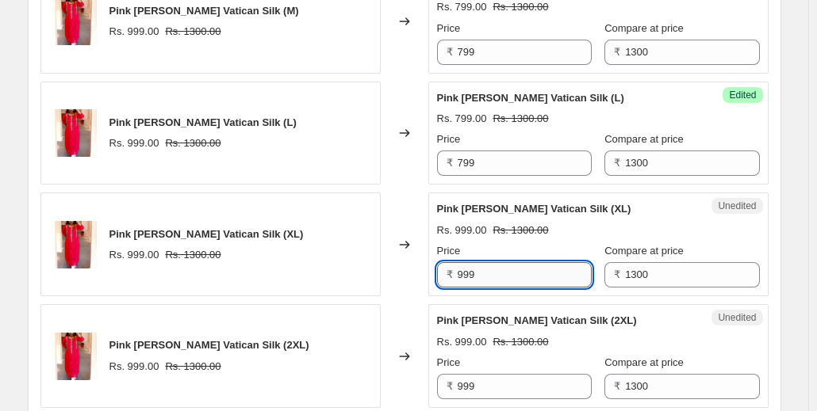
click at [461, 263] on input "999" at bounding box center [524, 274] width 134 height 25
click at [474, 266] on input "999" at bounding box center [524, 274] width 134 height 25
type input "v"
paste input "799"
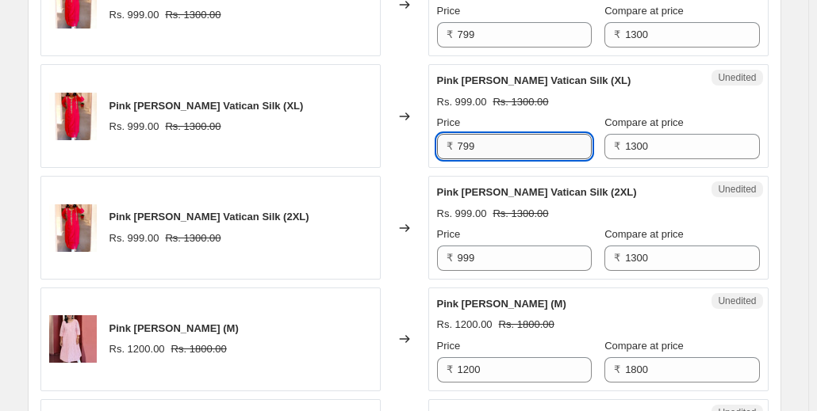
scroll to position [2228, 0]
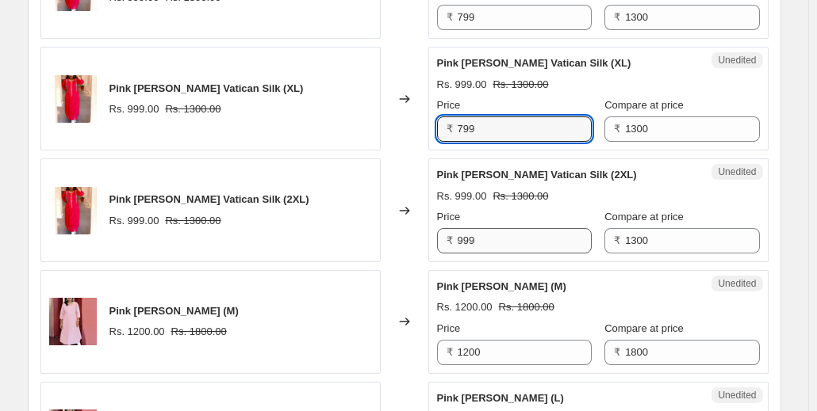
type input "799"
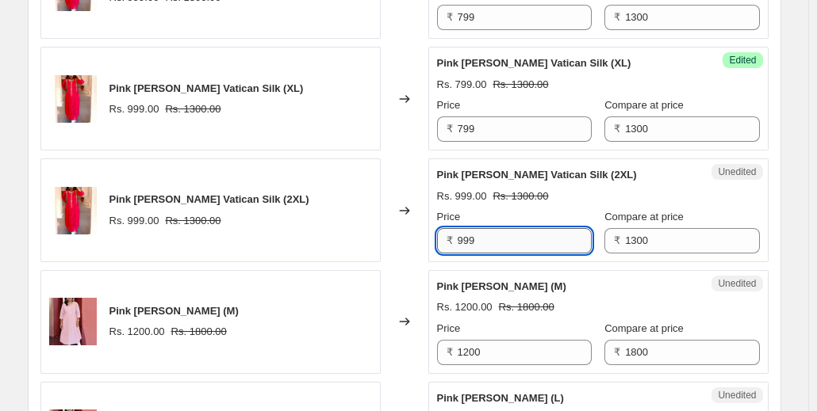
click at [481, 232] on input "999" at bounding box center [524, 240] width 134 height 25
paste input "7"
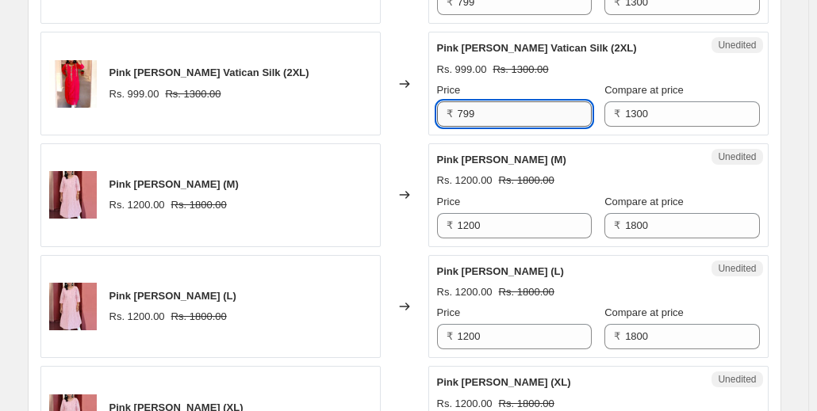
scroll to position [2356, 0]
type input "799"
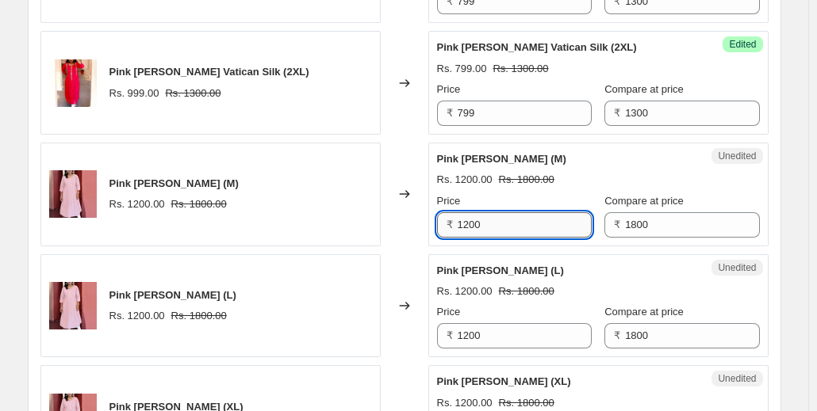
click at [490, 215] on input "1200" at bounding box center [524, 224] width 134 height 25
paste input "799"
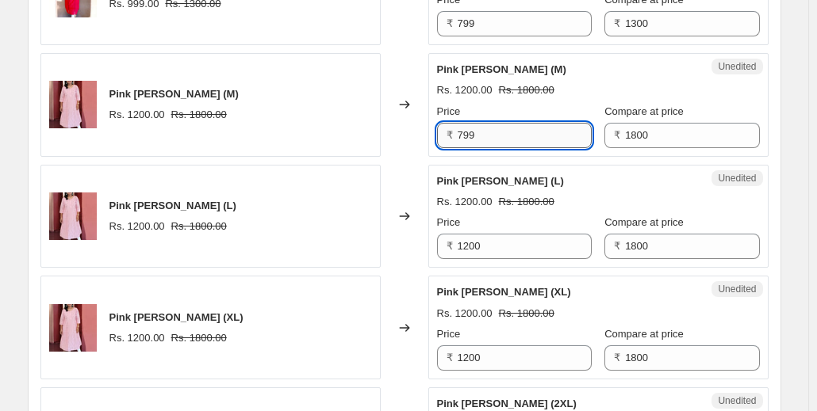
scroll to position [2446, 0]
type input "799"
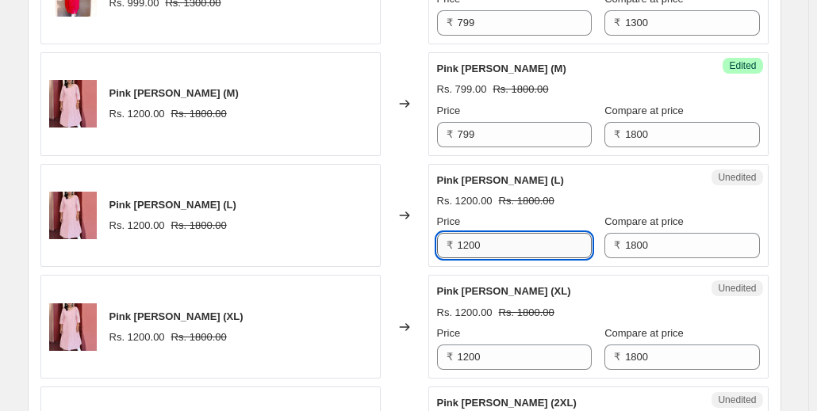
click at [484, 235] on input "1200" at bounding box center [524, 245] width 134 height 25
paste input "799"
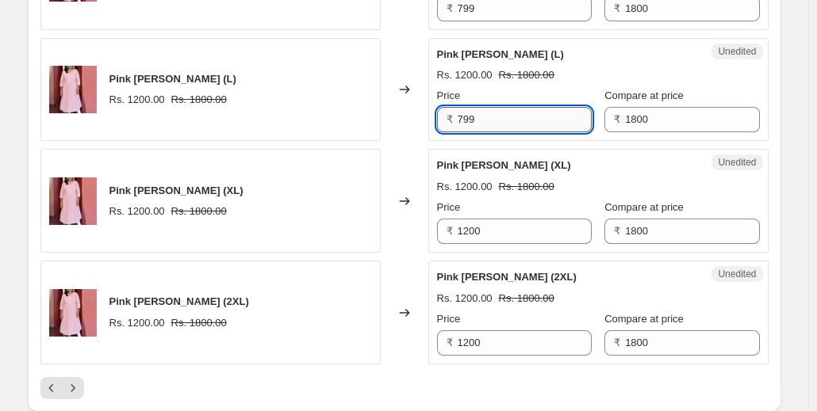
scroll to position [2573, 0]
type input "799"
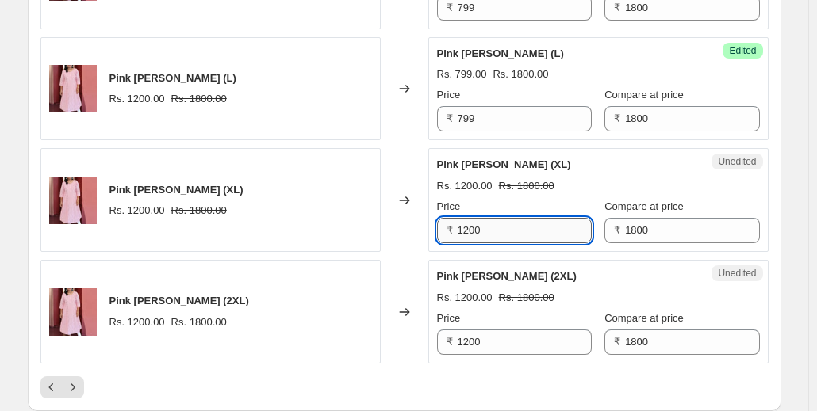
click at [486, 221] on input "1200" at bounding box center [524, 230] width 134 height 25
paste input "799"
type input "799"
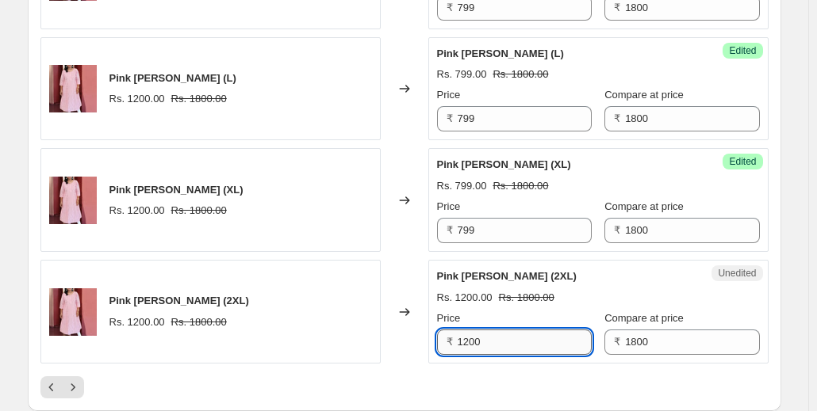
click at [477, 330] on input "1200" at bounding box center [524, 342] width 134 height 25
paste input "799"
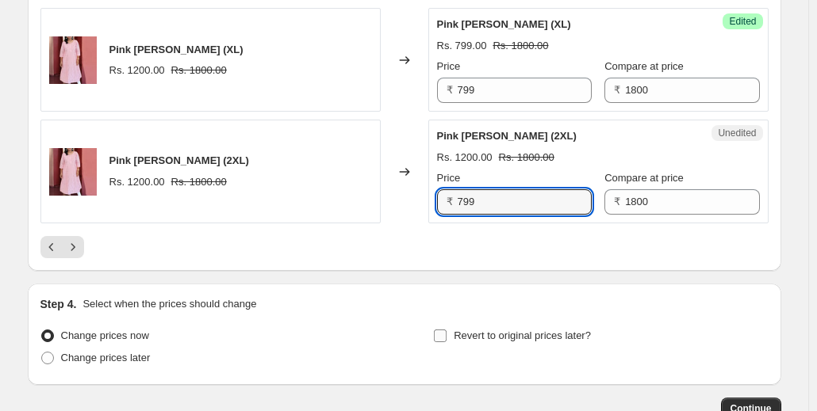
scroll to position [2699, 0]
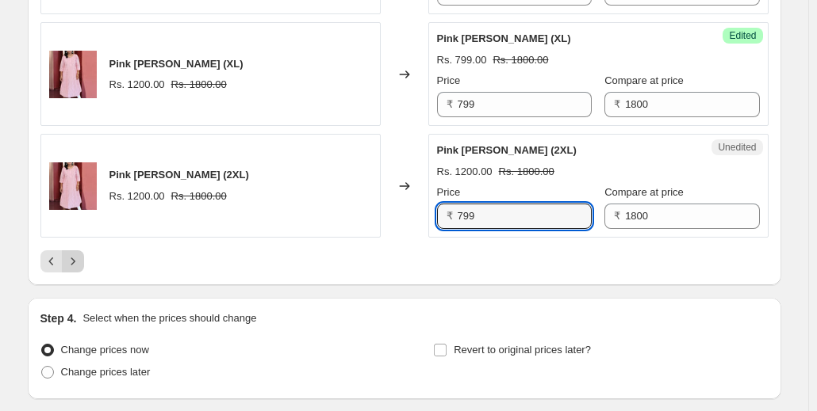
type input "799"
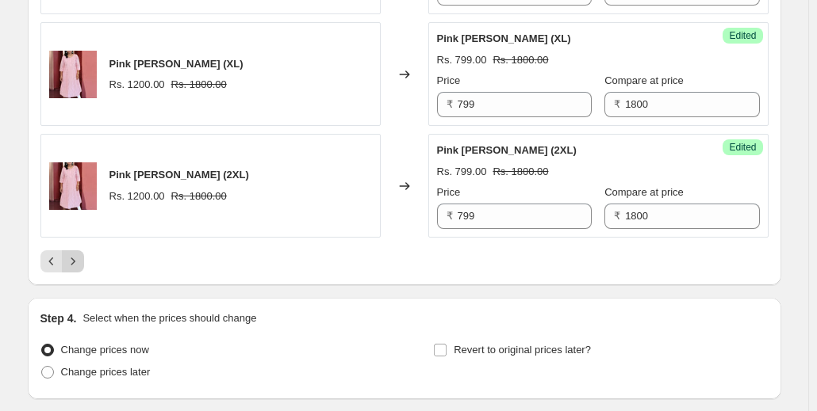
click at [79, 254] on icon "Next" at bounding box center [73, 262] width 16 height 16
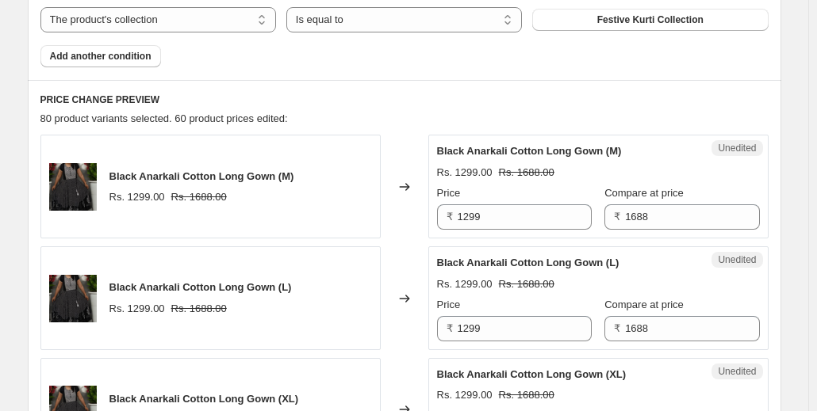
scroll to position [568, 0]
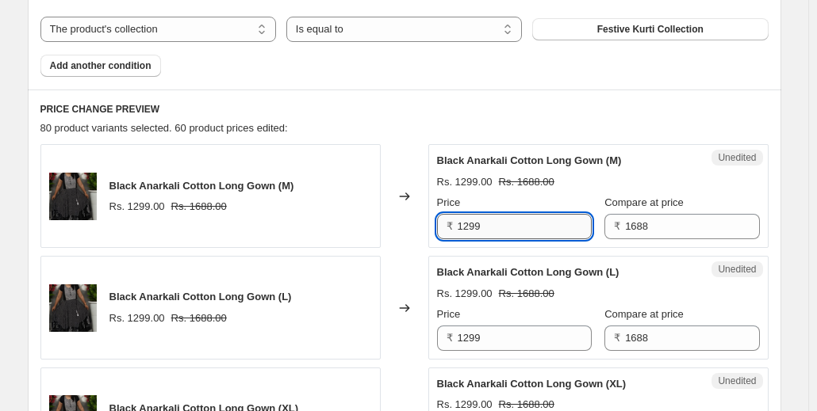
click at [493, 234] on input "1299" at bounding box center [524, 226] width 134 height 25
type input "8"
type input "959"
click at [453, 227] on span "₹" at bounding box center [449, 226] width 6 height 12
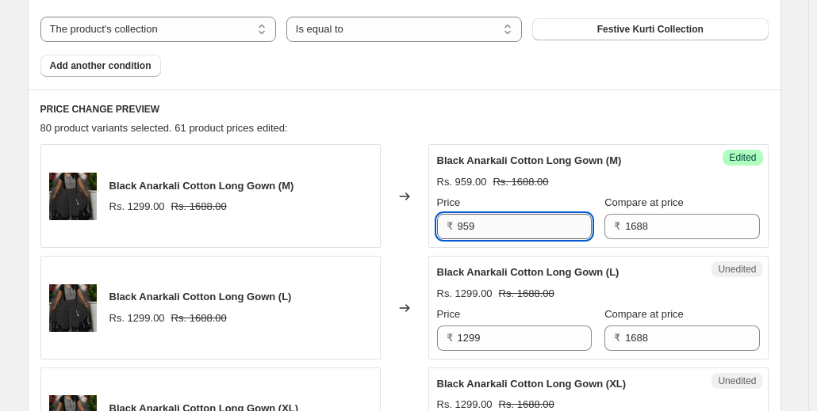
click at [472, 224] on input "959" at bounding box center [524, 226] width 134 height 25
click at [463, 220] on input "959" at bounding box center [524, 226] width 134 height 25
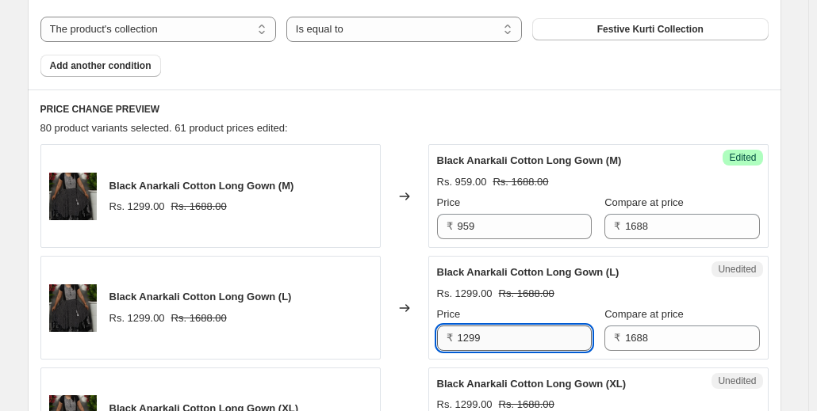
click at [485, 339] on input "1299" at bounding box center [524, 338] width 134 height 25
paste input "95"
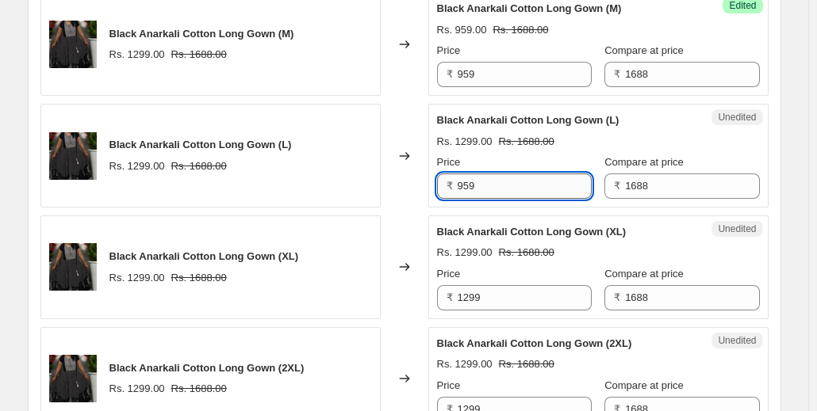
scroll to position [740, 0]
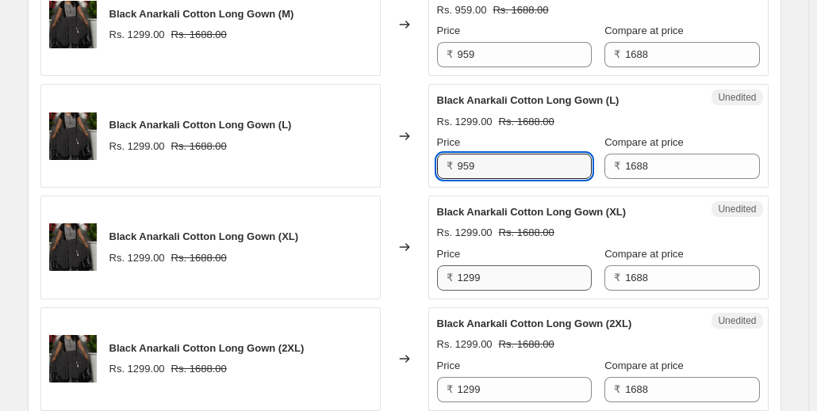
type input "959"
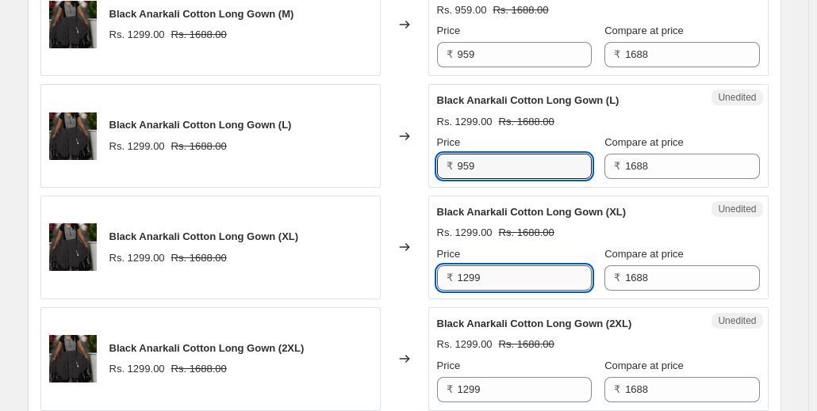
click at [487, 277] on input "1299" at bounding box center [524, 278] width 134 height 25
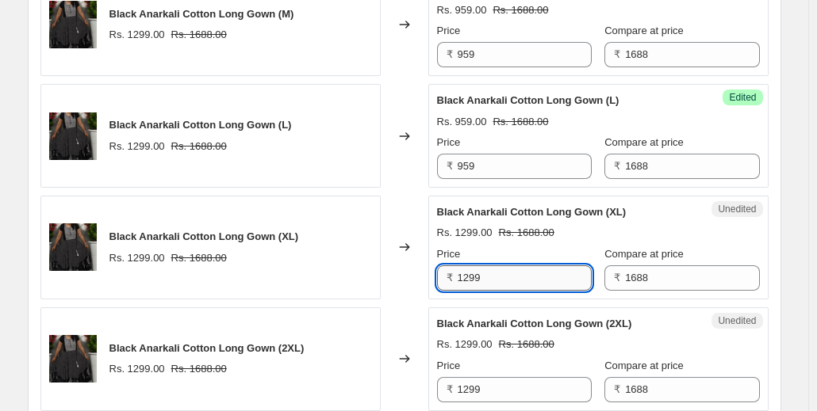
click at [487, 277] on input "1299" at bounding box center [524, 278] width 134 height 25
paste input "95"
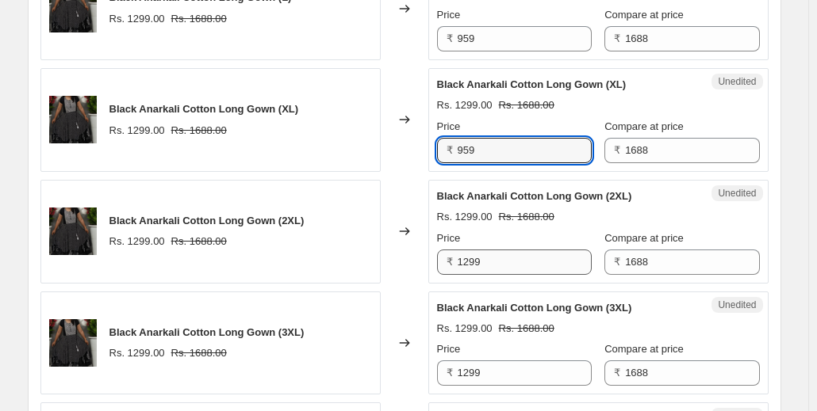
type input "959"
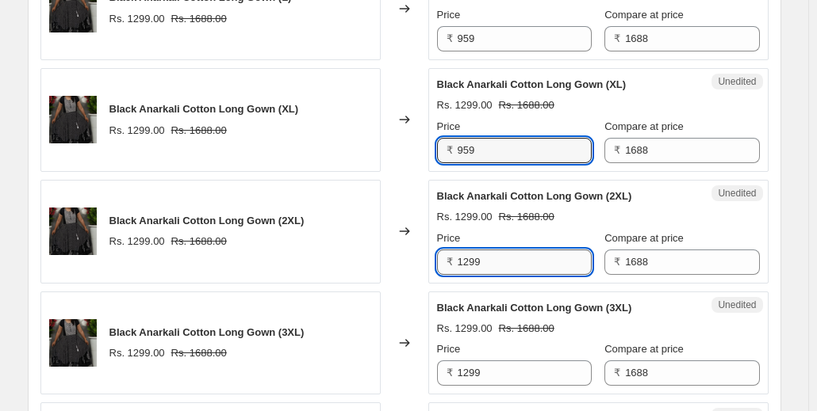
click at [487, 250] on input "1299" at bounding box center [524, 262] width 134 height 25
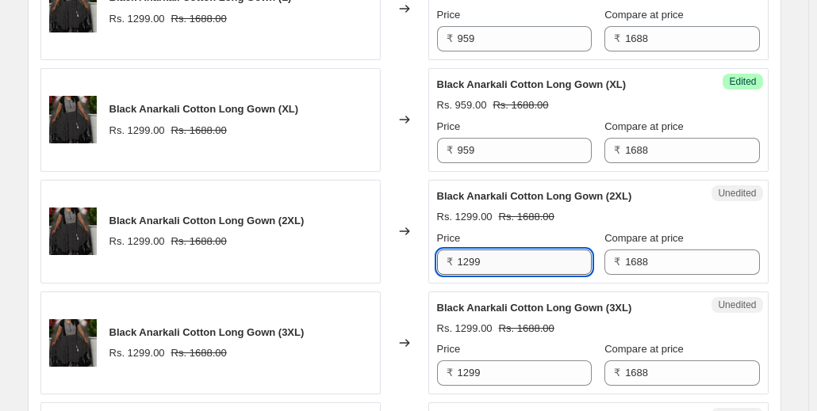
click at [487, 250] on input "1299" at bounding box center [524, 262] width 134 height 25
paste input "95"
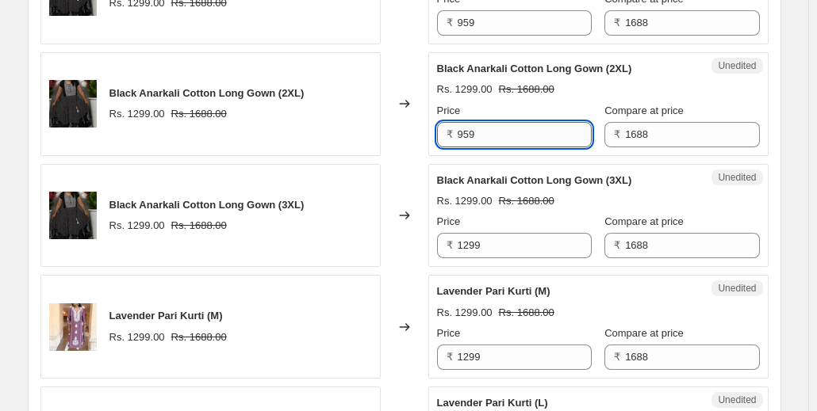
scroll to position [996, 0]
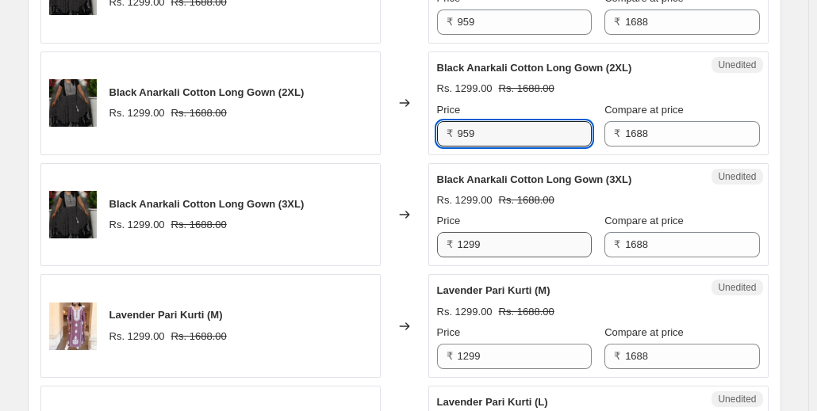
type input "959"
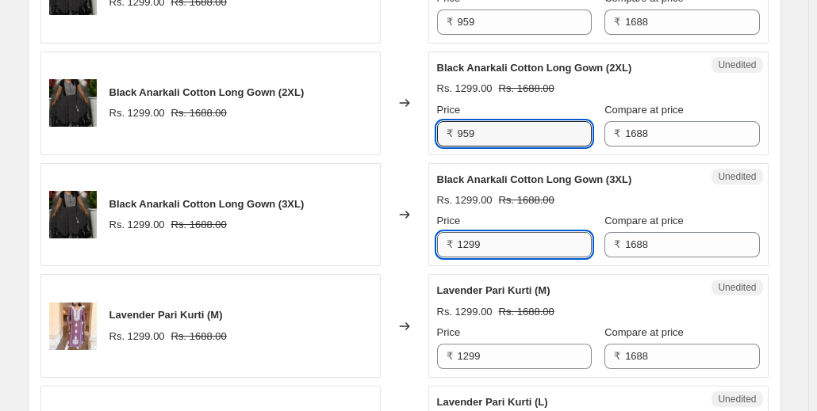
click at [485, 243] on input "1299" at bounding box center [524, 244] width 134 height 25
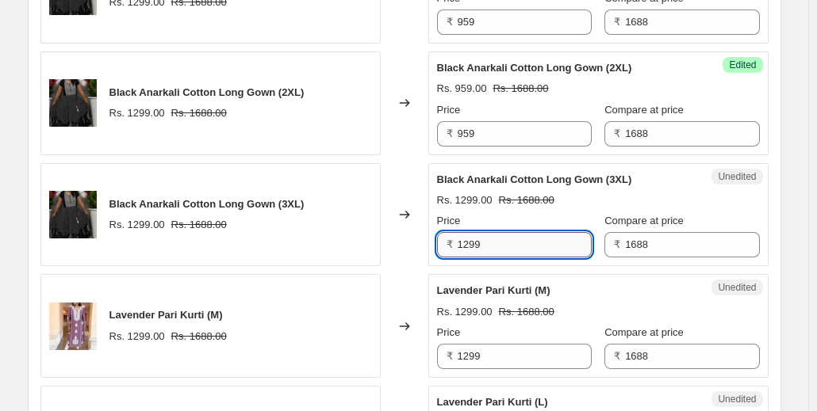
click at [485, 243] on input "1299" at bounding box center [524, 244] width 134 height 25
paste input "95"
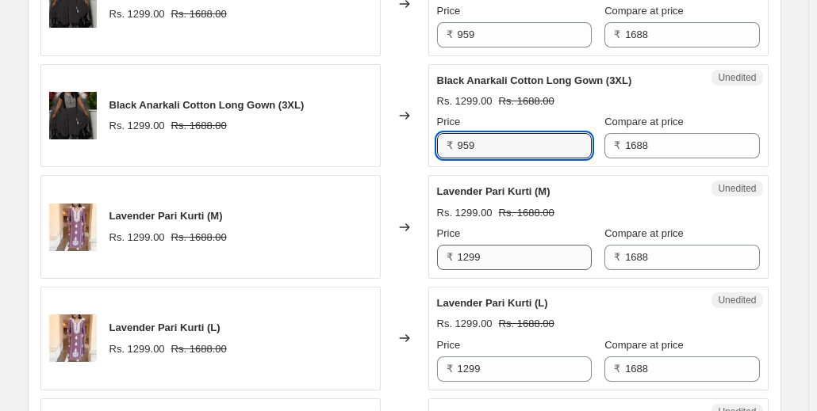
type input "959"
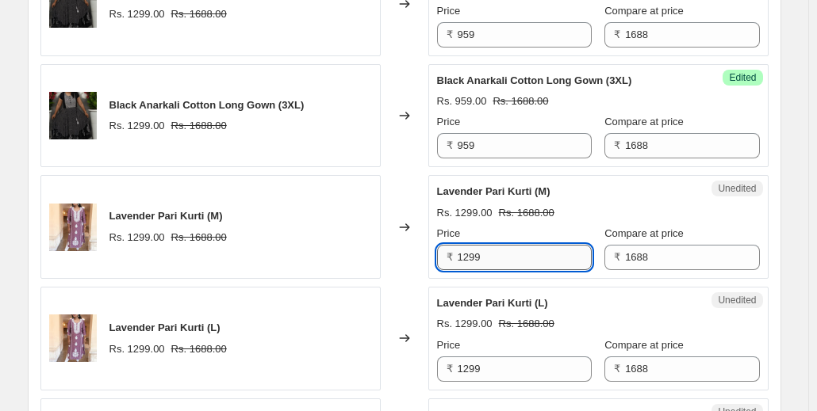
click at [480, 251] on input "1299" at bounding box center [524, 257] width 134 height 25
click at [488, 255] on input "1299" at bounding box center [524, 257] width 134 height 25
type input "6"
type input "759"
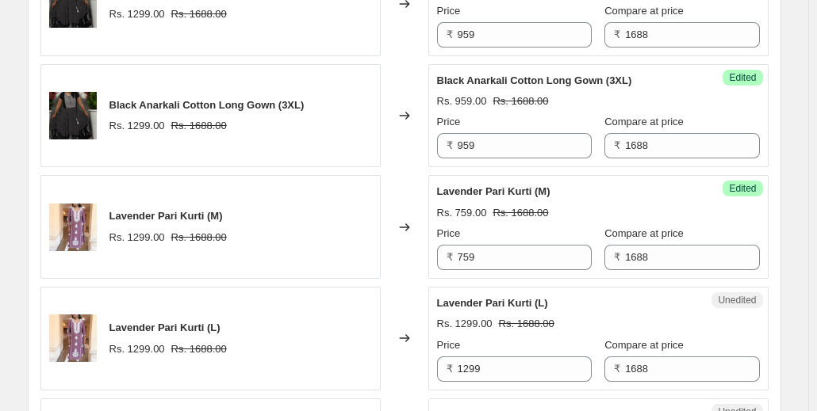
click at [453, 255] on span "₹" at bounding box center [449, 257] width 6 height 12
drag, startPoint x: 477, startPoint y: 256, endPoint x: 457, endPoint y: 256, distance: 19.8
click at [457, 256] on div "₹ 759" at bounding box center [514, 257] width 155 height 25
click at [487, 373] on input "1299" at bounding box center [524, 369] width 134 height 25
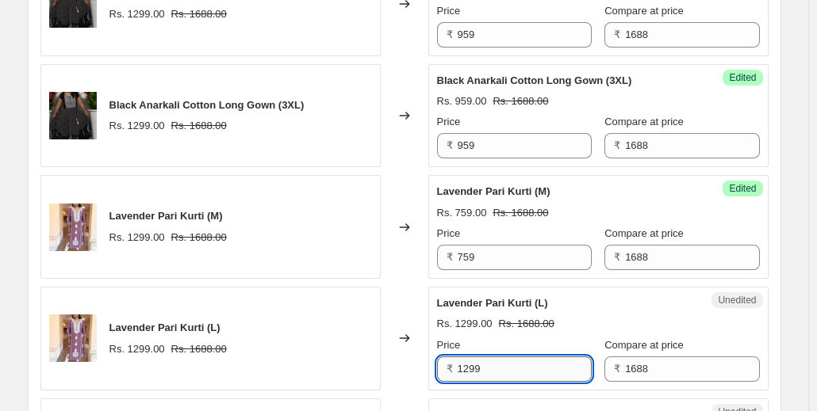
click at [487, 373] on input "1299" at bounding box center [524, 369] width 134 height 25
paste input "75"
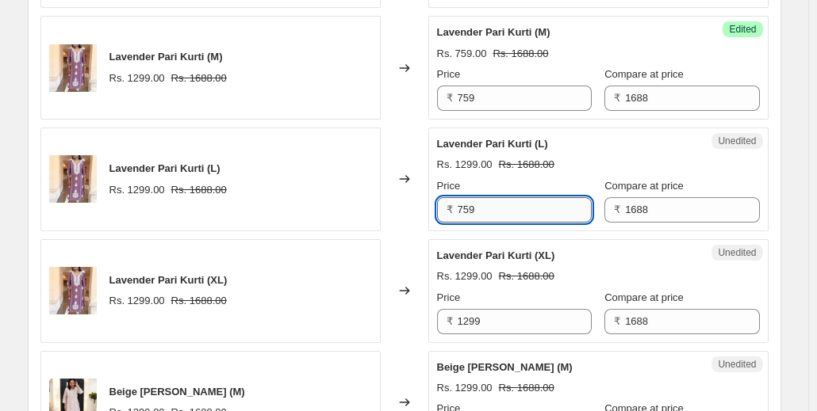
scroll to position [1255, 0]
type input "759"
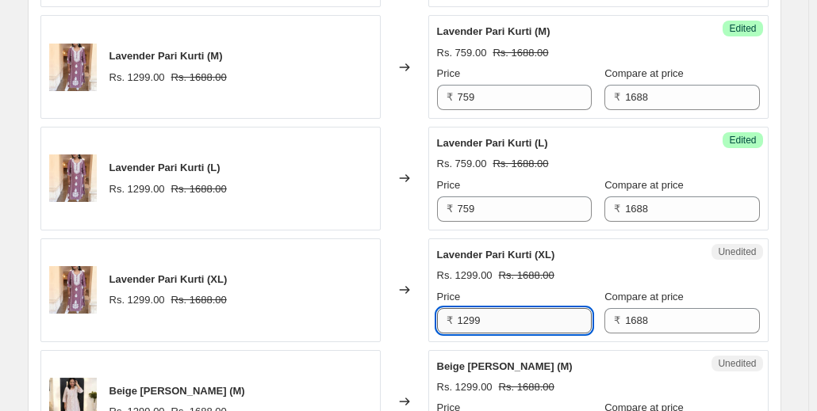
click at [486, 313] on input "1299" at bounding box center [524, 320] width 134 height 25
paste input "75"
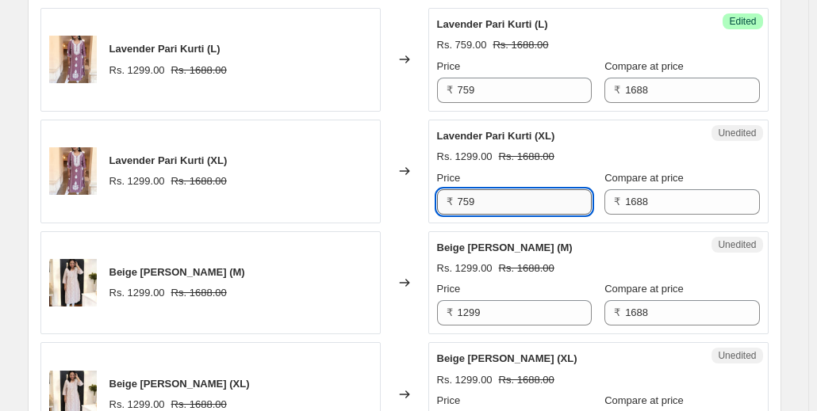
scroll to position [1377, 0]
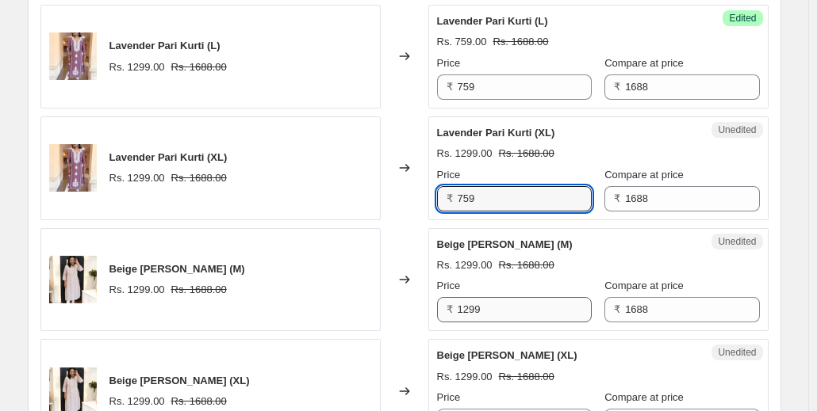
type input "759"
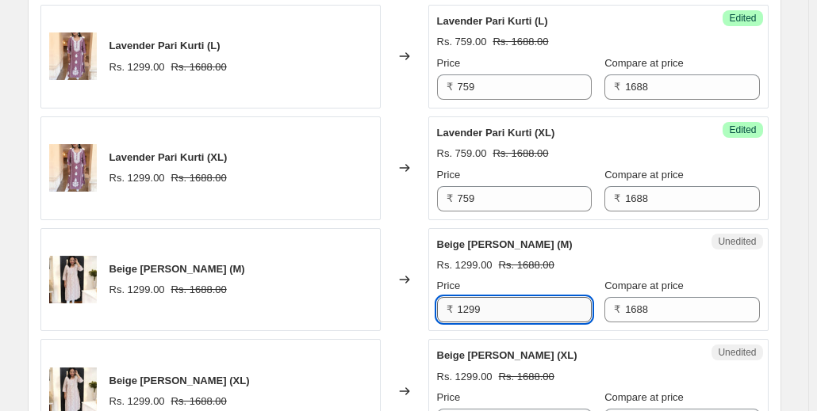
click at [485, 304] on input "1299" at bounding box center [524, 309] width 134 height 25
type input "7"
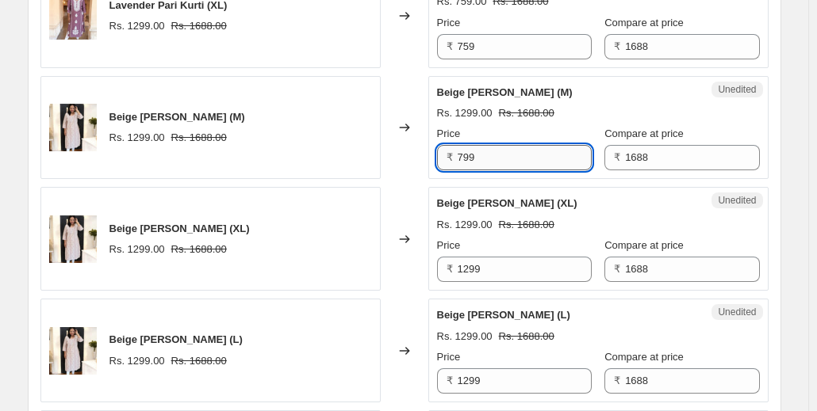
click at [482, 153] on input "799" at bounding box center [524, 157] width 134 height 25
type input "799"
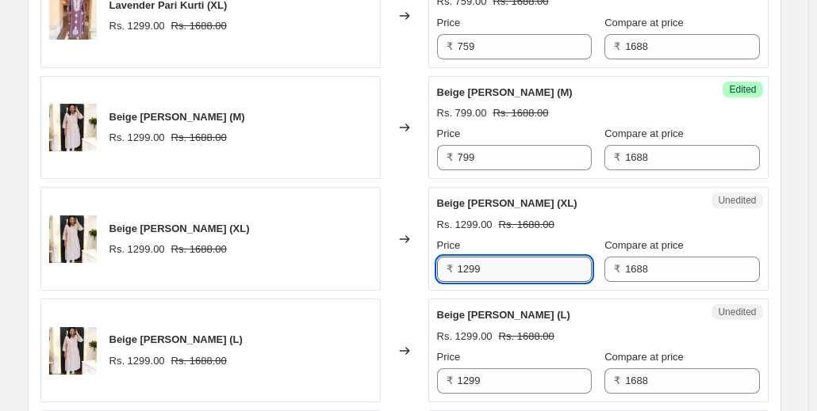
click at [492, 266] on input "1299" at bounding box center [524, 269] width 134 height 25
paste input "7"
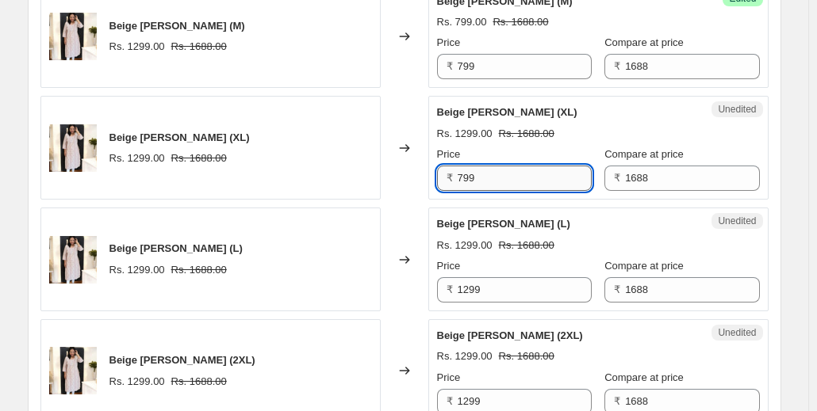
scroll to position [1621, 0]
type input "799"
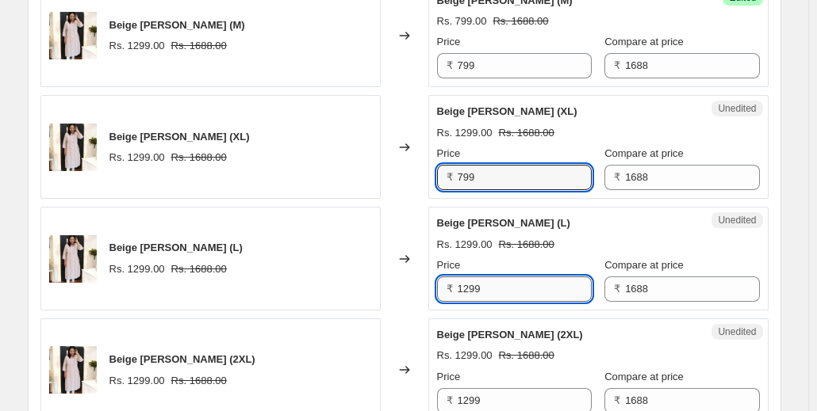
click at [487, 289] on input "1299" at bounding box center [524, 289] width 134 height 25
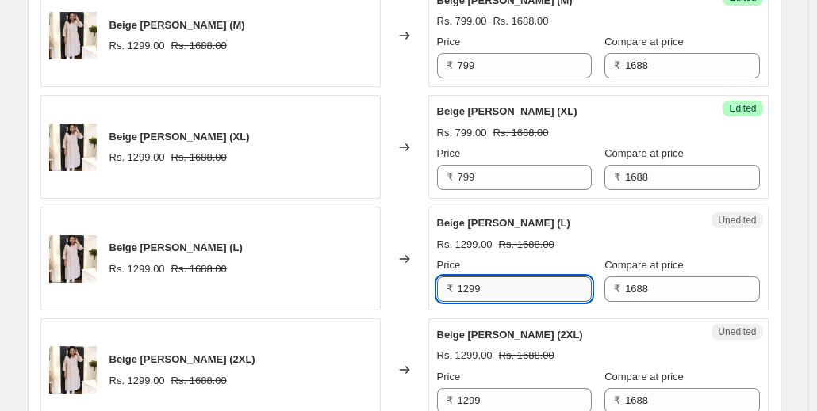
click at [487, 289] on input "1299" at bounding box center [524, 289] width 134 height 25
paste input "7"
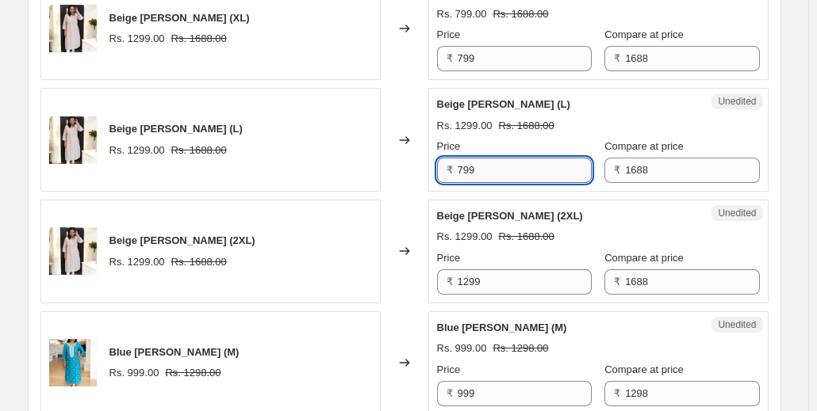
scroll to position [1744, 0]
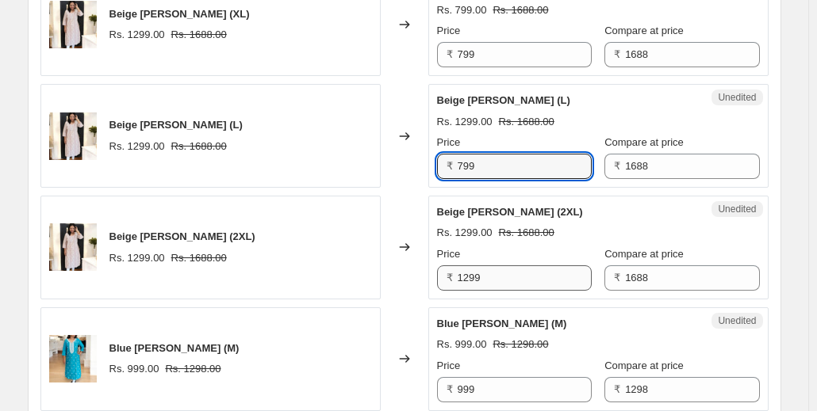
type input "799"
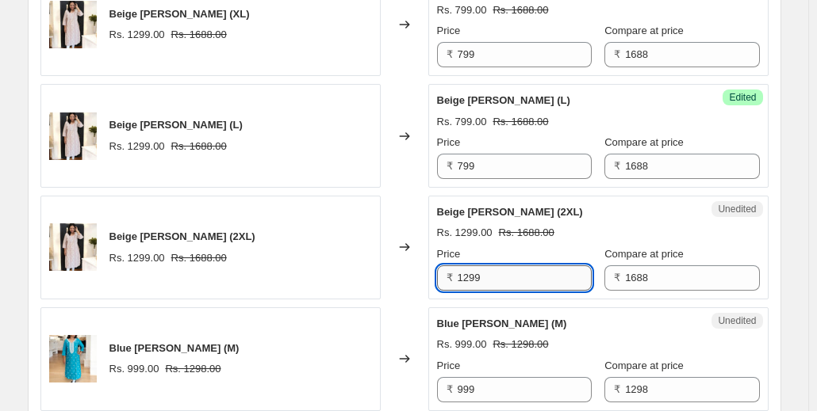
click at [488, 277] on input "1299" at bounding box center [524, 278] width 134 height 25
paste input "7"
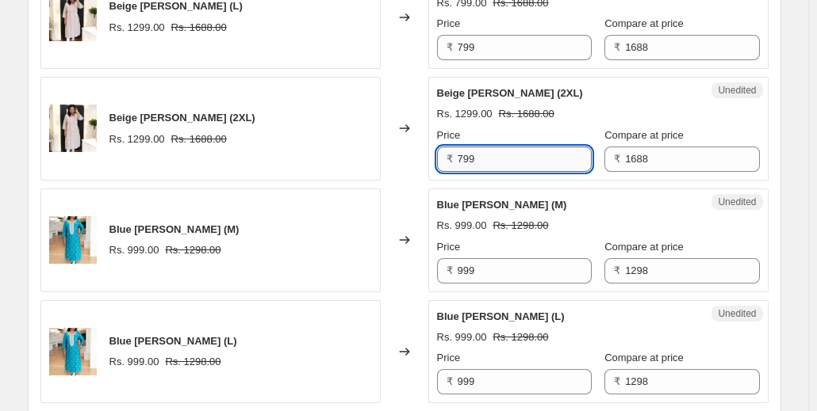
scroll to position [1876, 0]
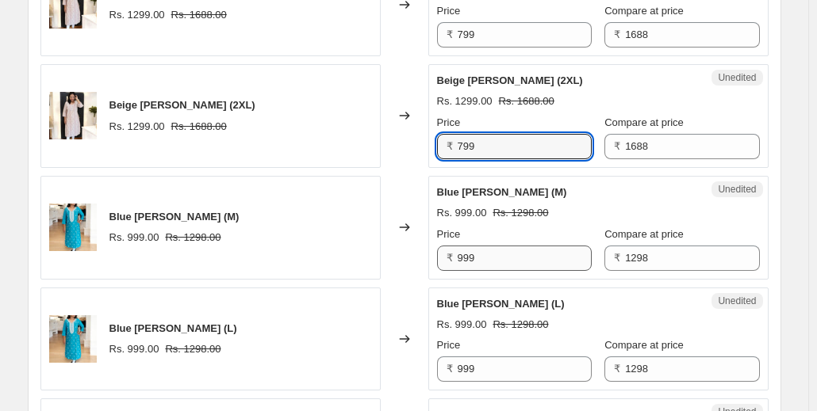
type input "799"
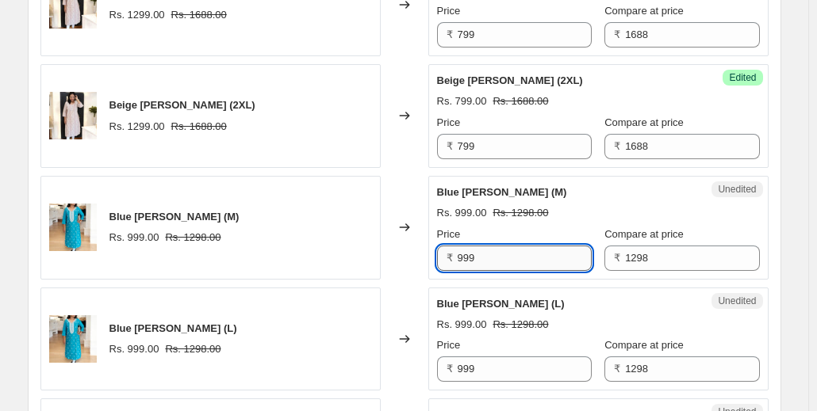
click at [497, 246] on input "999" at bounding box center [524, 258] width 134 height 25
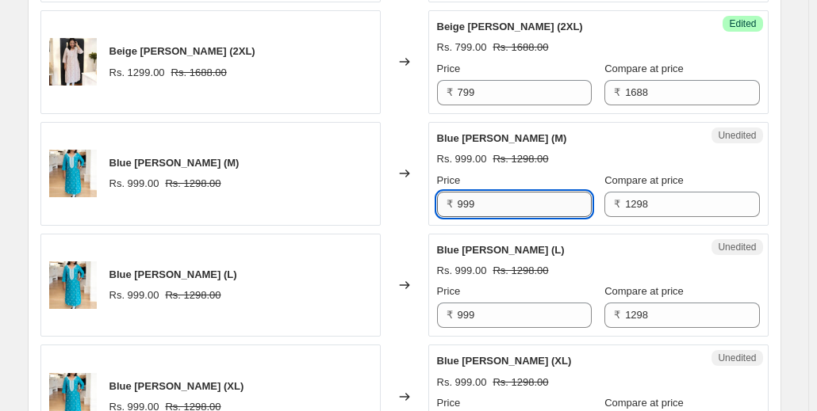
scroll to position [1933, 0]
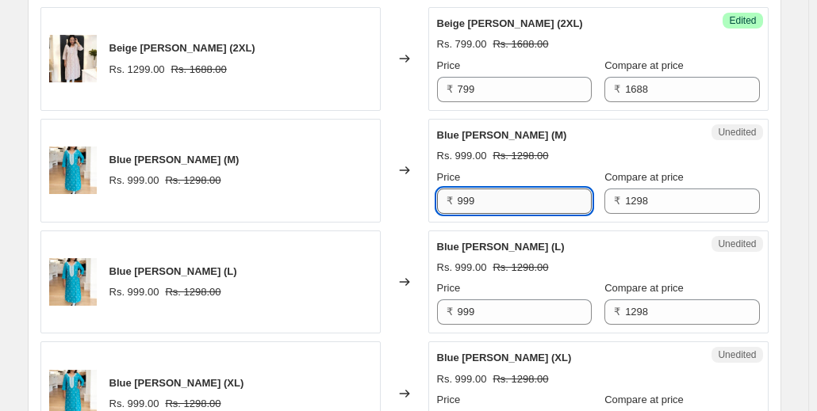
click at [489, 196] on input "999" at bounding box center [524, 201] width 134 height 25
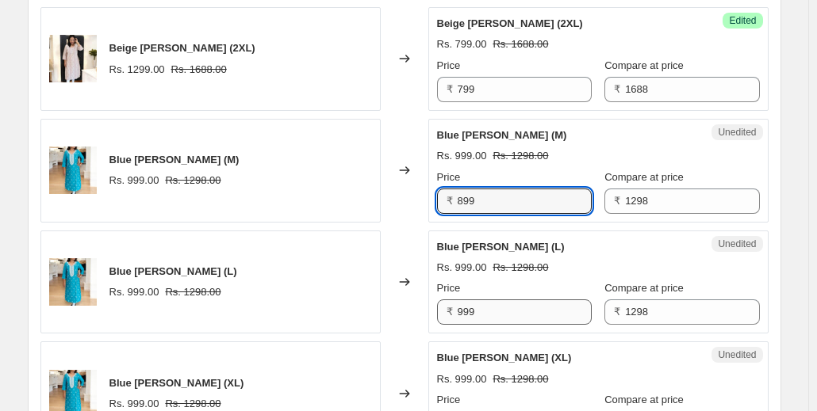
type input "899"
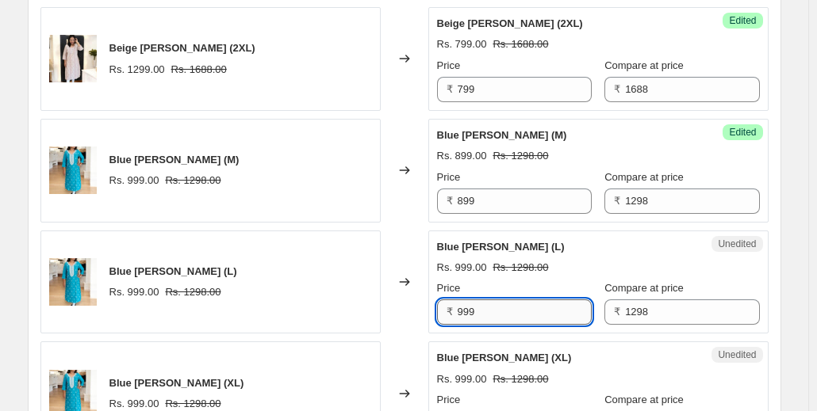
click at [465, 305] on input "999" at bounding box center [524, 312] width 134 height 25
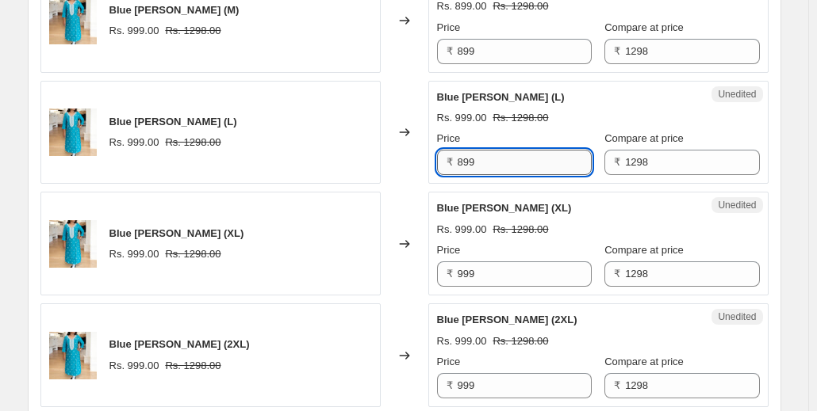
scroll to position [2084, 0]
type input "899"
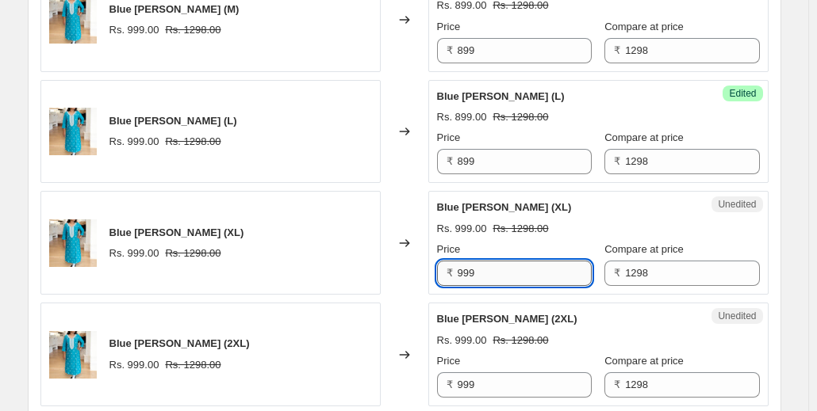
click at [466, 267] on input "999" at bounding box center [524, 273] width 134 height 25
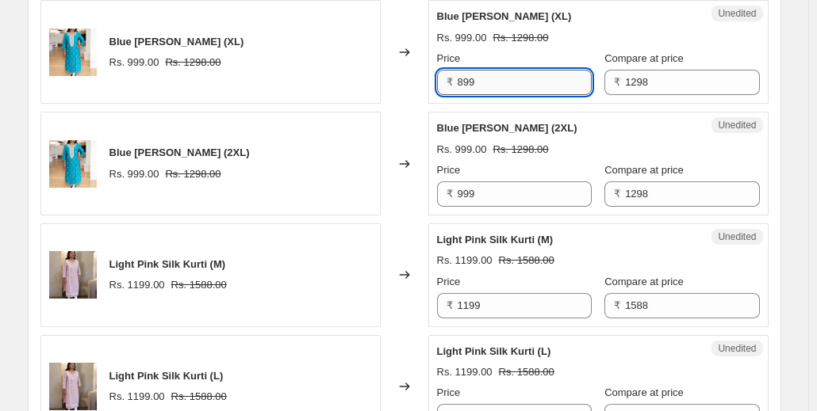
scroll to position [2275, 0]
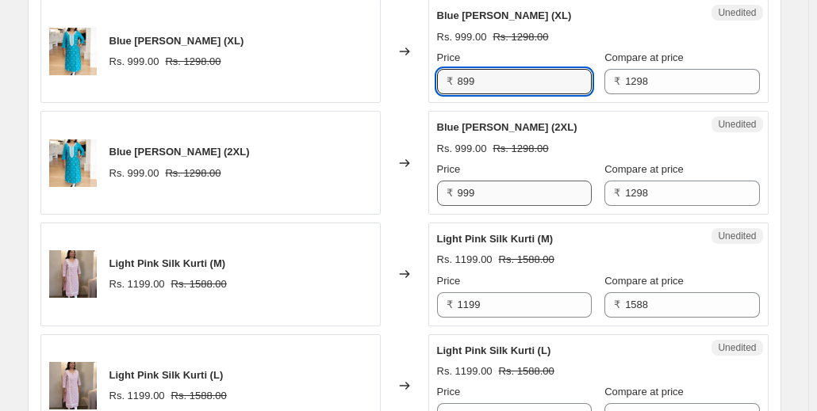
type input "899"
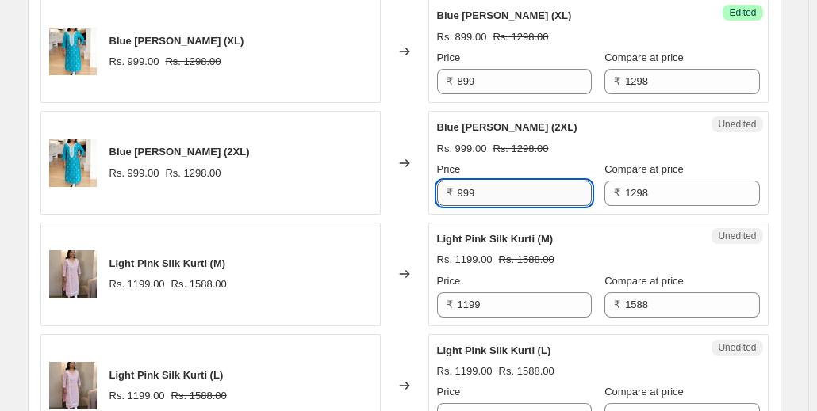
click at [462, 185] on input "999" at bounding box center [524, 193] width 134 height 25
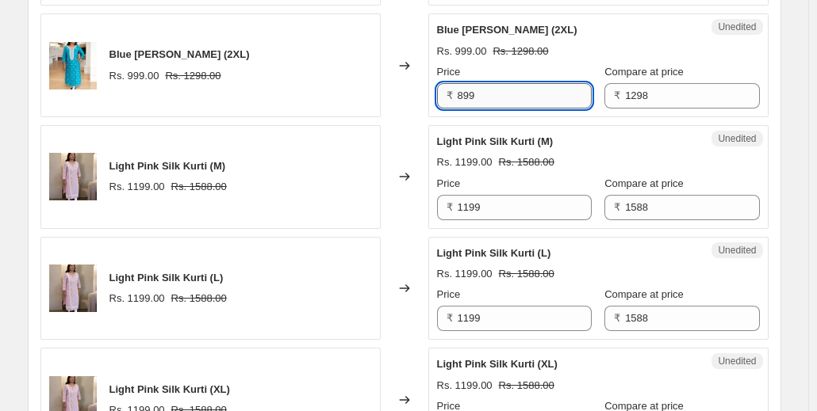
scroll to position [2384, 0]
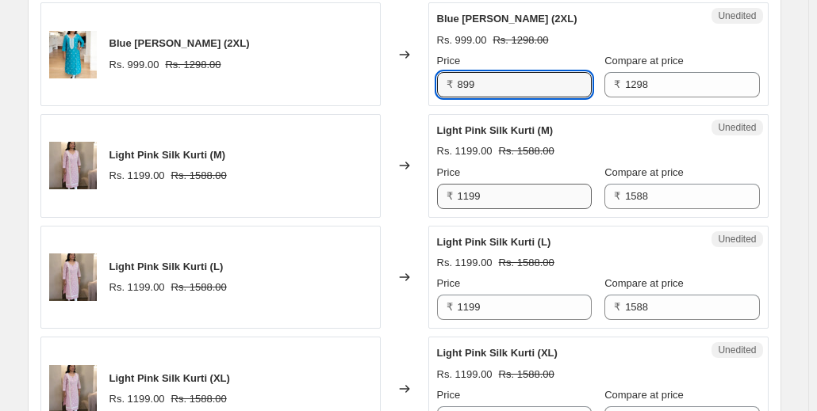
type input "899"
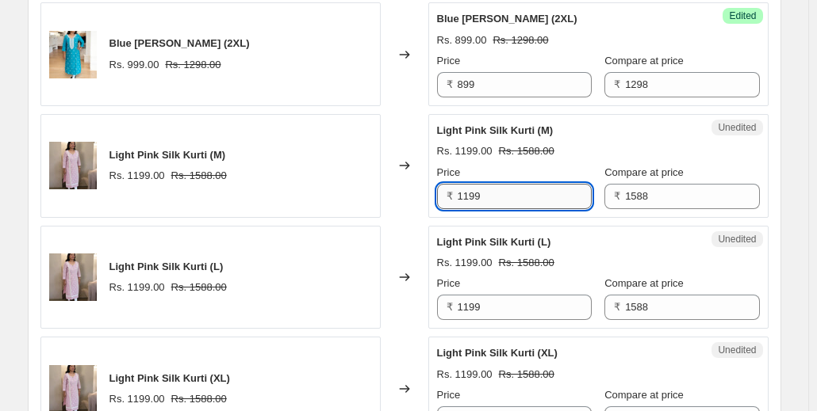
click at [495, 184] on input "1199" at bounding box center [524, 196] width 134 height 25
click at [478, 184] on input "999" at bounding box center [524, 196] width 134 height 25
click at [466, 192] on input "999" at bounding box center [524, 196] width 134 height 25
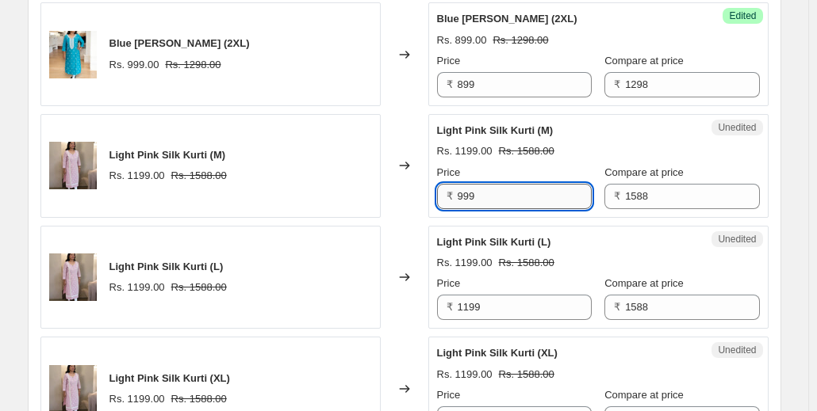
click at [477, 192] on input "999" at bounding box center [524, 196] width 134 height 25
click at [473, 190] on input "999" at bounding box center [524, 196] width 134 height 25
click at [477, 184] on input "999" at bounding box center [524, 196] width 134 height 25
click at [469, 186] on input "999" at bounding box center [524, 196] width 134 height 25
click at [471, 187] on input "999" at bounding box center [524, 196] width 134 height 25
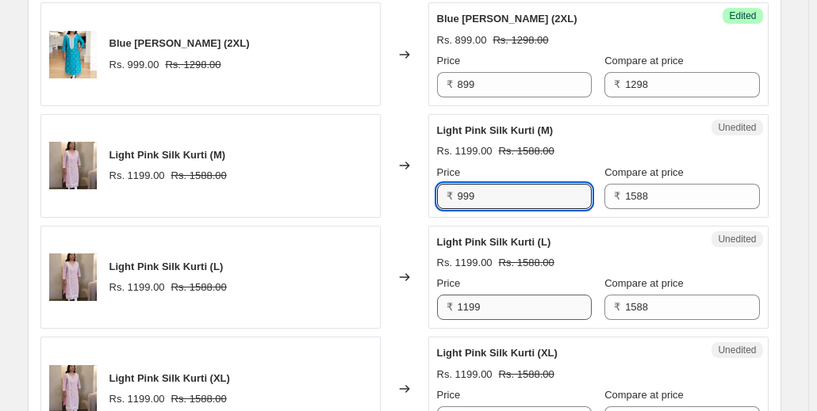
type input "999"
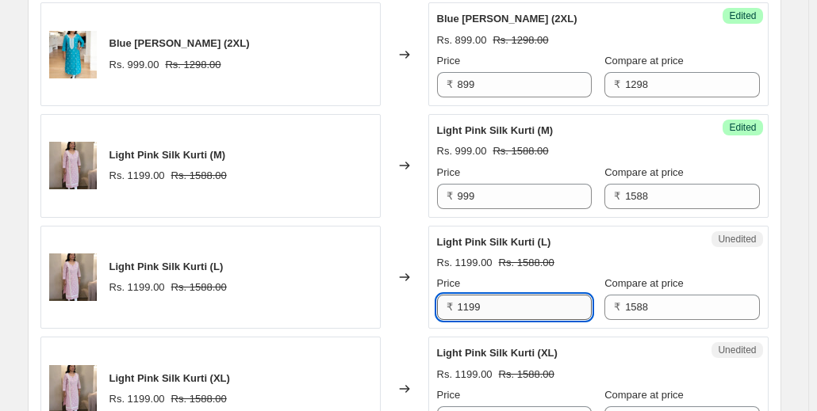
click at [472, 296] on input "1199" at bounding box center [524, 307] width 134 height 25
paste input "9"
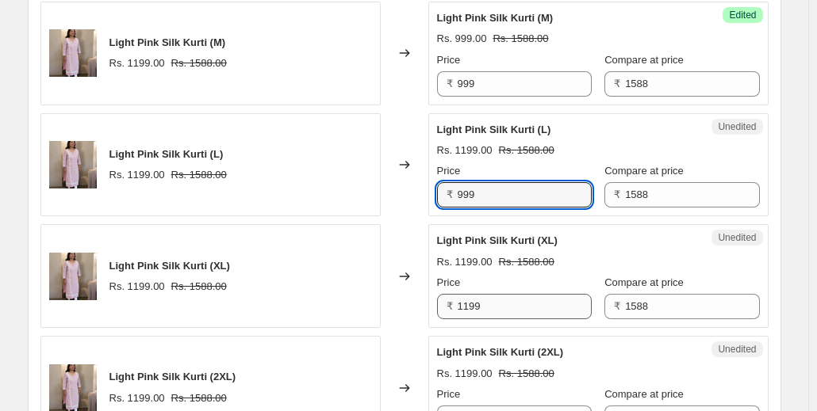
type input "999"
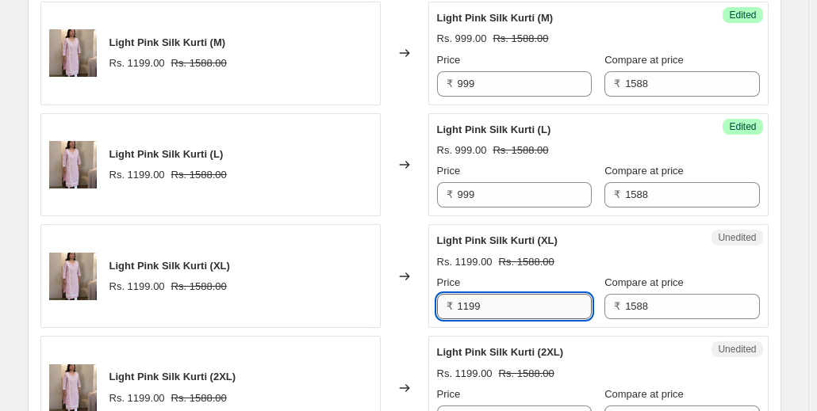
click at [472, 301] on input "1199" at bounding box center [524, 306] width 134 height 25
paste input "9"
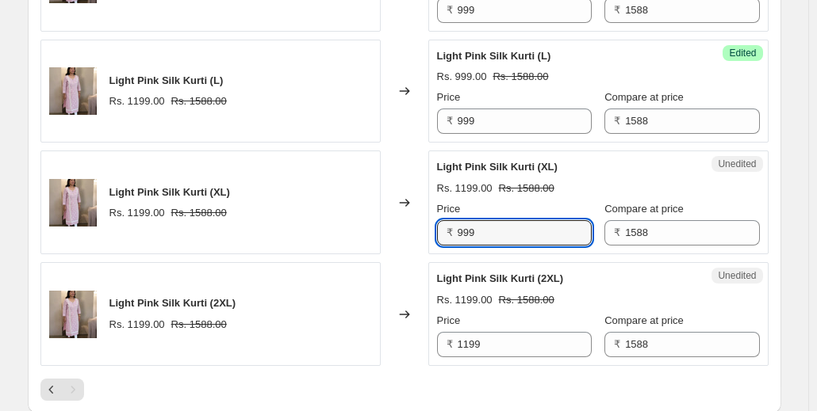
scroll to position [2570, 0]
type input "999"
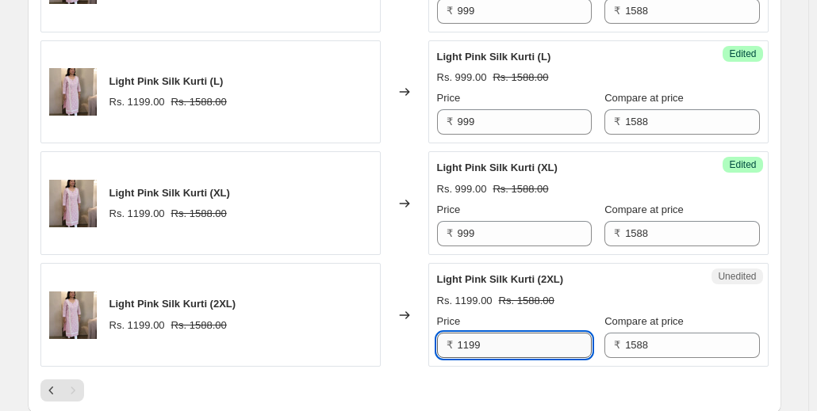
click at [470, 333] on input "1199" at bounding box center [524, 345] width 134 height 25
paste input "9"
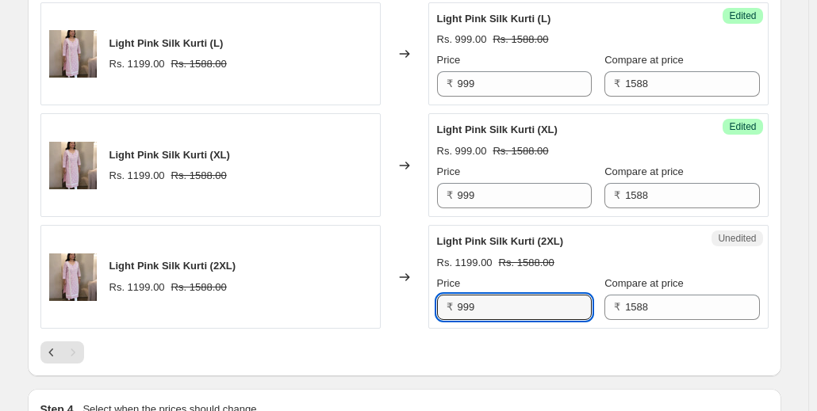
scroll to position [2609, 0]
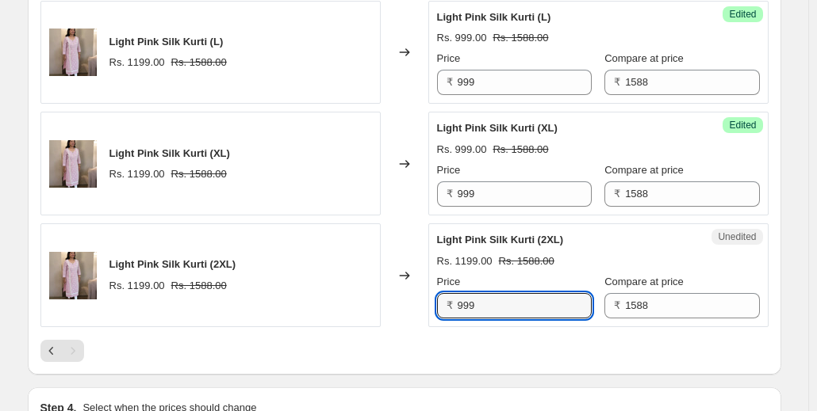
type input "999"
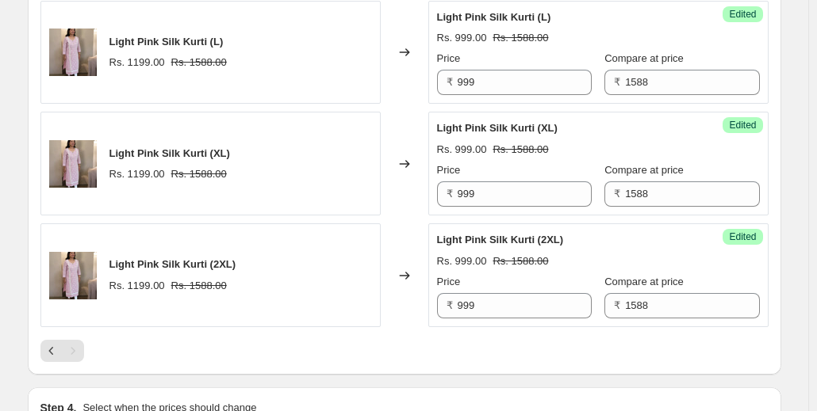
click at [571, 232] on div "Light Pink Silk Kurti (2XL)" at bounding box center [566, 240] width 259 height 16
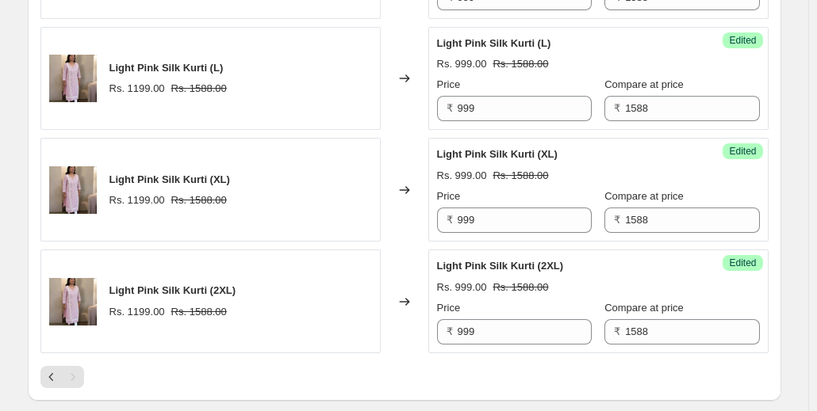
scroll to position [2807, 0]
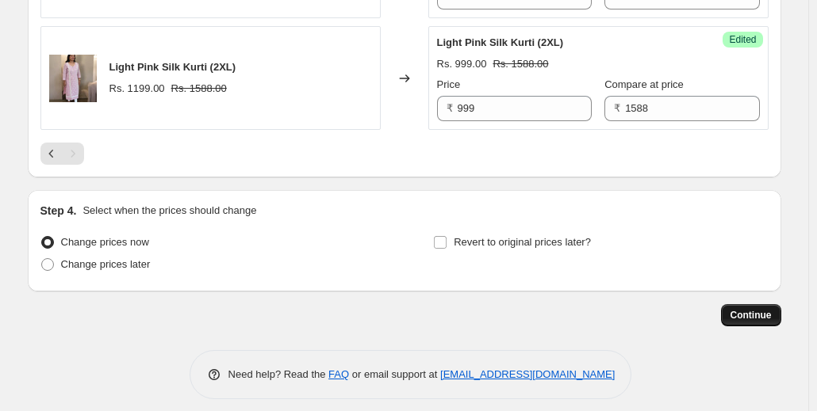
click at [742, 309] on span "Continue" at bounding box center [750, 315] width 41 height 13
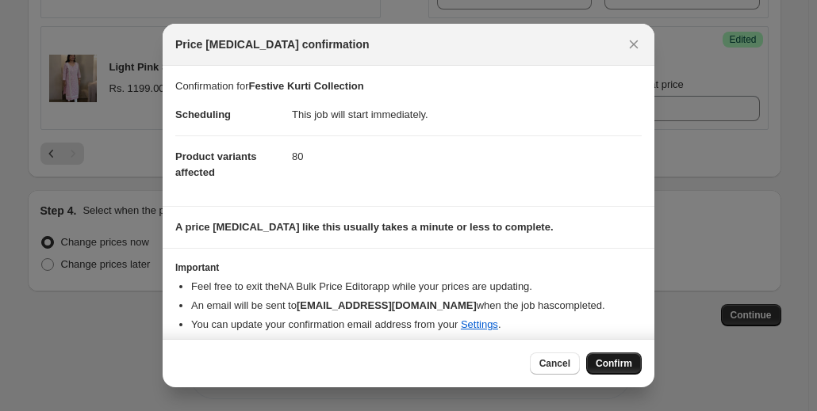
click at [612, 367] on span "Confirm" at bounding box center [613, 364] width 36 height 13
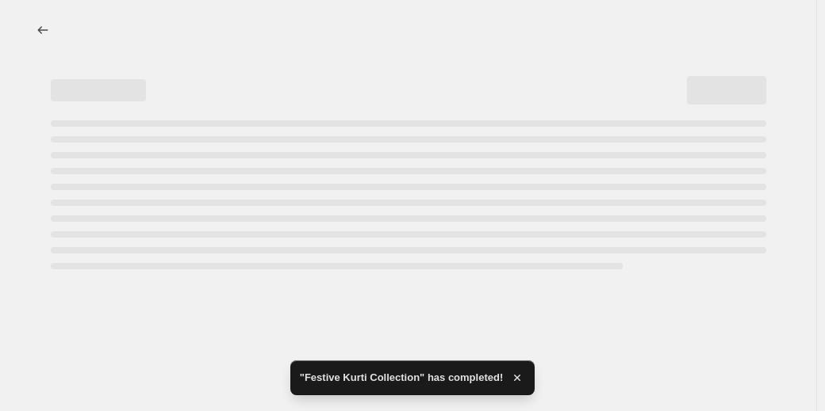
select select "collection"
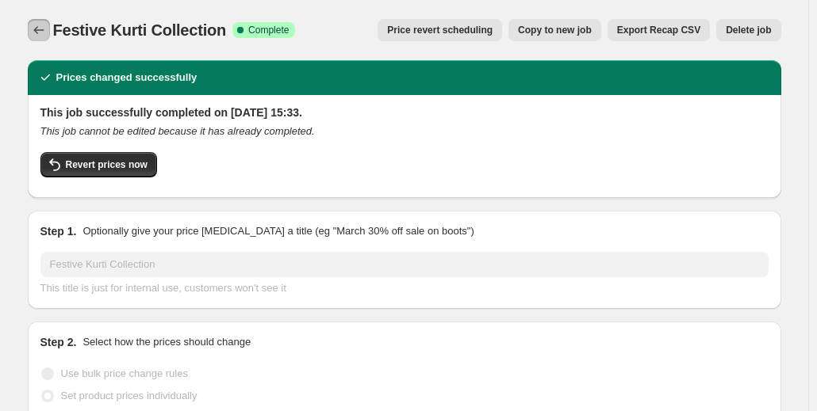
click at [47, 25] on icon "Price change jobs" at bounding box center [39, 30] width 16 height 16
